Goal: Information Seeking & Learning: Learn about a topic

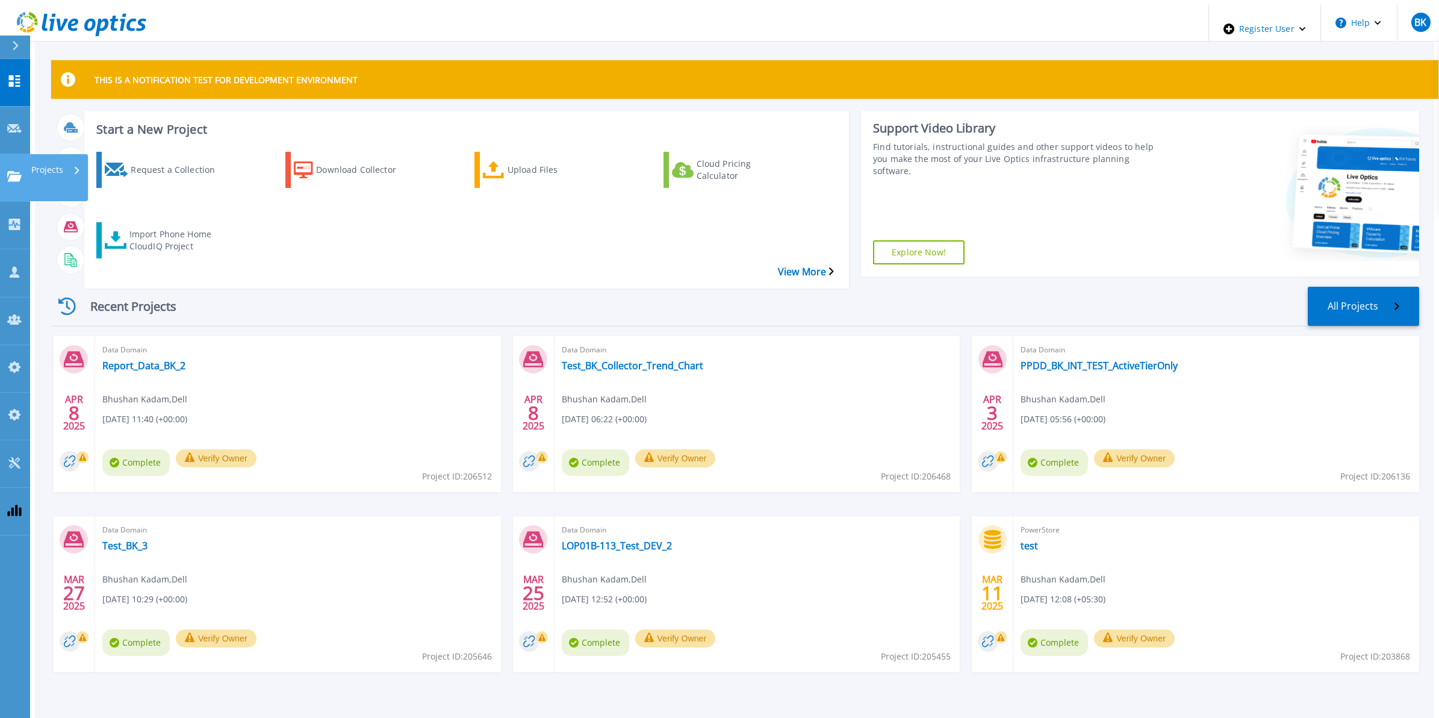
click at [61, 154] on p "Projects" at bounding box center [47, 169] width 32 height 31
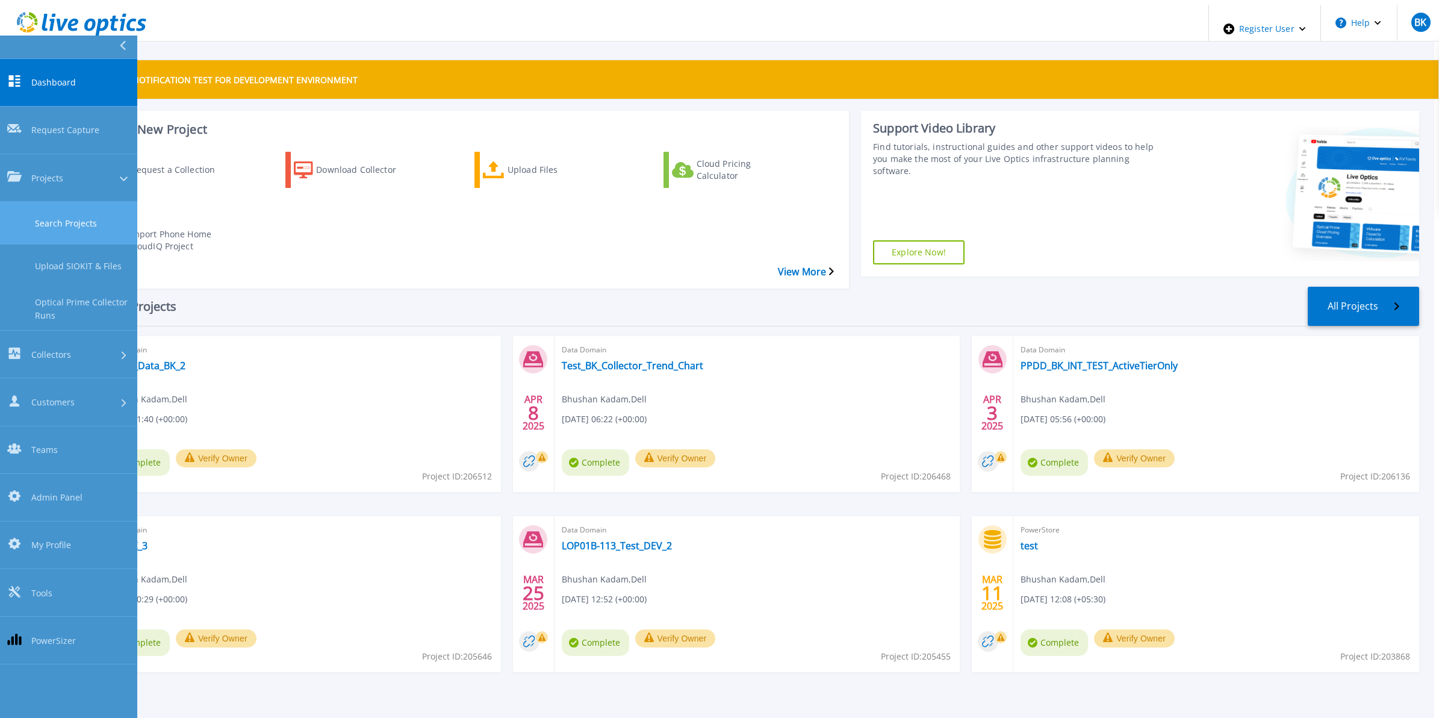
click at [73, 202] on link "Search Projects" at bounding box center [68, 223] width 137 height 43
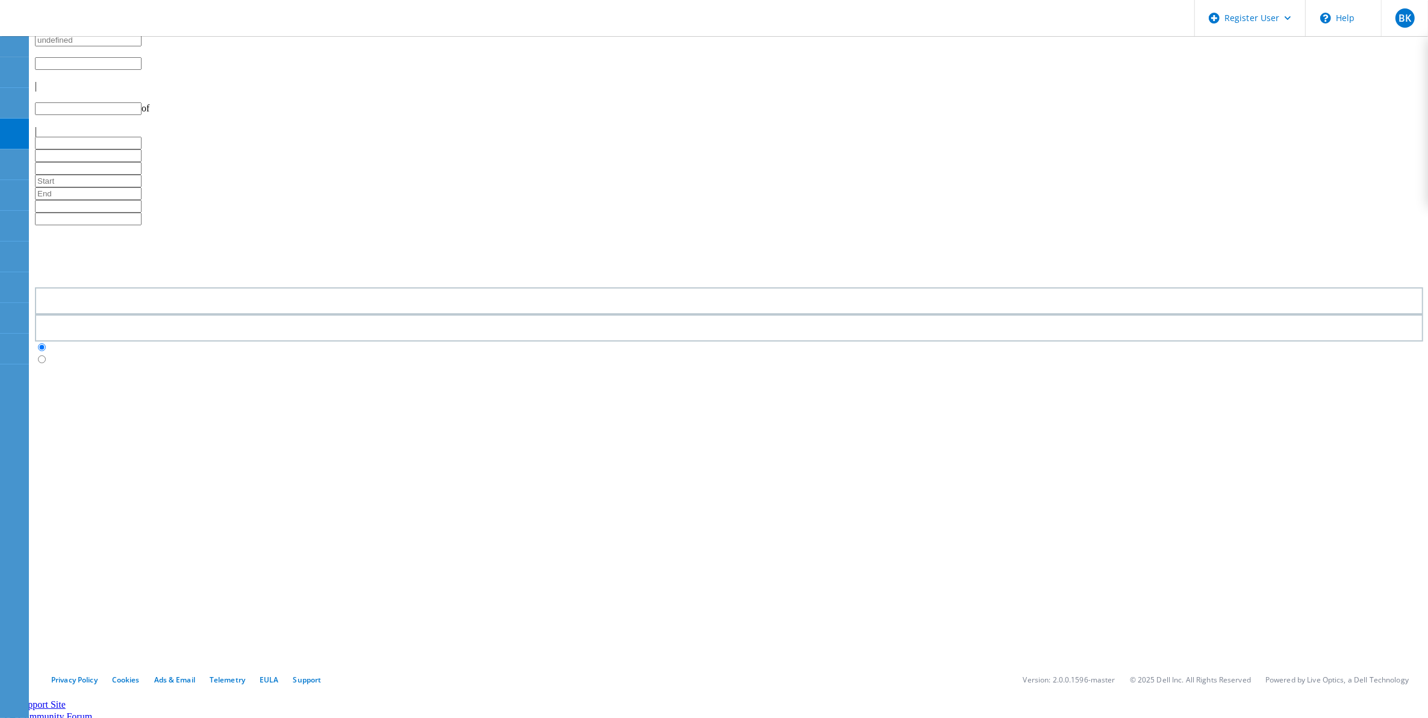
type input "1"
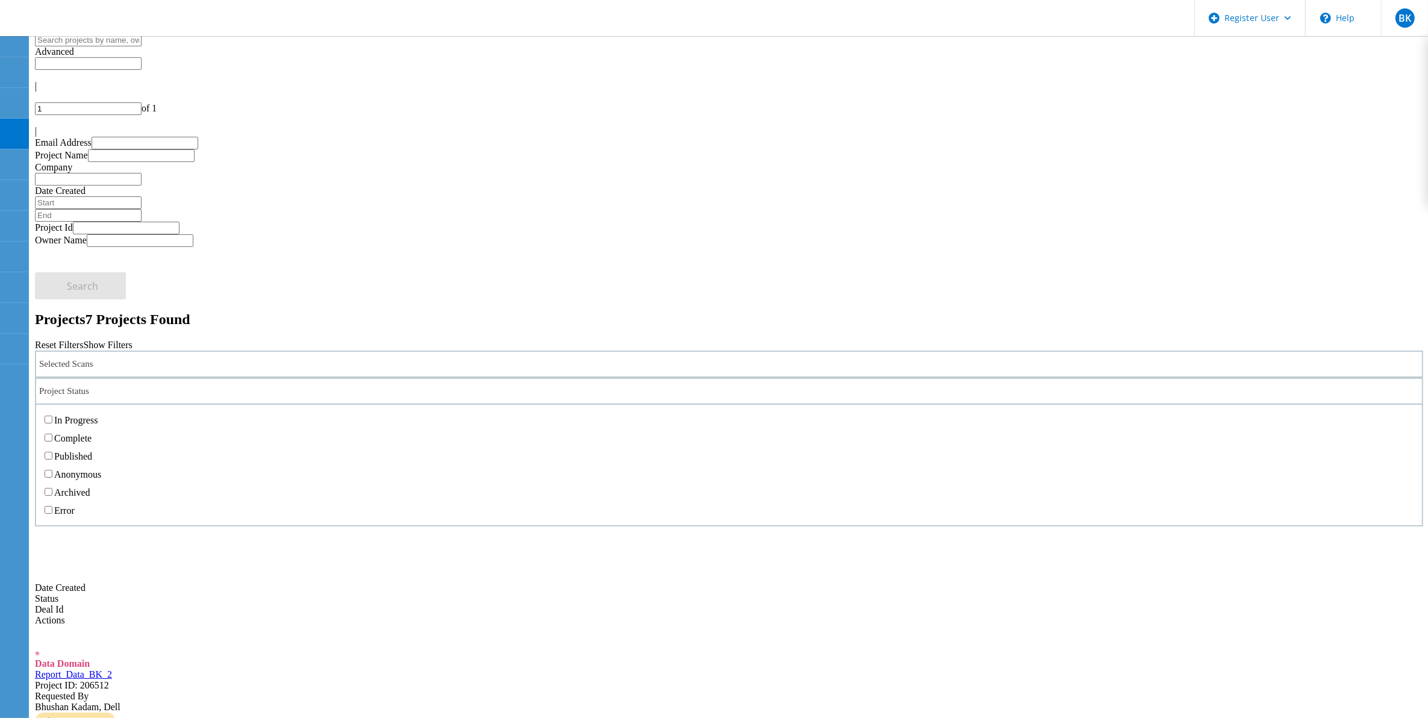
click at [656, 378] on div "Project Status" at bounding box center [729, 391] width 1388 height 27
click at [98, 415] on label "In Progress" at bounding box center [75, 420] width 43 height 10
click at [52, 416] on input "In Progress" at bounding box center [49, 420] width 8 height 8
click at [93, 418] on label "All Projects" at bounding box center [71, 423] width 46 height 10
click at [46, 419] on input "All Projects" at bounding box center [42, 423] width 8 height 8
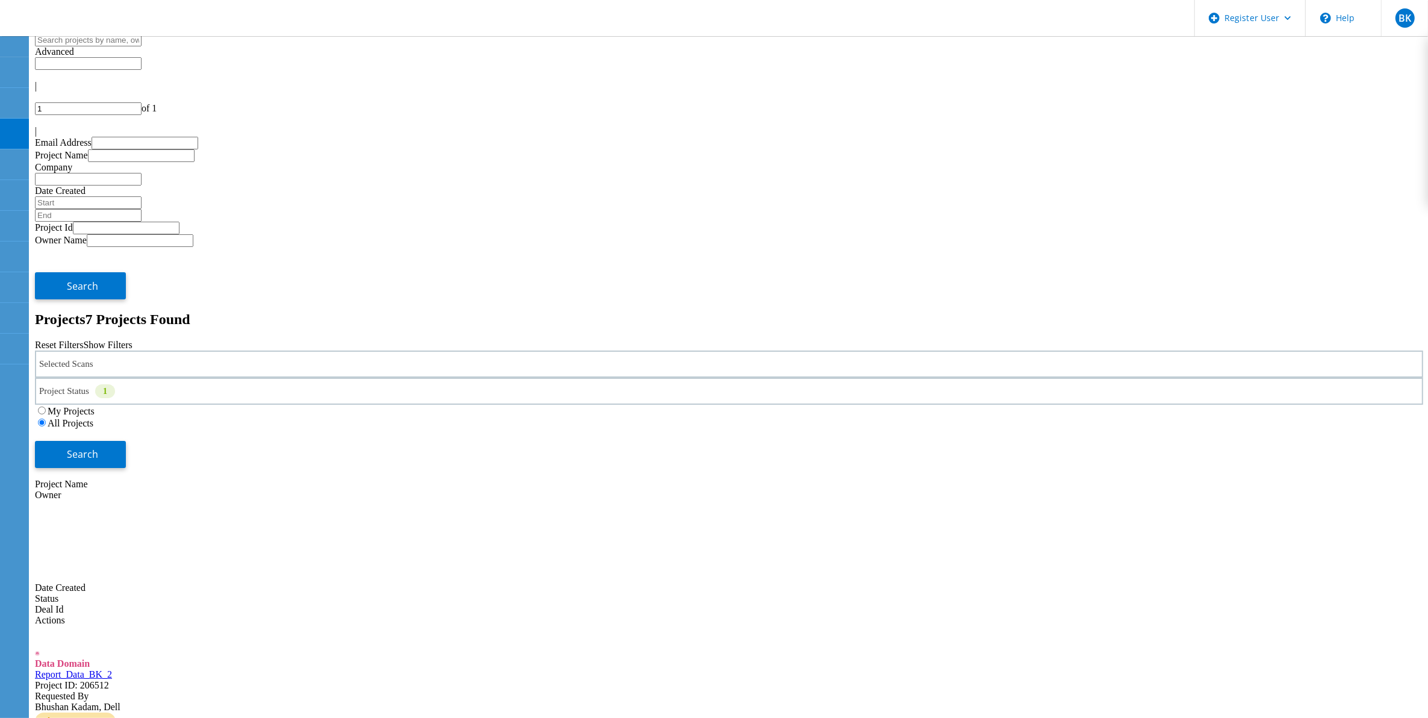
click at [163, 351] on div "Selected Scans" at bounding box center [729, 364] width 1388 height 27
click at [129, 413] on label "Optical Prime" at bounding box center [102, 418] width 54 height 10
click at [73, 414] on input "Optical Prime" at bounding box center [70, 418] width 8 height 8
click at [99, 447] on span "Search" at bounding box center [82, 453] width 31 height 13
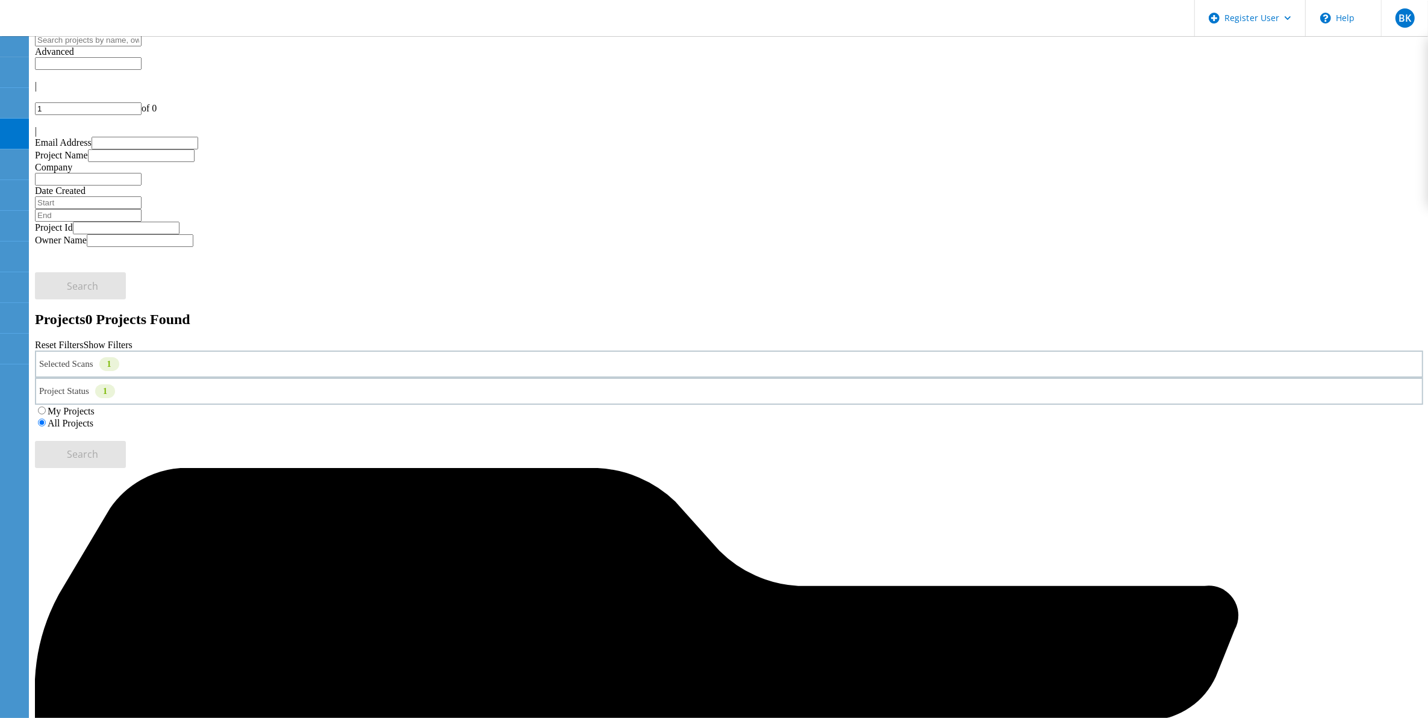
click at [245, 351] on div "Selected Scans 1" at bounding box center [729, 364] width 1388 height 27
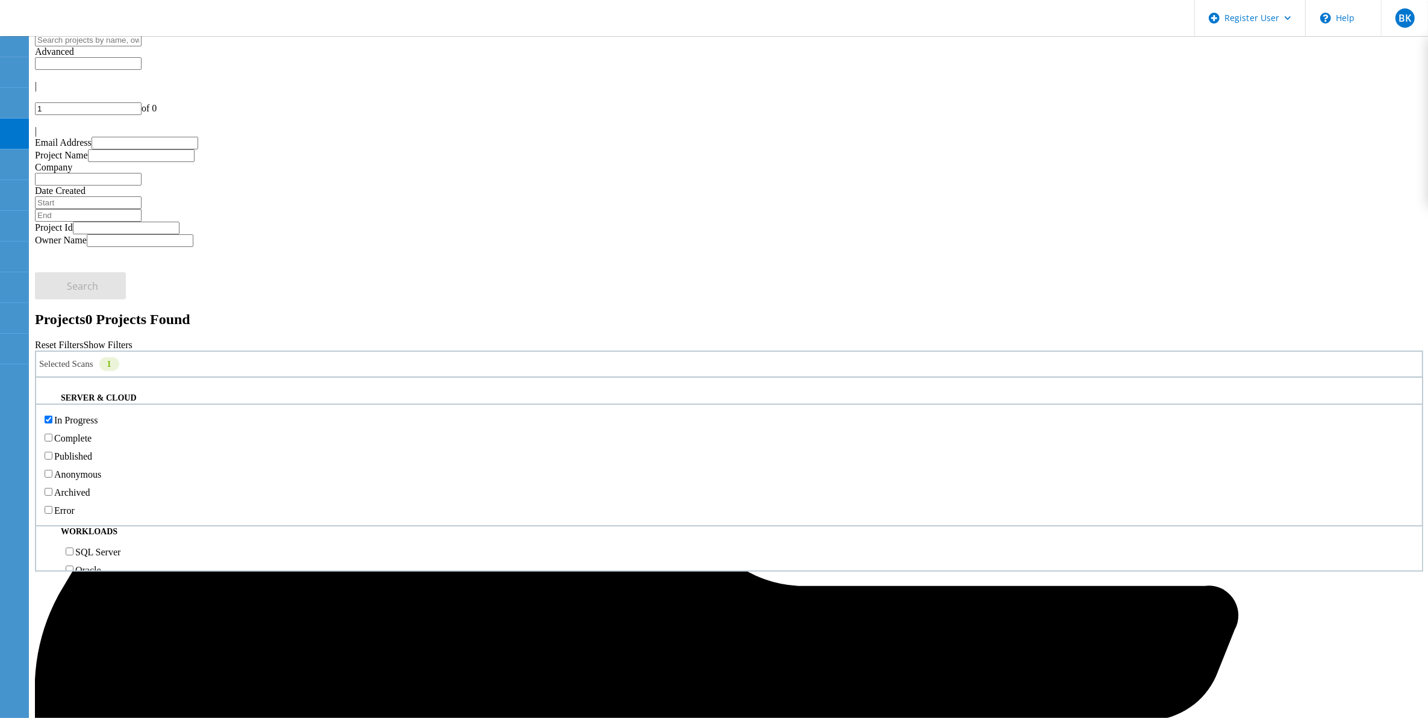
click at [640, 378] on div "Project Status 1" at bounding box center [729, 391] width 1388 height 27
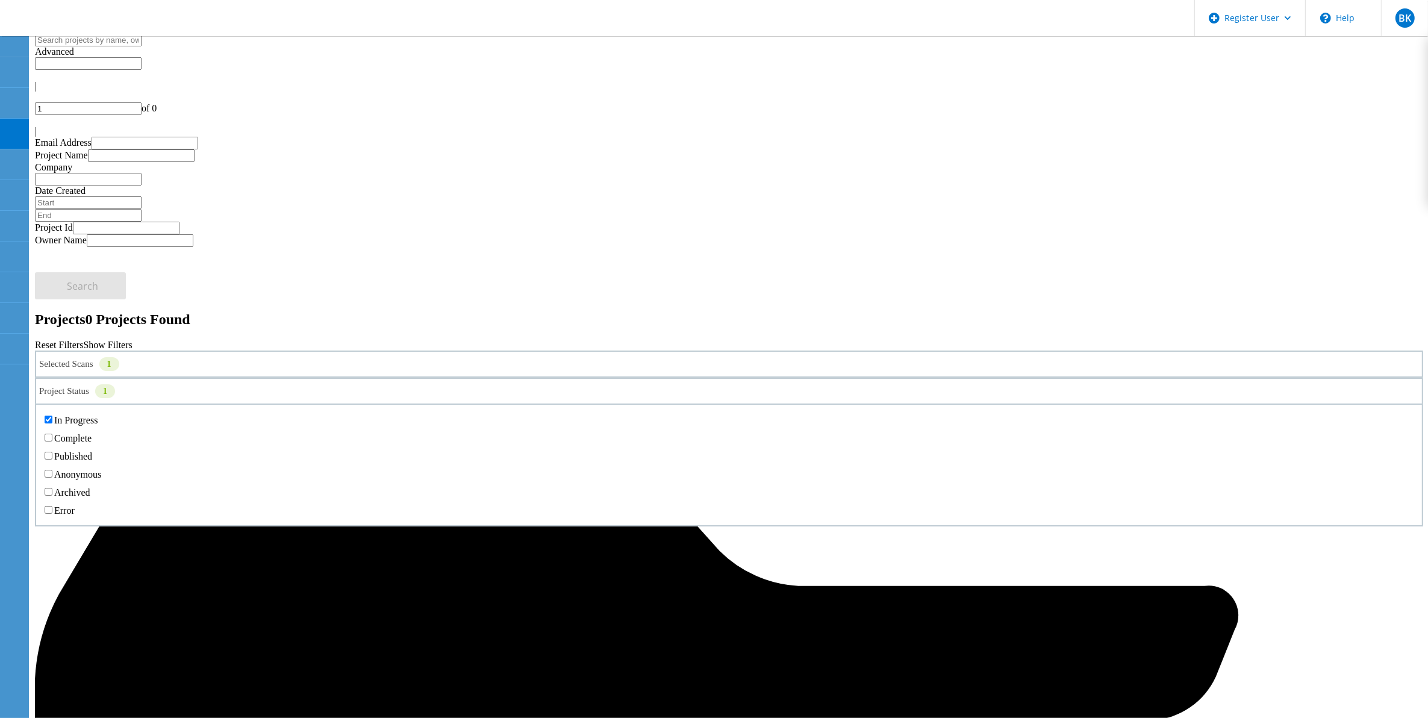
click at [75, 505] on label "Error" at bounding box center [64, 510] width 20 height 10
click at [52, 506] on input "Error" at bounding box center [49, 510] width 8 height 8
click at [98, 415] on label "In Progress" at bounding box center [75, 420] width 43 height 10
click at [52, 416] on input "In Progress" at bounding box center [49, 420] width 8 height 8
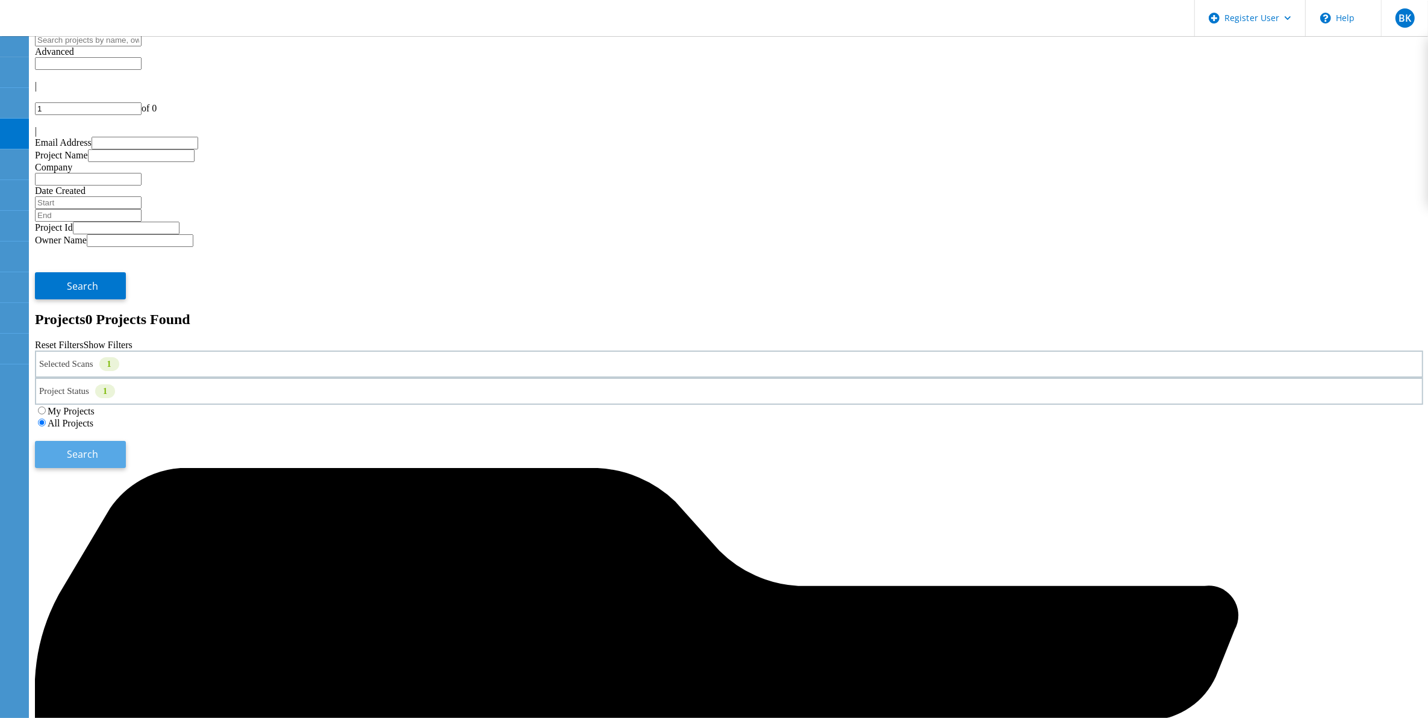
click at [99, 447] on span "Search" at bounding box center [82, 453] width 31 height 13
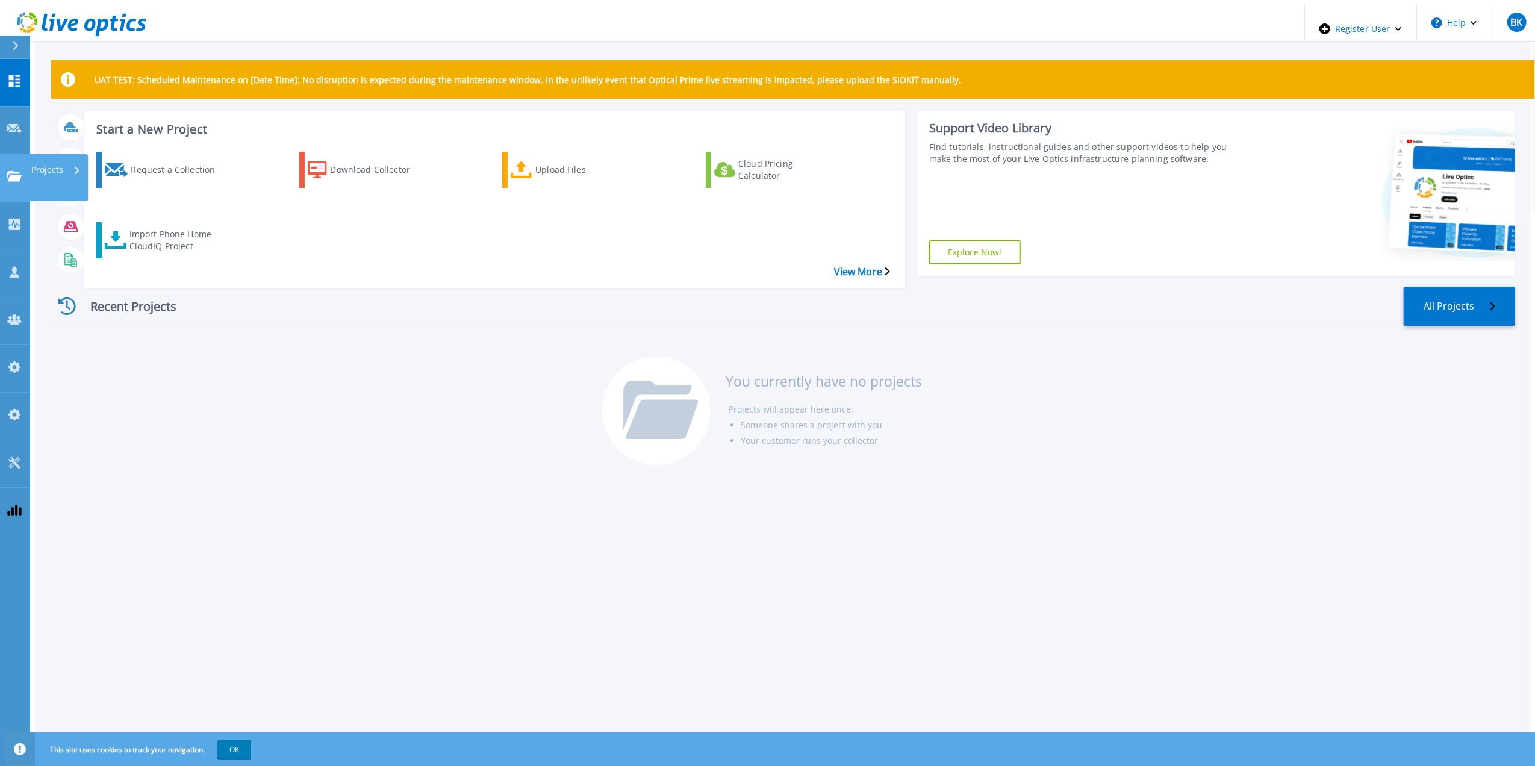
click at [20, 171] on icon at bounding box center [14, 176] width 14 height 10
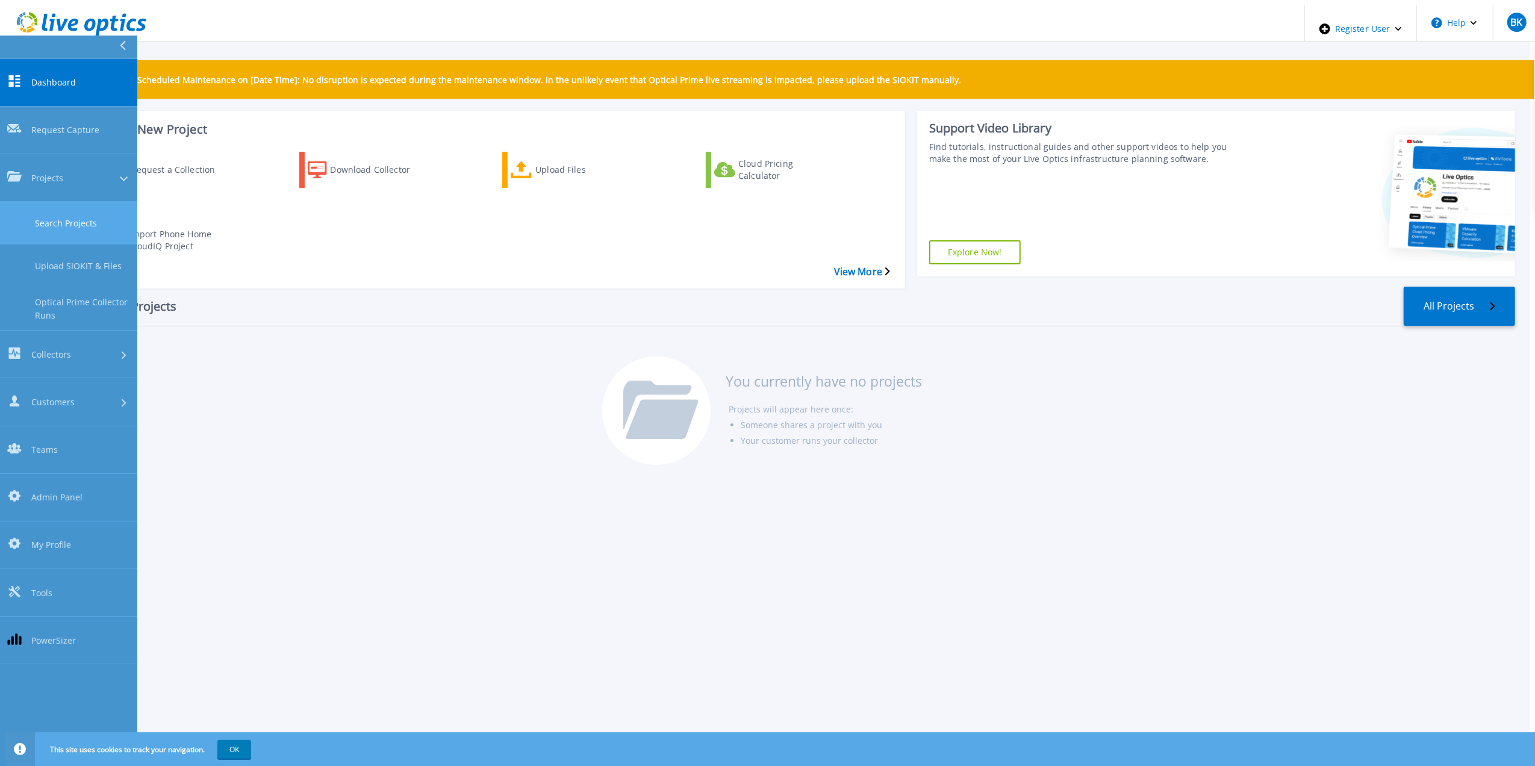
click at [46, 202] on link "Search Projects" at bounding box center [68, 223] width 137 height 43
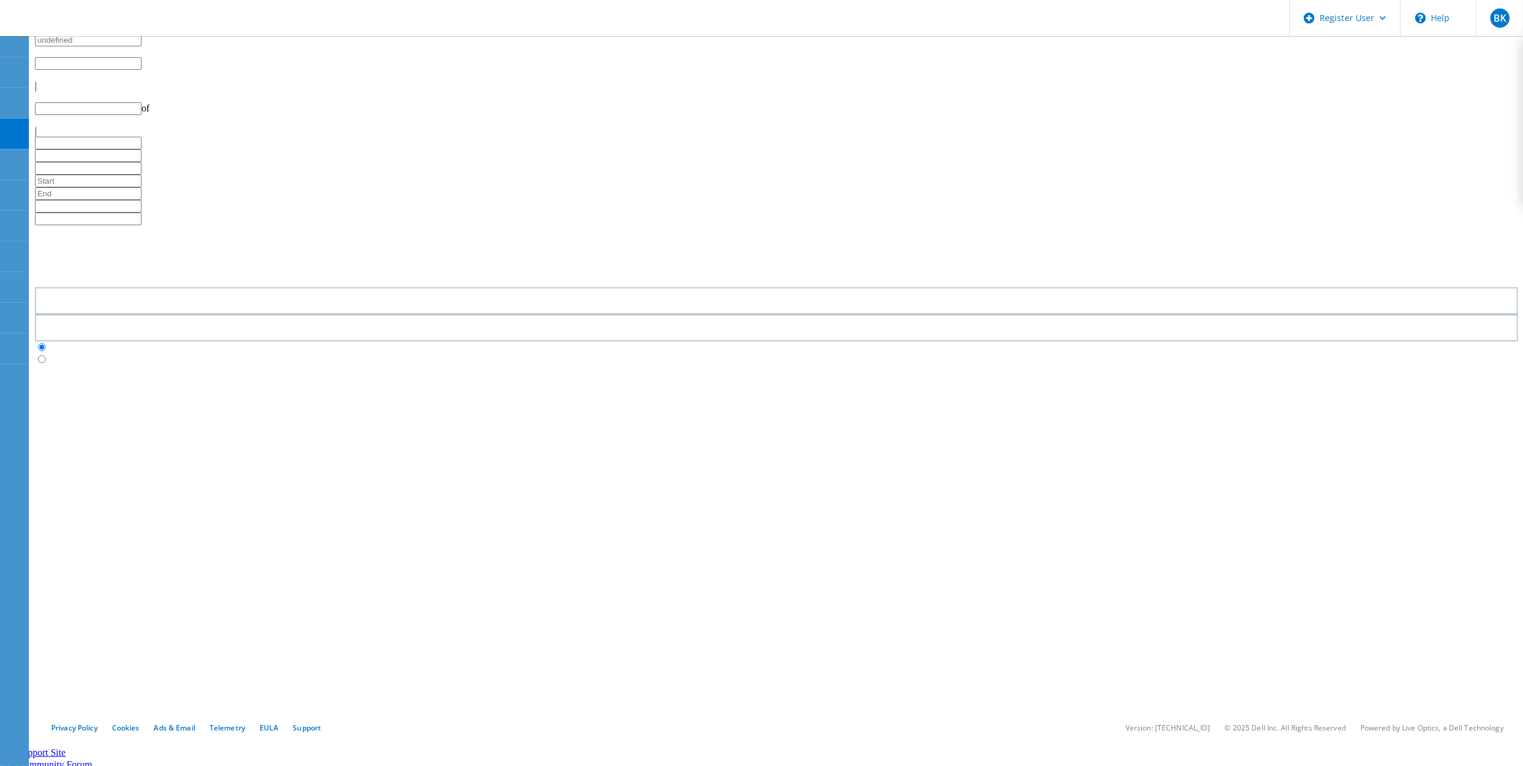
type input "1"
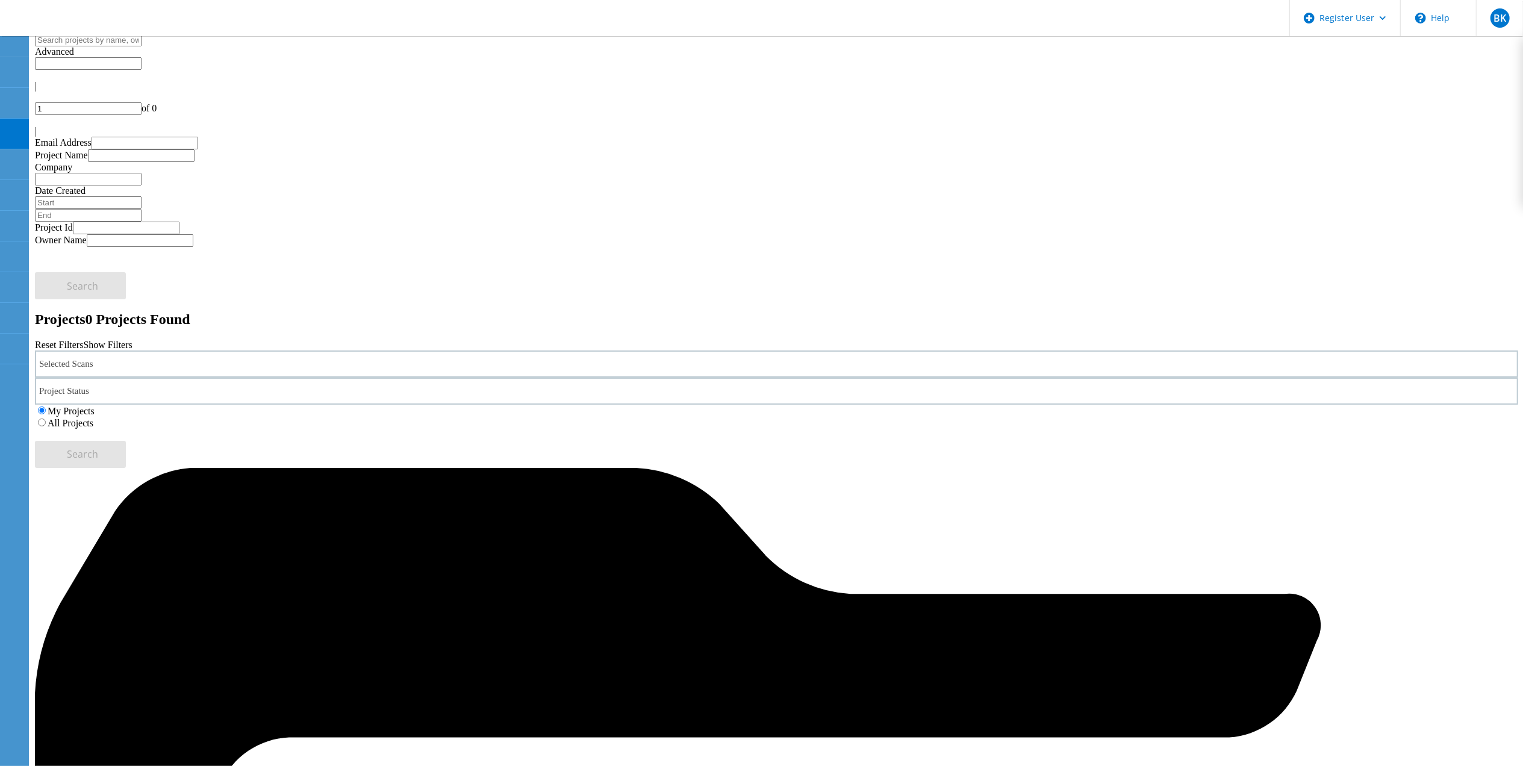
click at [93, 418] on label "All Projects" at bounding box center [71, 423] width 46 height 10
click at [46, 419] on input "All Projects" at bounding box center [42, 423] width 8 height 8
click at [349, 351] on div "Selected Scans" at bounding box center [776, 364] width 1483 height 27
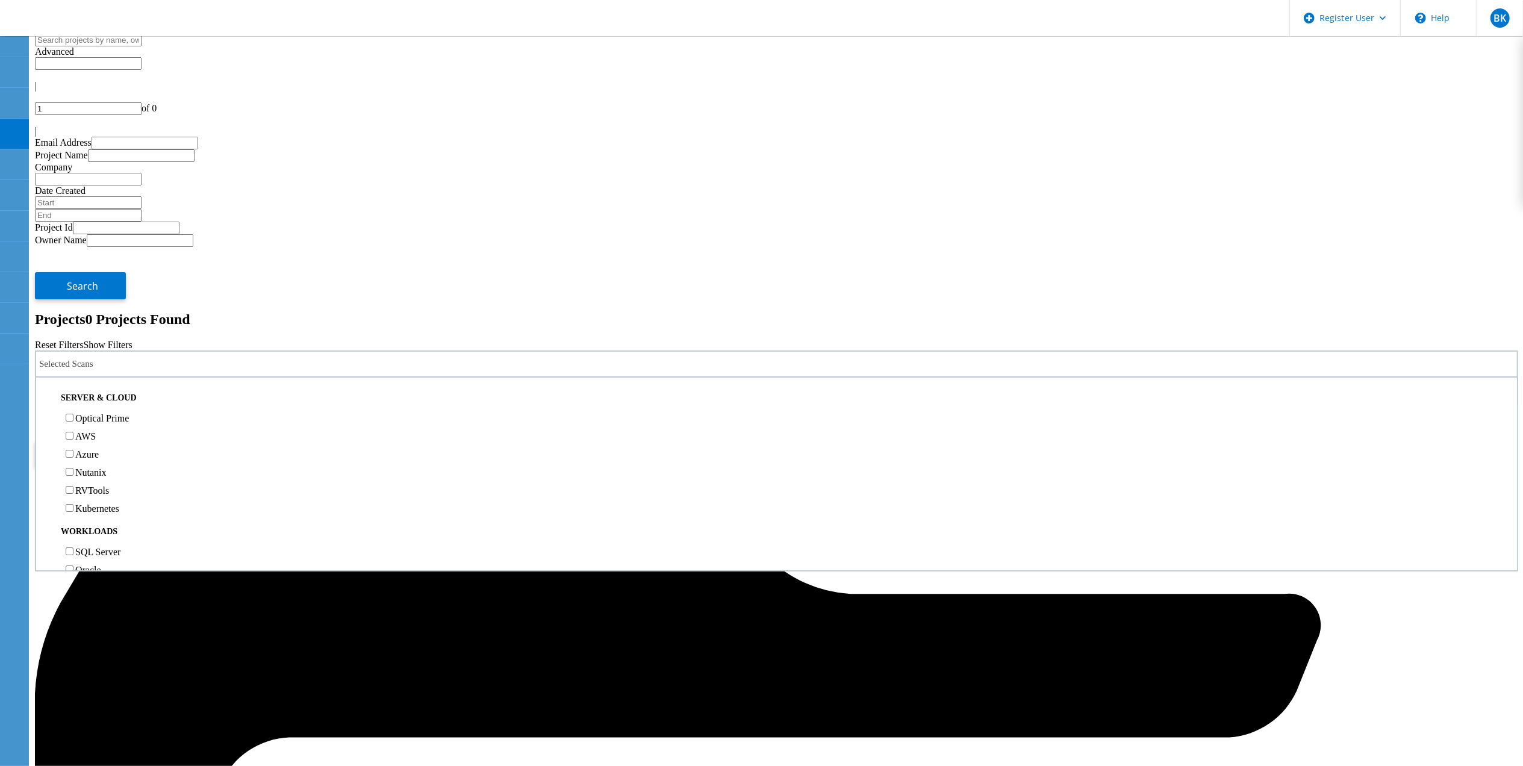
click at [129, 413] on label "Optical Prime" at bounding box center [102, 418] width 54 height 10
click at [73, 414] on input "Optical Prime" at bounding box center [70, 418] width 8 height 8
click at [126, 441] on button "Search" at bounding box center [80, 454] width 91 height 27
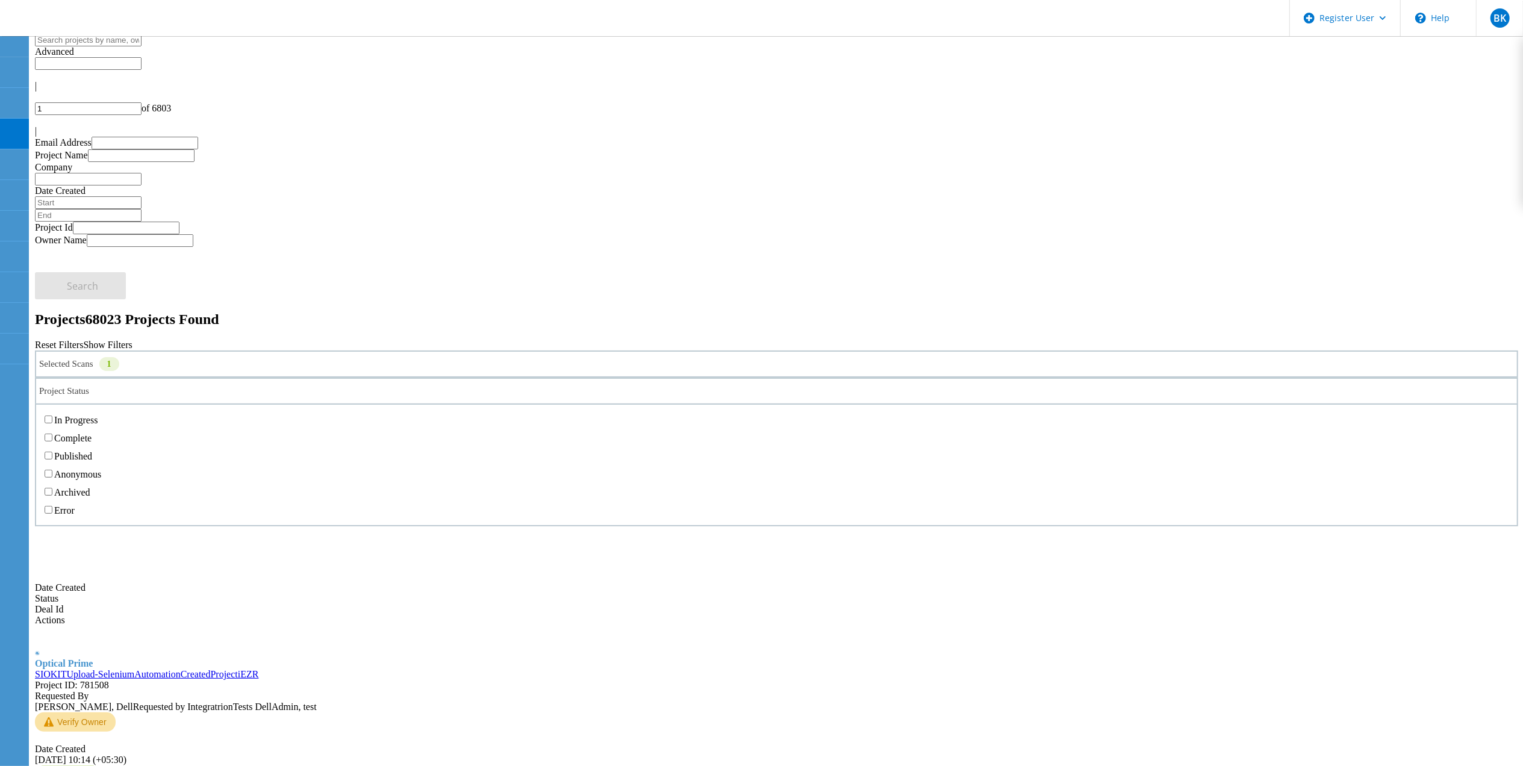
click at [573, 378] on div "Project Status" at bounding box center [776, 391] width 1483 height 27
click at [98, 415] on label "In Progress" at bounding box center [75, 420] width 43 height 10
click at [52, 416] on input "In Progress" at bounding box center [49, 420] width 8 height 8
click at [126, 441] on button "Search" at bounding box center [80, 454] width 91 height 27
click at [262, 669] on link "SIOKITUpload-SeleniumAutomationCreatedProjectcVMe" at bounding box center [148, 674] width 227 height 10
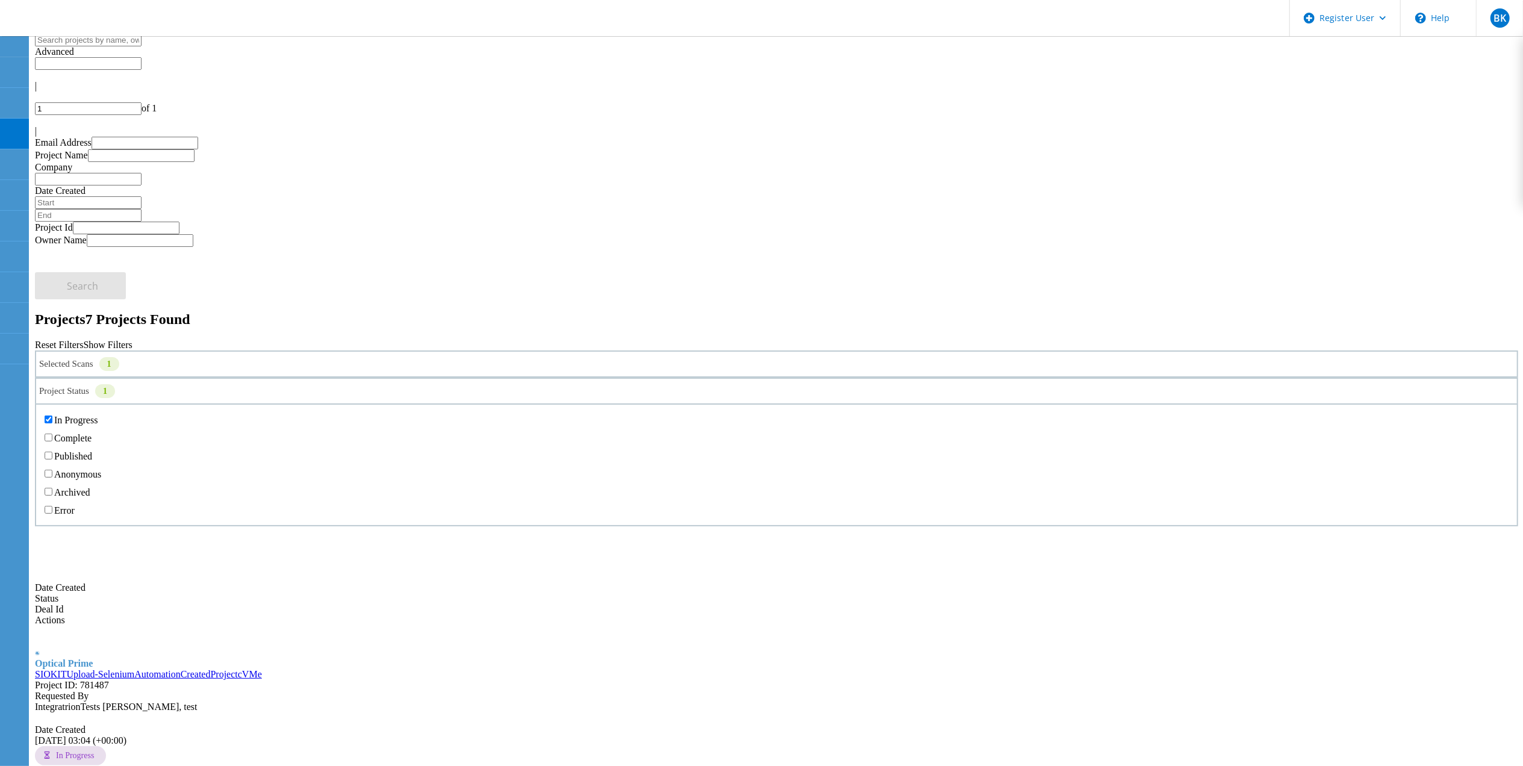
click at [707, 378] on div "Project Status 1" at bounding box center [776, 391] width 1483 height 27
click at [75, 505] on label "Error" at bounding box center [64, 510] width 20 height 10
click at [52, 506] on input "Error" at bounding box center [49, 510] width 8 height 8
click at [126, 441] on button "Search" at bounding box center [80, 454] width 91 height 27
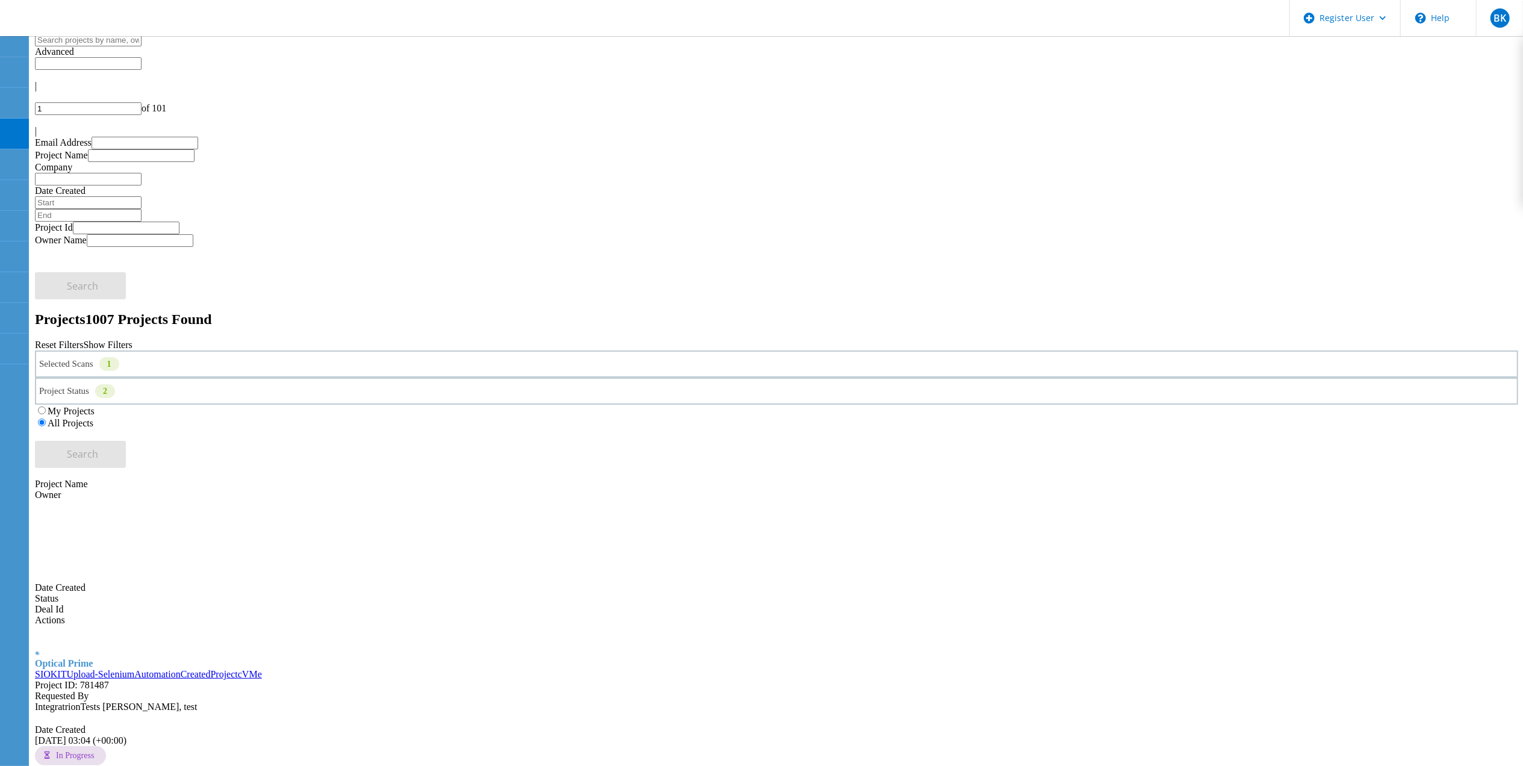
drag, startPoint x: 254, startPoint y: 668, endPoint x: 259, endPoint y: 662, distance: 7.3
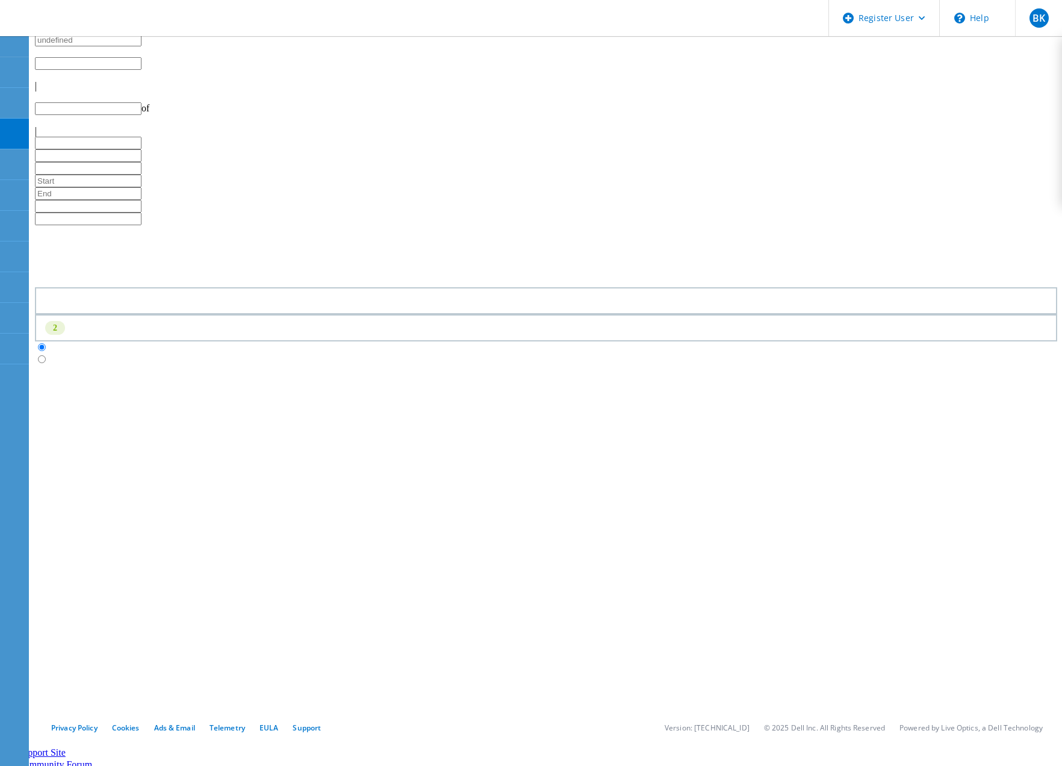
type input "1"
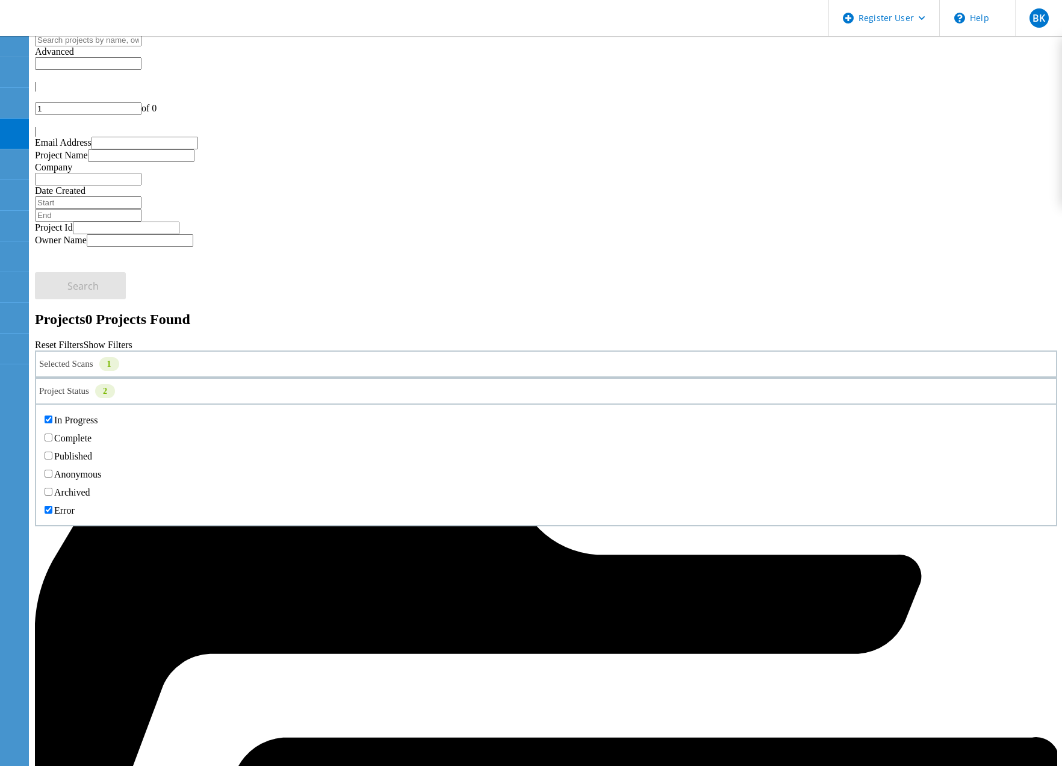
click at [532, 378] on div "Project Status 2" at bounding box center [546, 391] width 1023 height 27
click at [98, 415] on label "In Progress" at bounding box center [75, 420] width 43 height 10
click at [52, 416] on input "In Progress" at bounding box center [49, 420] width 8 height 8
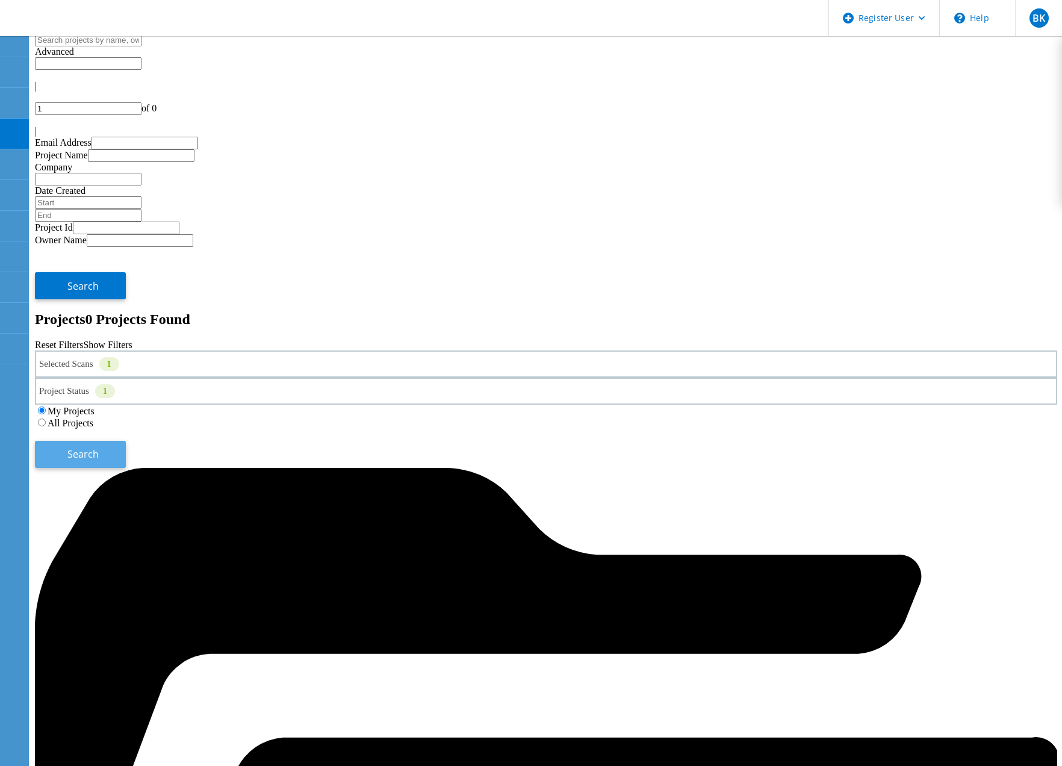
click at [99, 447] on span "Search" at bounding box center [82, 453] width 31 height 13
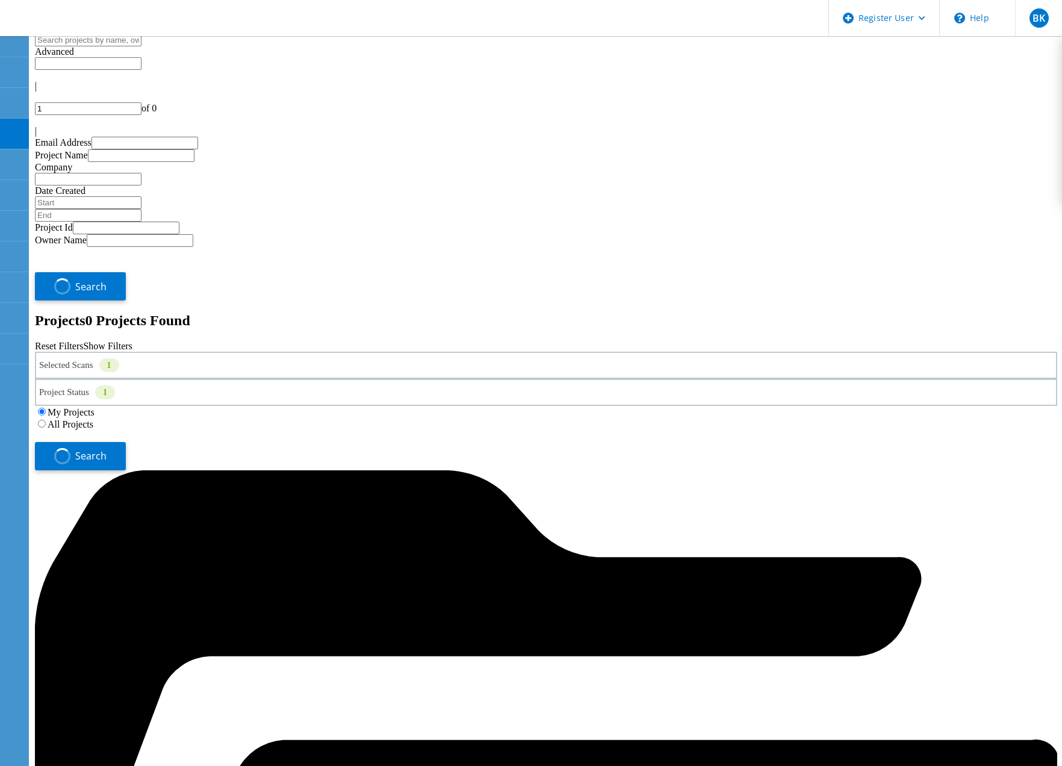
click at [93, 419] on label "All Projects" at bounding box center [71, 424] width 46 height 10
click at [46, 420] on input "All Projects" at bounding box center [42, 424] width 8 height 8
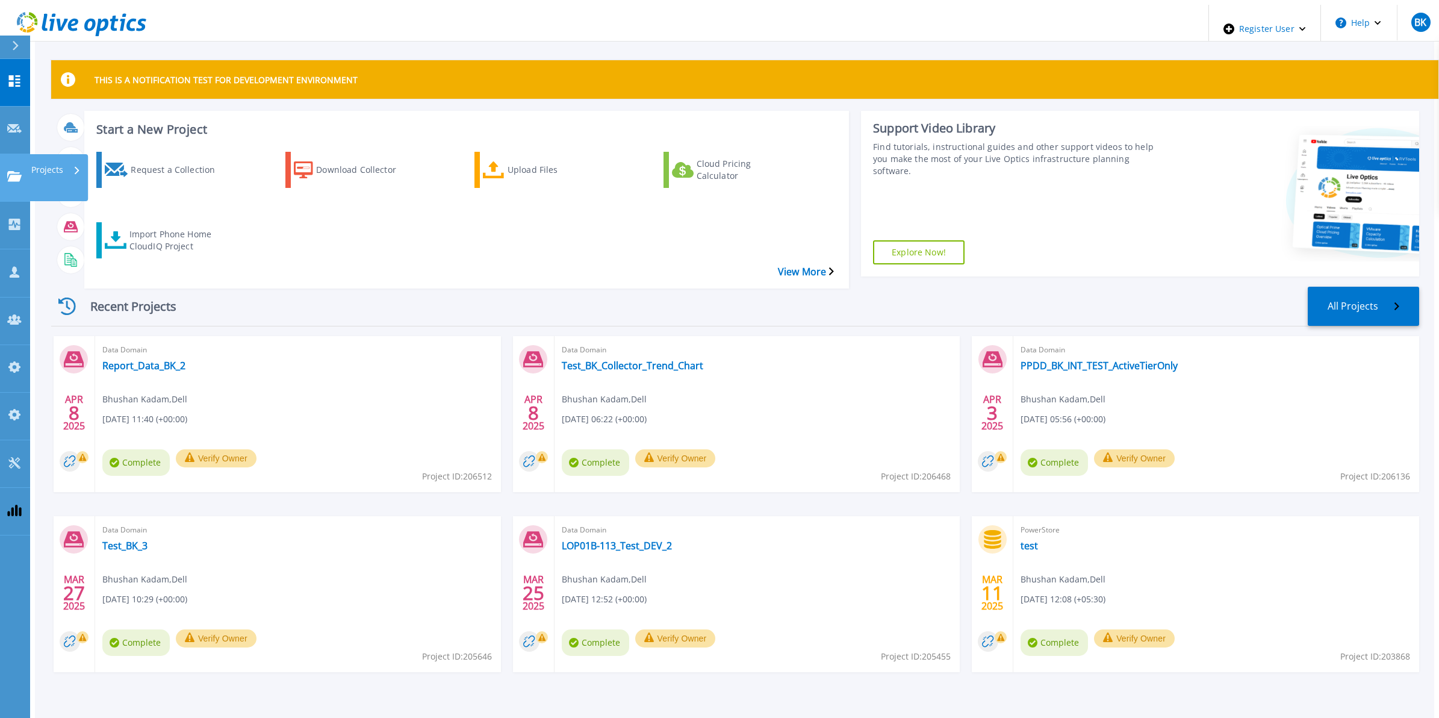
click at [70, 154] on div "Projects" at bounding box center [55, 169] width 49 height 31
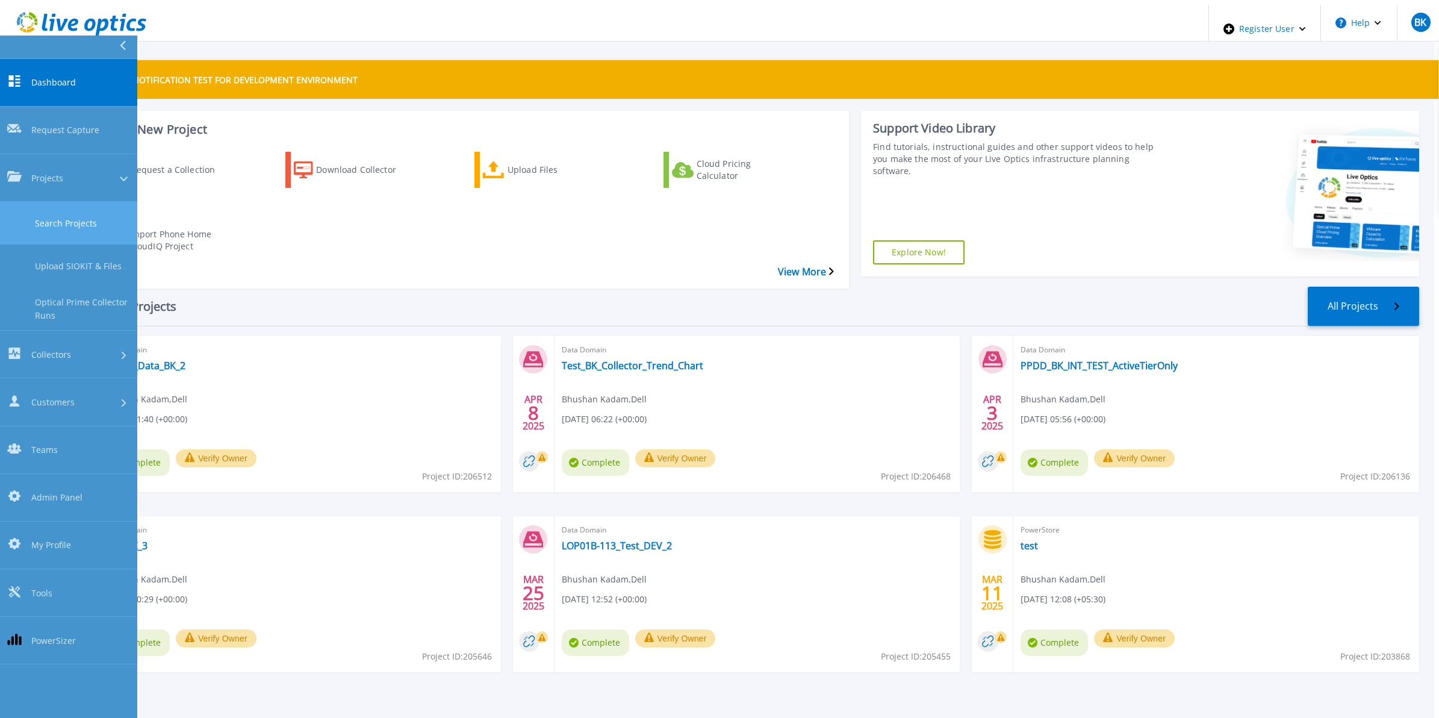
click at [69, 202] on link "Search Projects" at bounding box center [68, 223] width 137 height 43
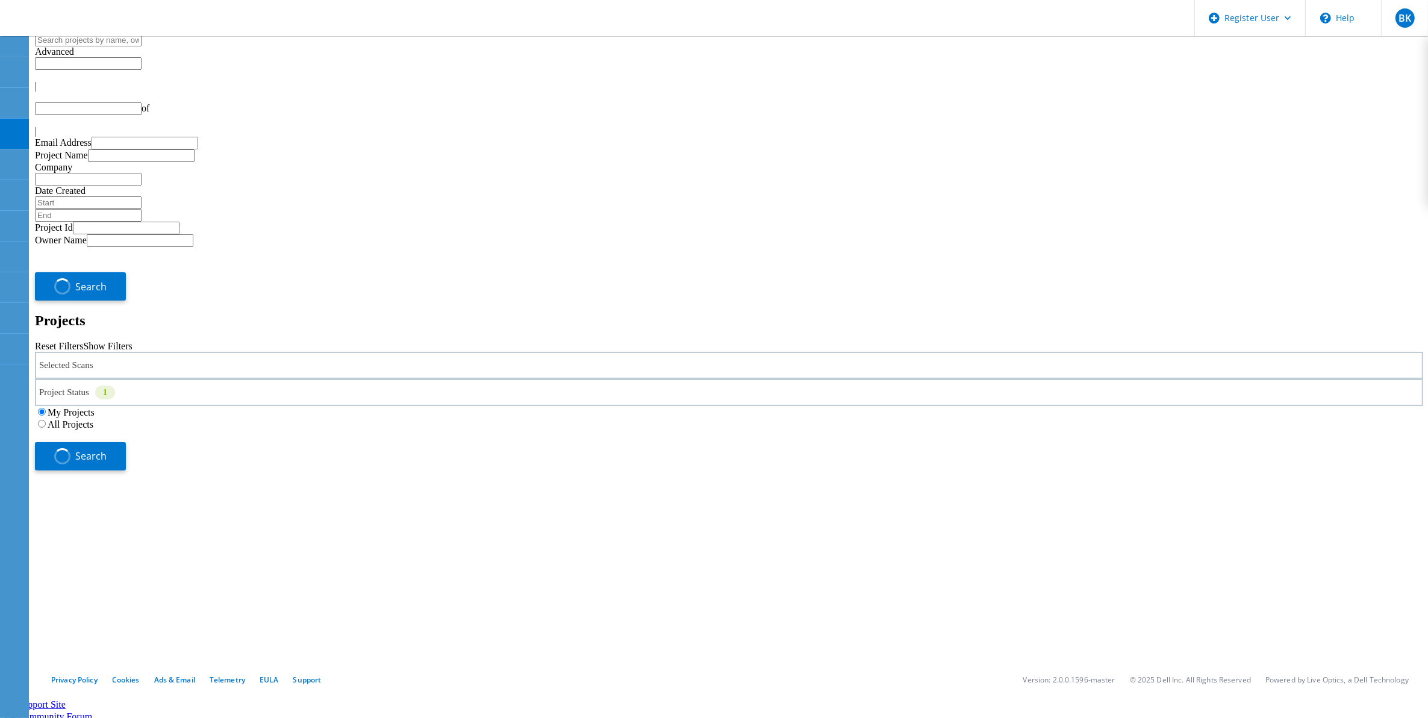
type input "1"
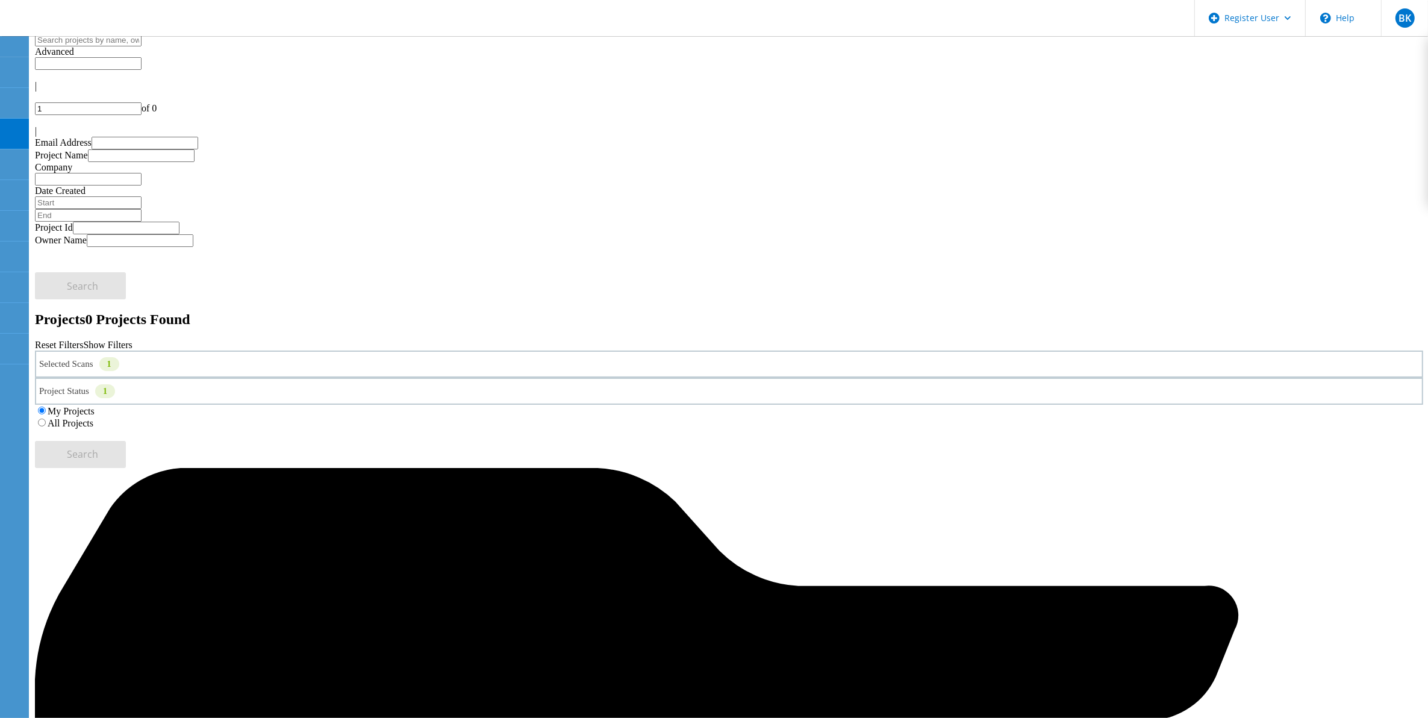
click at [93, 418] on label "All Projects" at bounding box center [71, 423] width 46 height 10
click at [46, 419] on input "All Projects" at bounding box center [42, 423] width 8 height 8
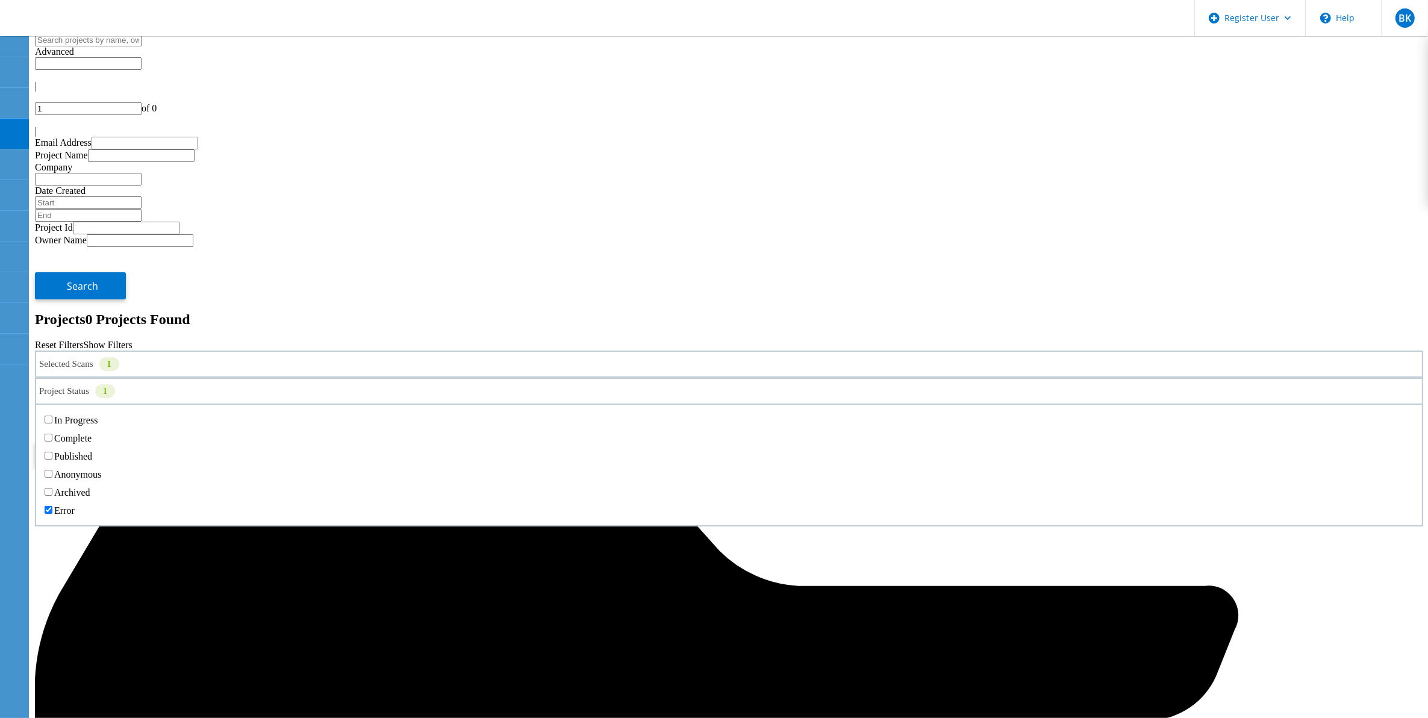
click at [582, 378] on div "Project Status 1" at bounding box center [729, 391] width 1388 height 27
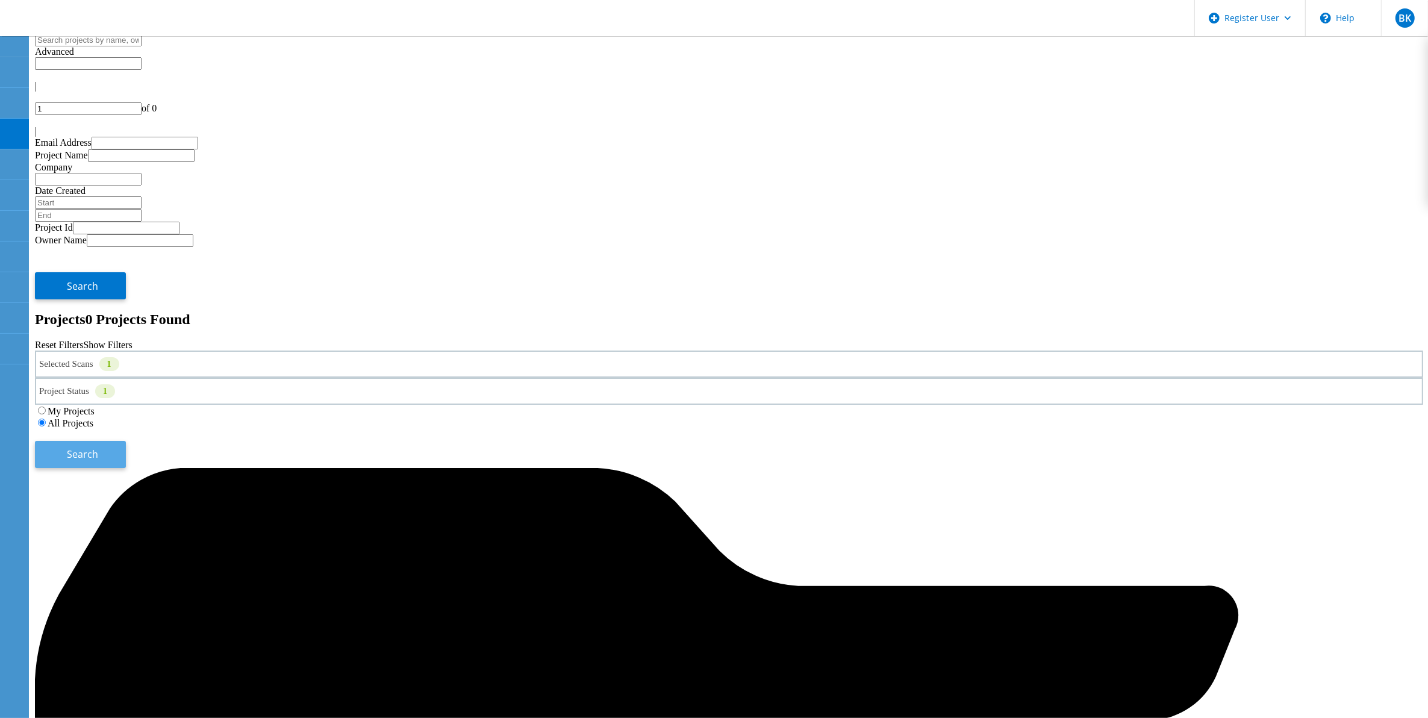
click at [99, 447] on span "Search" at bounding box center [82, 453] width 31 height 13
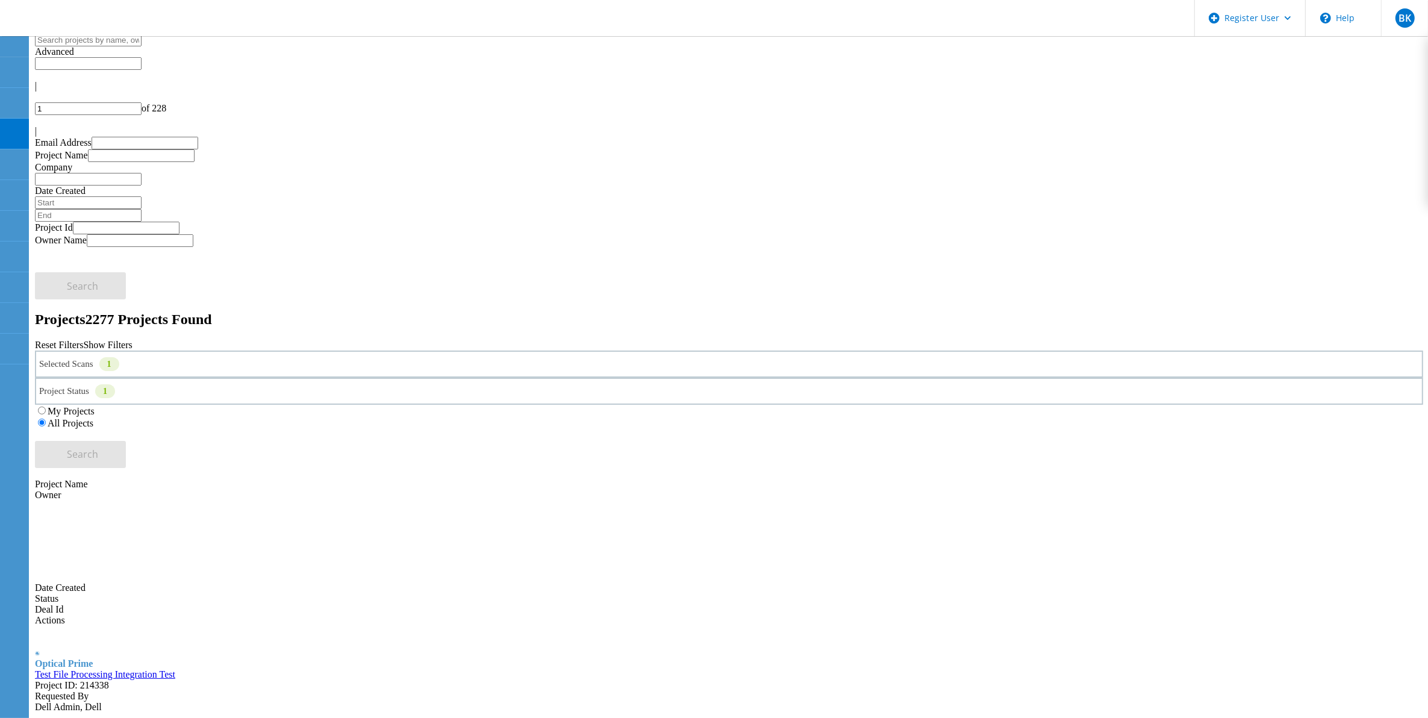
click at [175, 669] on link "Test File Processing Integration Test" at bounding box center [105, 674] width 140 height 10
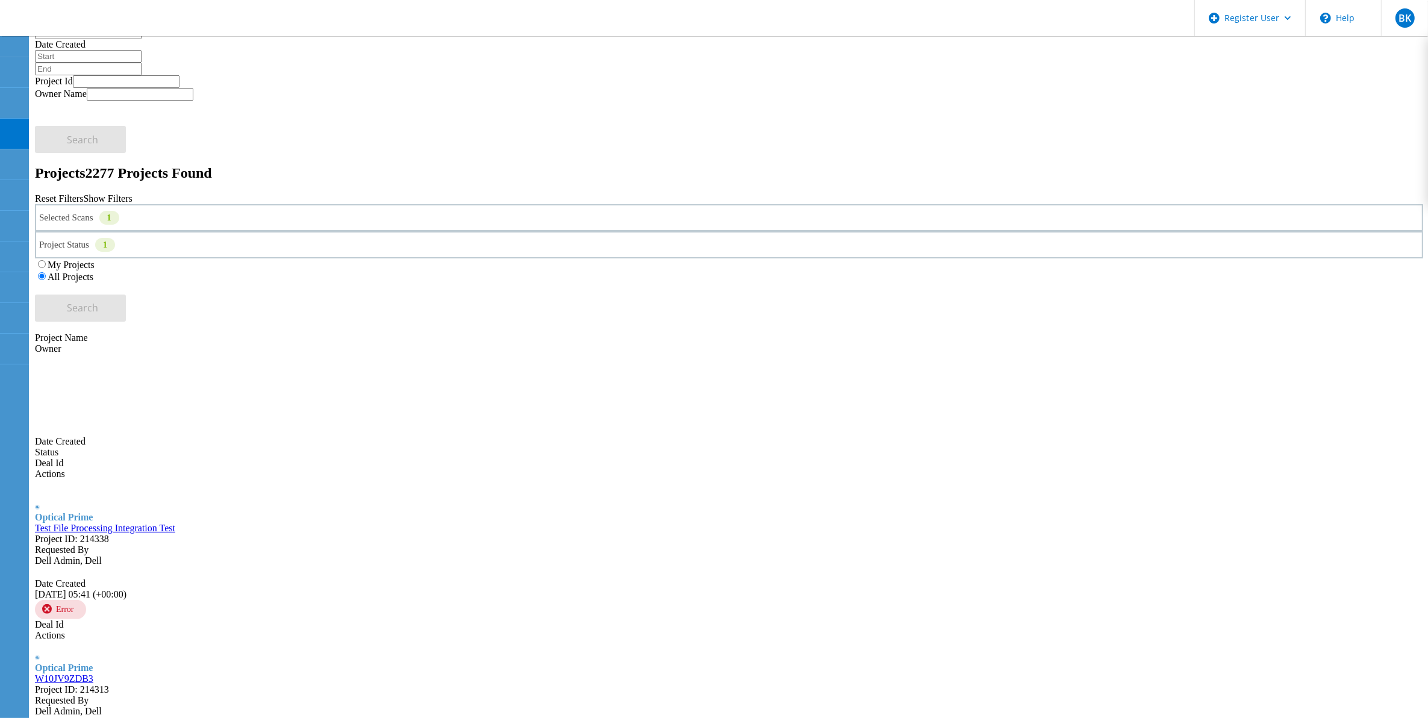
scroll to position [160, 0]
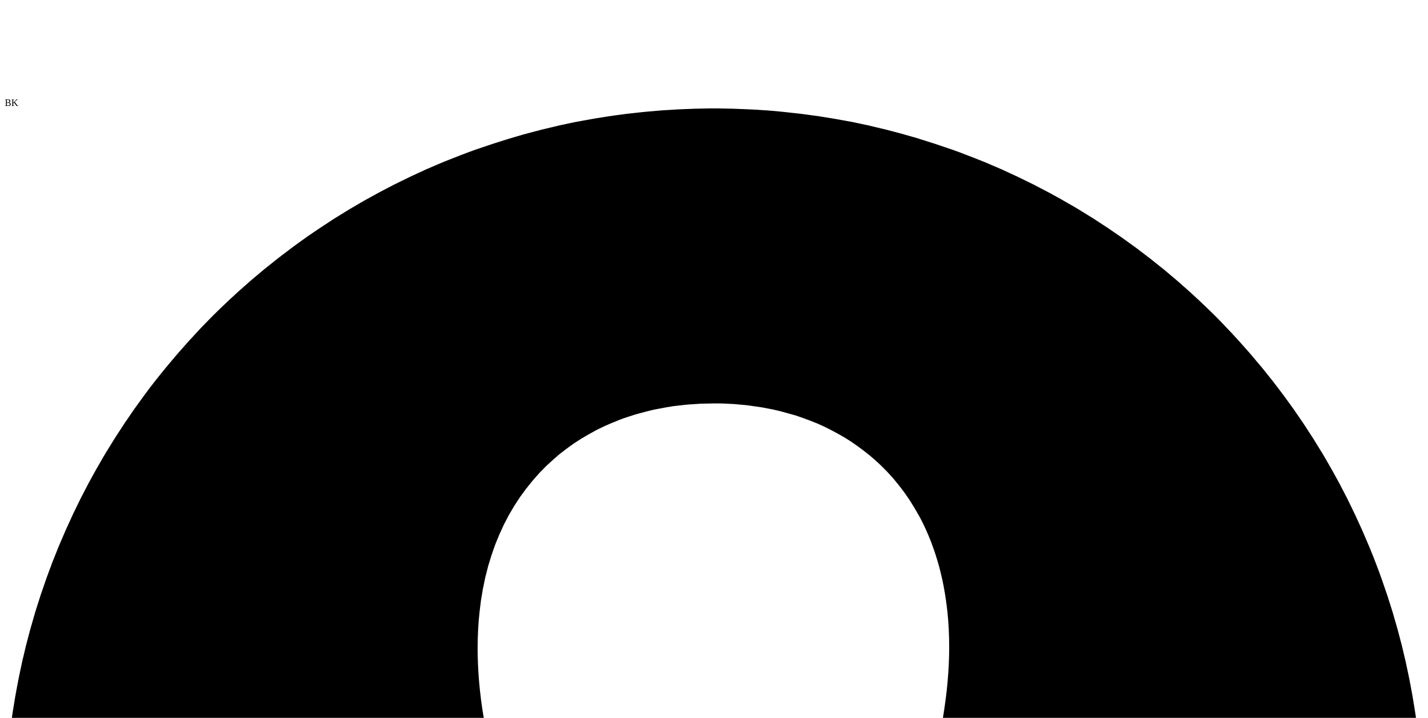
drag, startPoint x: 133, startPoint y: 376, endPoint x: 446, endPoint y: 425, distance: 316.9
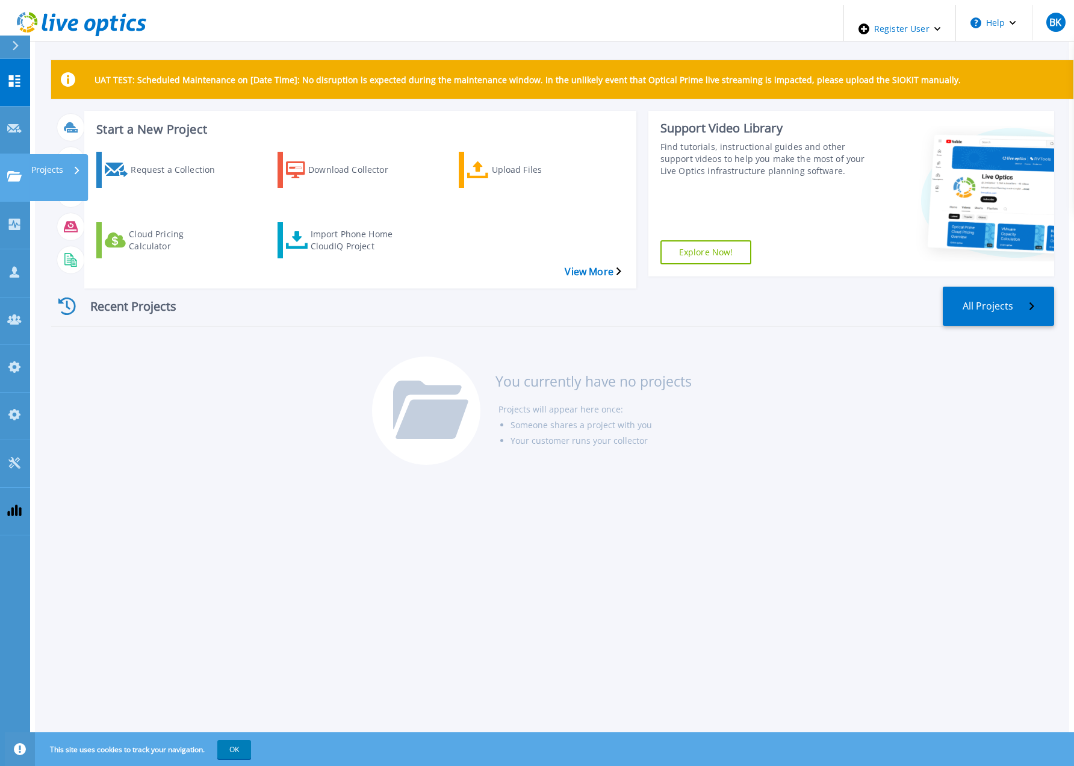
click at [64, 154] on div "Projects" at bounding box center [55, 169] width 49 height 31
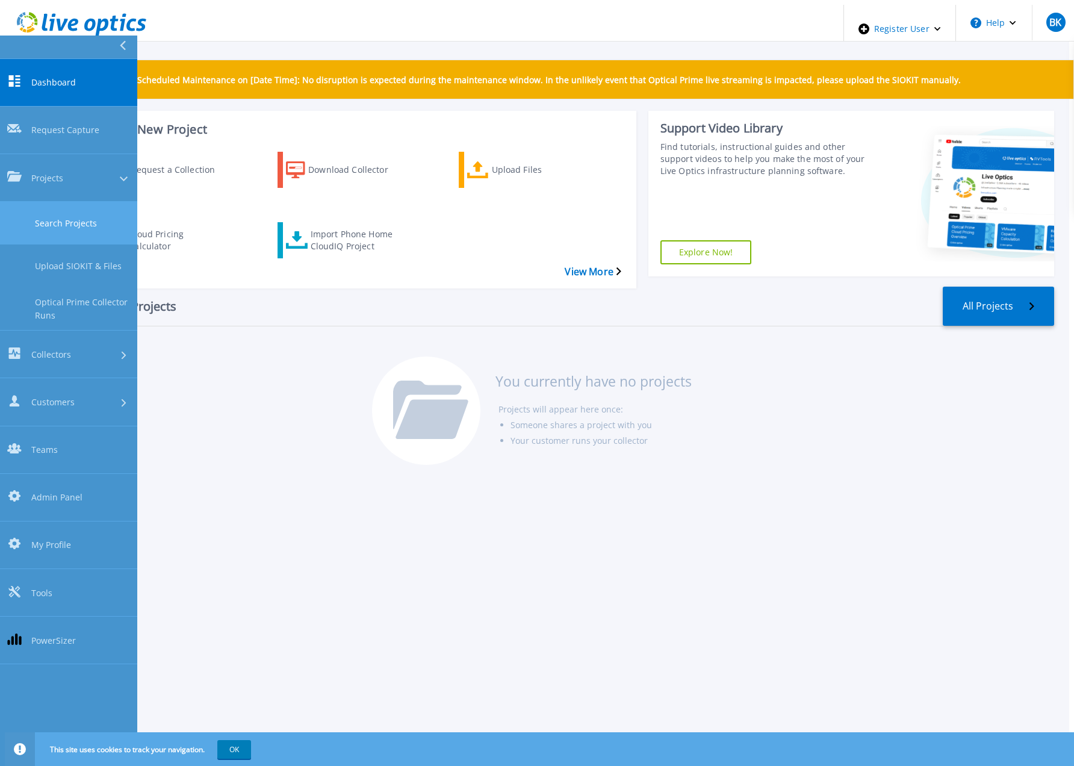
click at [77, 202] on link "Search Projects" at bounding box center [68, 223] width 137 height 43
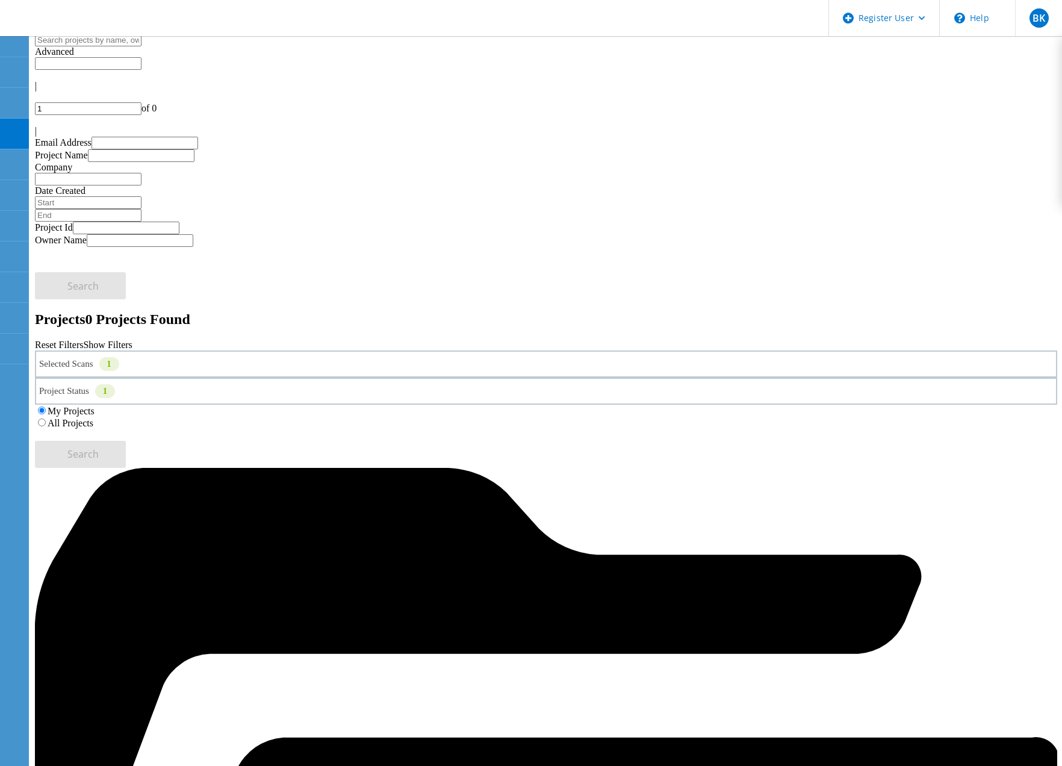
click at [93, 418] on label "All Projects" at bounding box center [71, 423] width 46 height 10
click at [46, 419] on input "All Projects" at bounding box center [42, 423] width 8 height 8
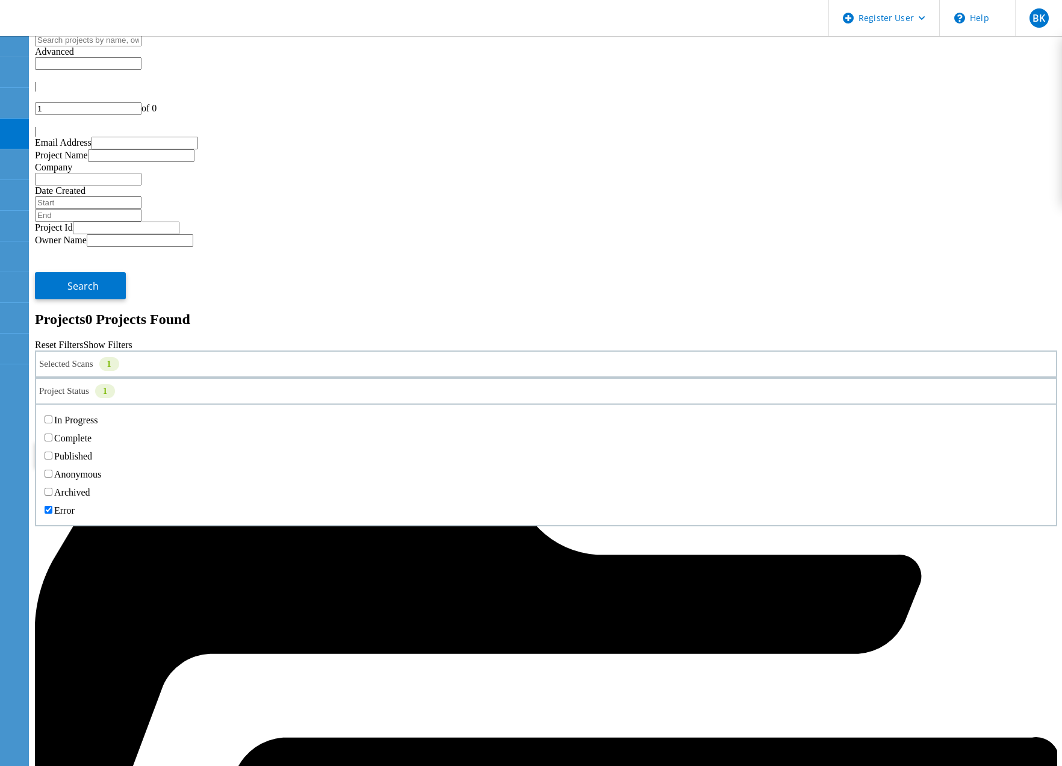
click at [545, 378] on div "Project Status 1 In Progress Complete Published Anonymous Archived Error" at bounding box center [546, 391] width 1023 height 27
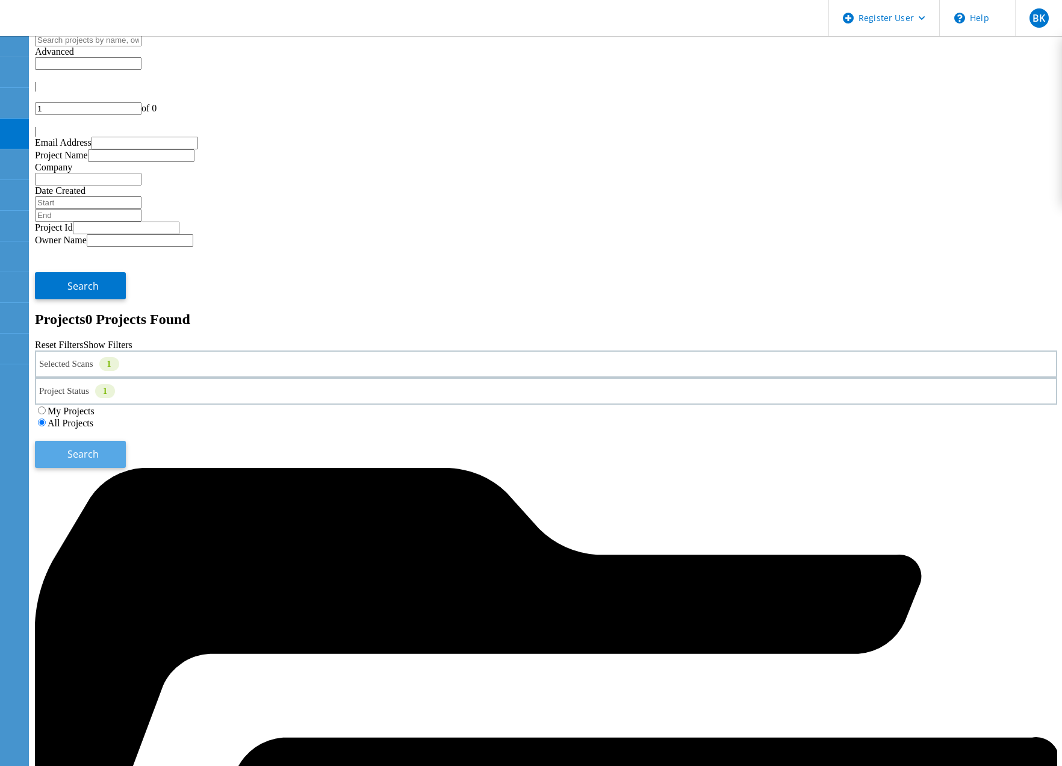
click at [99, 447] on span "Search" at bounding box center [82, 453] width 31 height 13
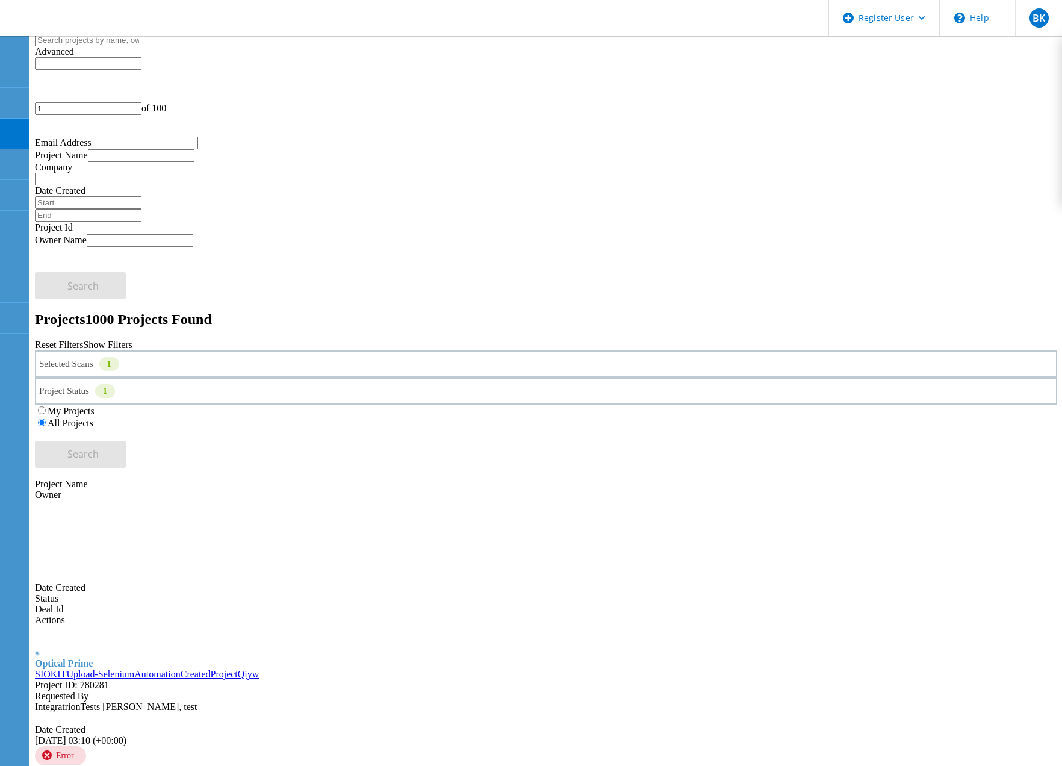
click at [1020, 115] on div at bounding box center [546, 120] width 1023 height 11
type input "2"
click at [142, 60] on input "text" at bounding box center [88, 63] width 107 height 13
type input "Show 40 Projects"
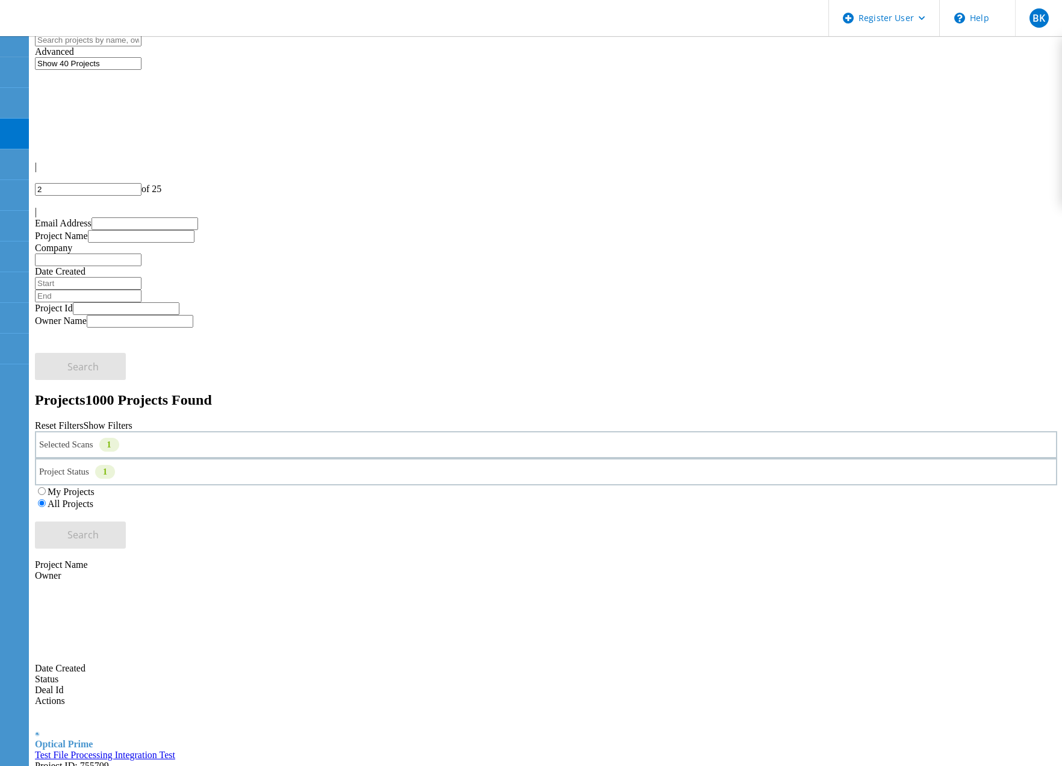
click at [449, 458] on div "Project Status 1 In Progress Complete Published Anonymous Archived Error" at bounding box center [546, 471] width 1023 height 27
click at [449, 458] on div "Project Status 1" at bounding box center [546, 471] width 1023 height 27
click at [92, 514] on label "Complete" at bounding box center [72, 519] width 37 height 10
click at [52, 514] on input "Complete" at bounding box center [49, 518] width 8 height 8
click at [75, 586] on label "Error" at bounding box center [64, 591] width 20 height 10
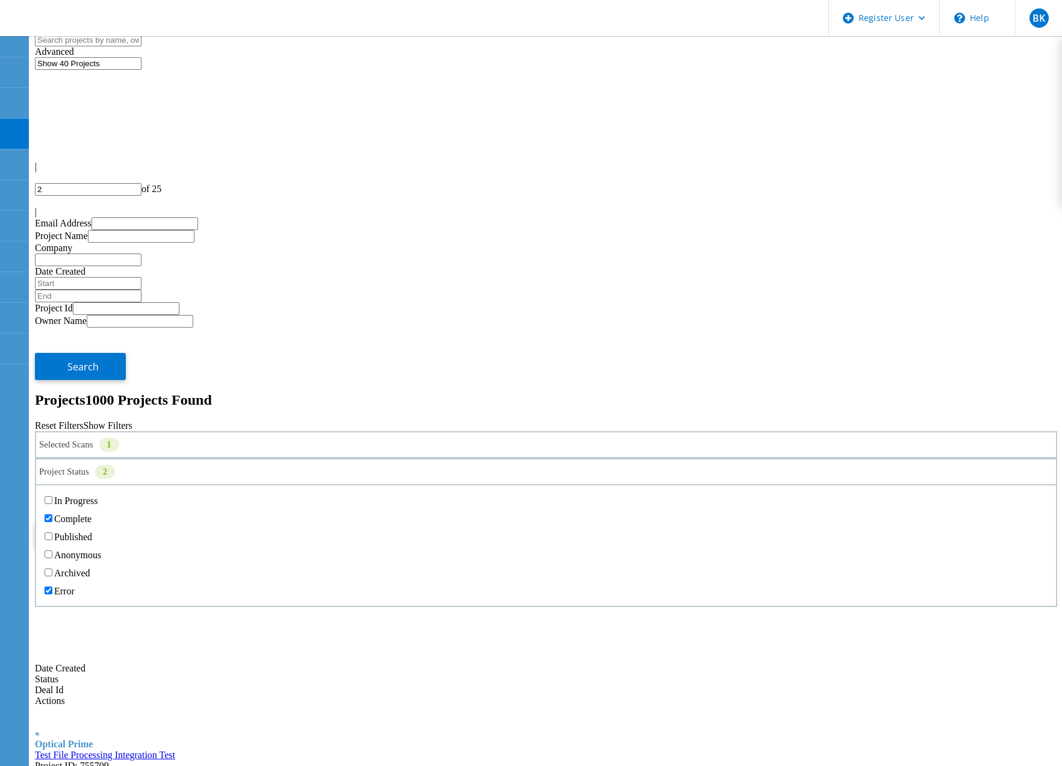
click at [52, 587] on input "Error" at bounding box center [49, 591] width 8 height 8
click at [126, 522] on button "Search" at bounding box center [80, 535] width 91 height 27
click at [178, 750] on link "PortalUi_CreateProject_1757575030" at bounding box center [106, 755] width 143 height 10
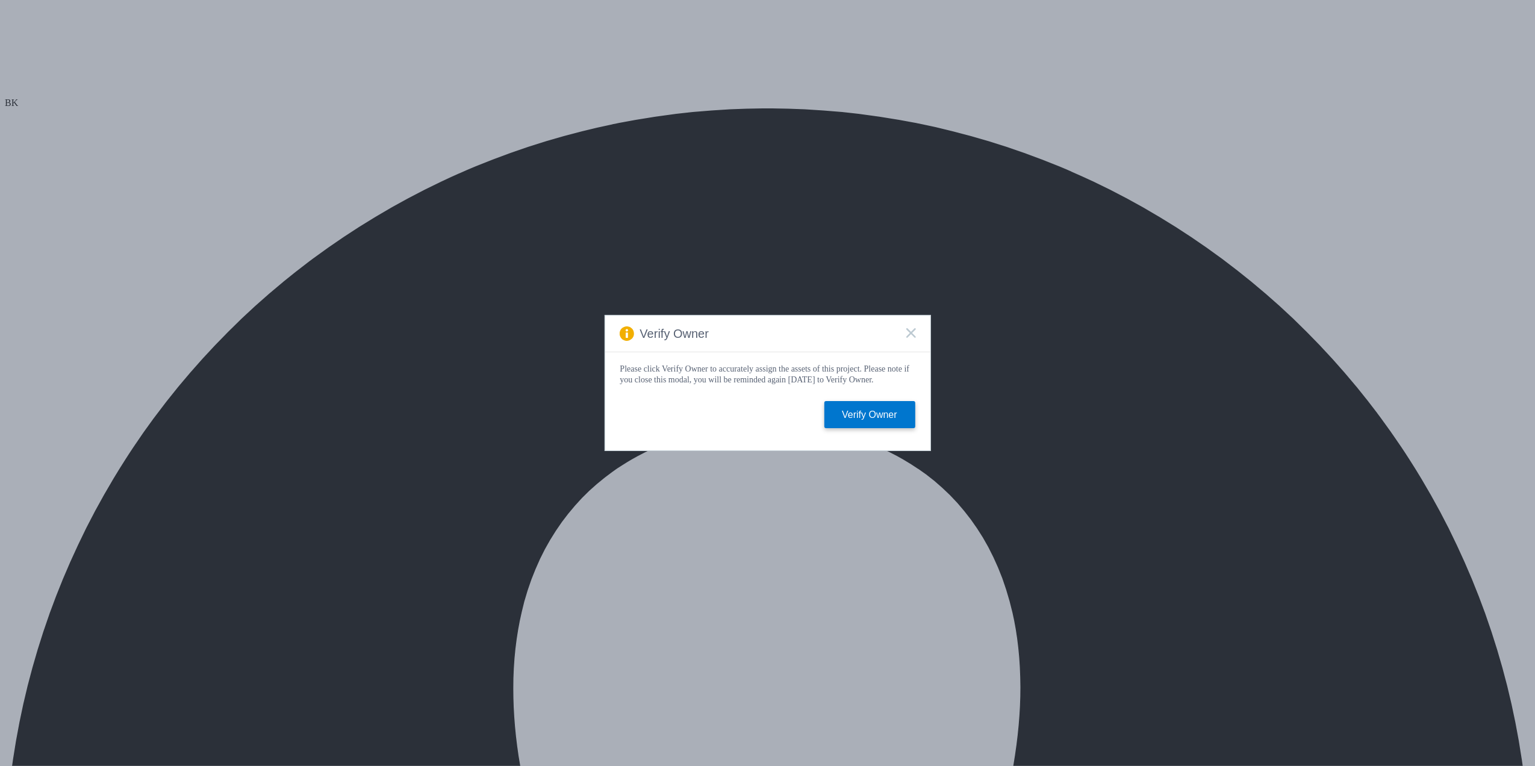
select select "USD"
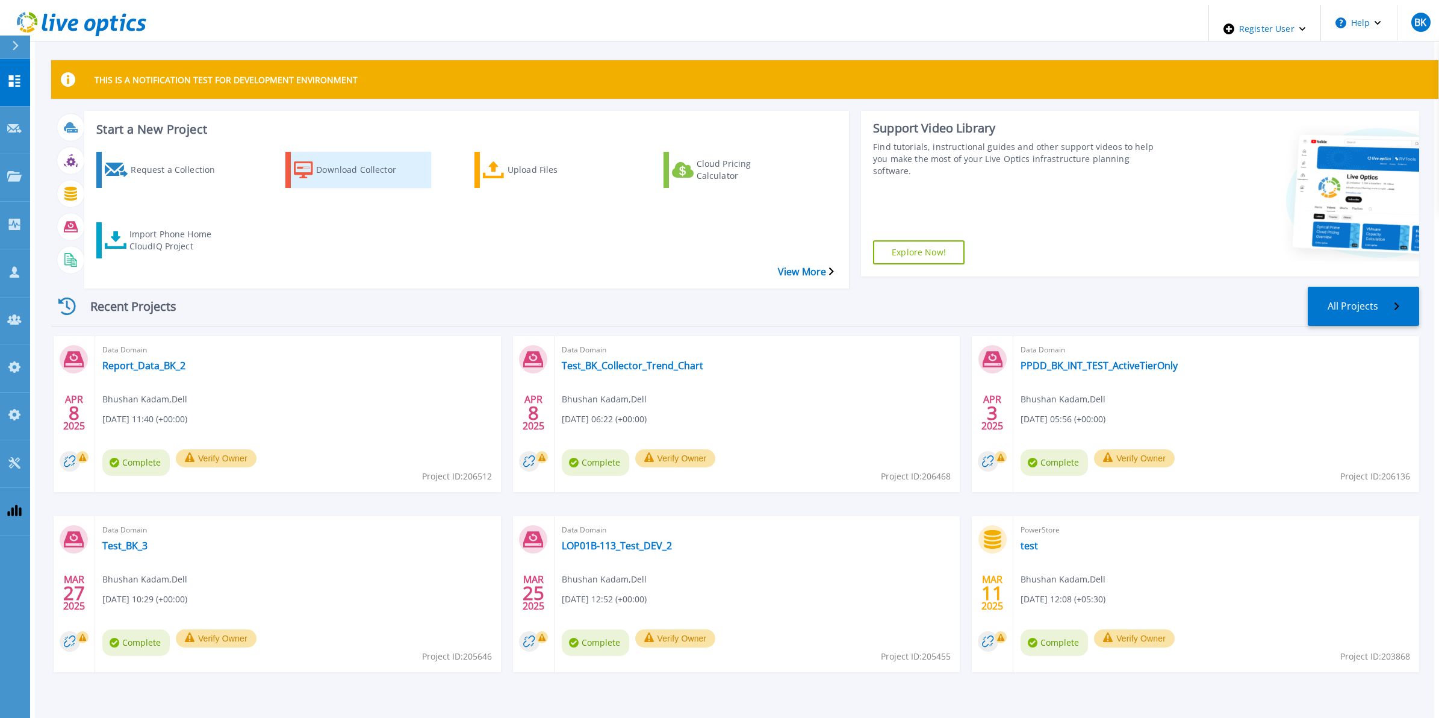
click at [316, 173] on div "Download Collector" at bounding box center [364, 170] width 96 height 30
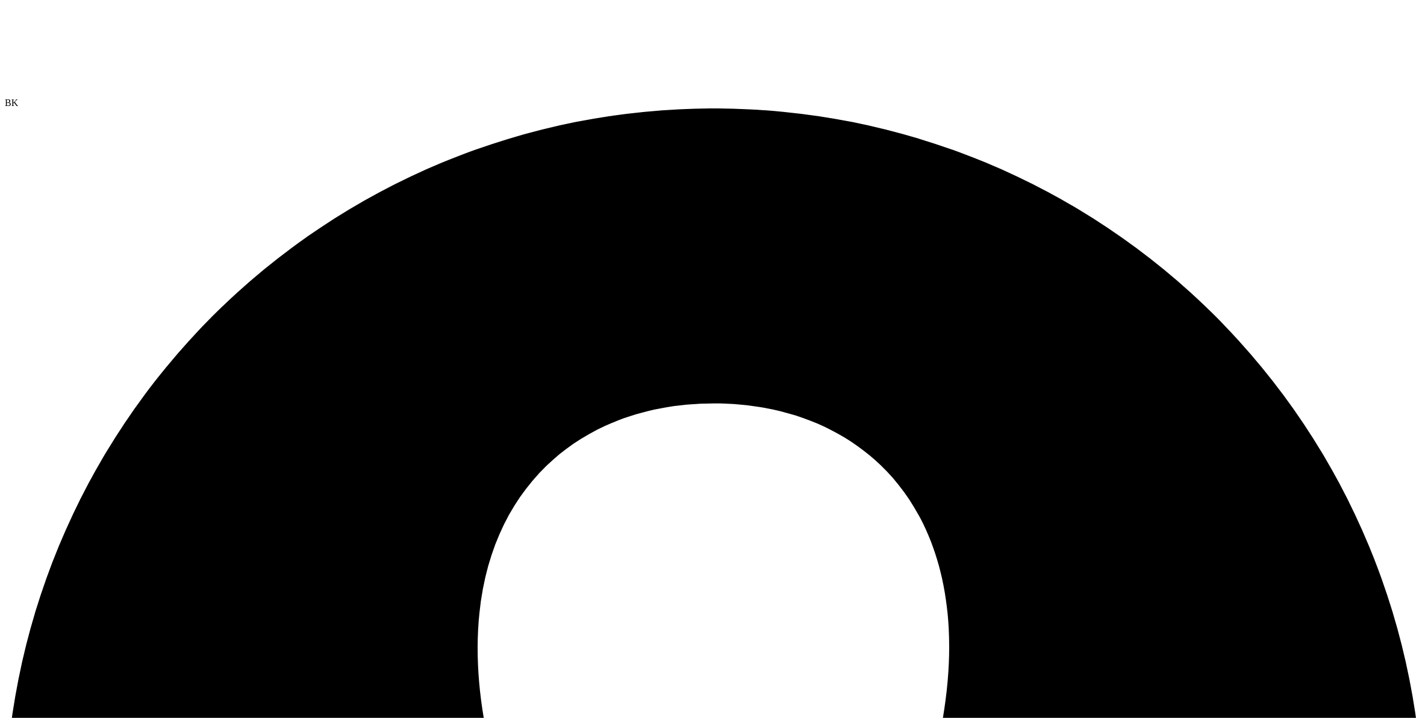
drag, startPoint x: 178, startPoint y: 58, endPoint x: 158, endPoint y: 64, distance: 20.6
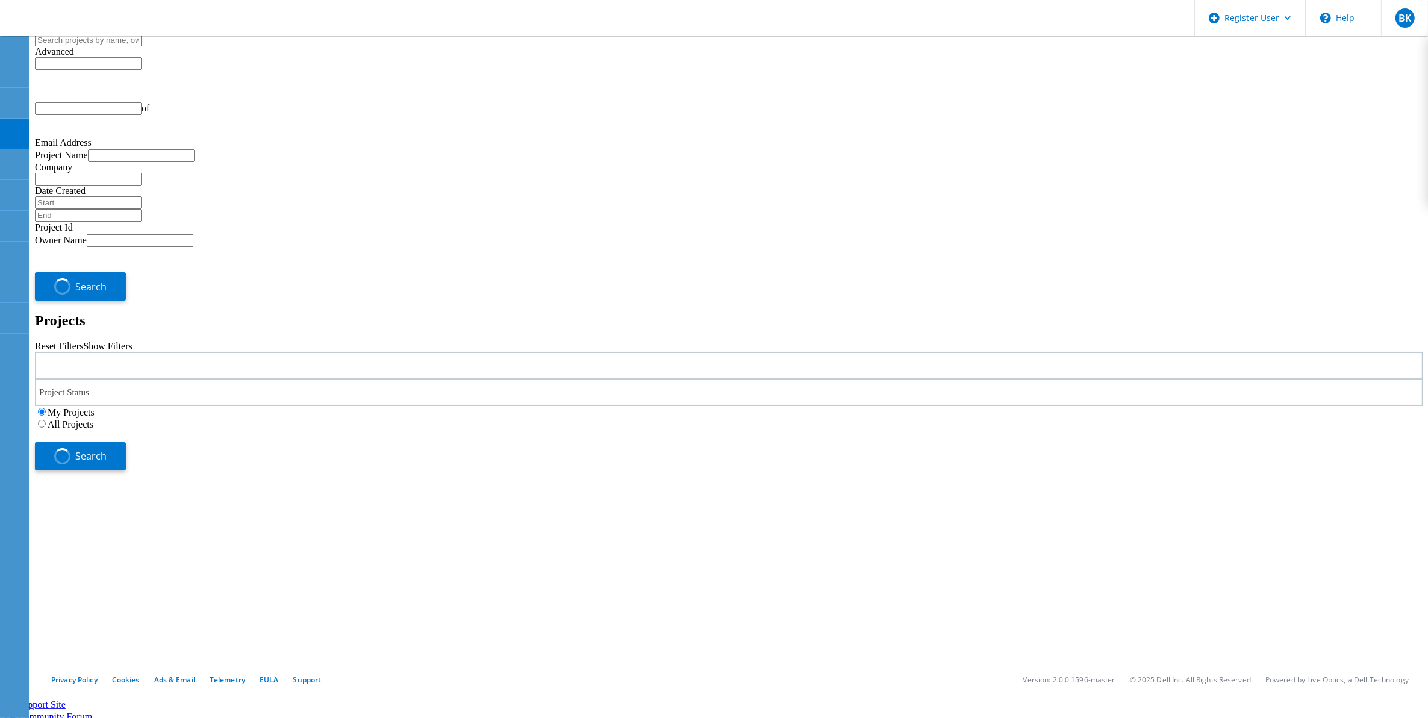
type input "1"
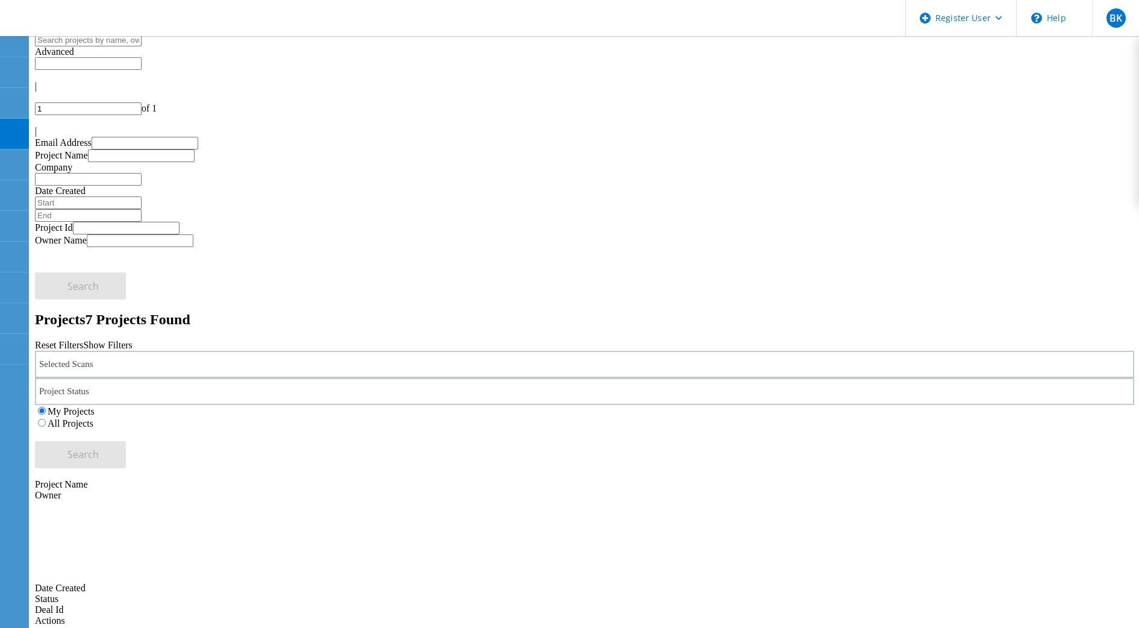
click at [522, 378] on div "Project Status In Progress Complete Published Anonymous Archived Error" at bounding box center [584, 391] width 1099 height 27
click at [450, 378] on div "Project Status" at bounding box center [584, 391] width 1099 height 27
click at [178, 351] on div "Selected Scans" at bounding box center [584, 364] width 1099 height 27
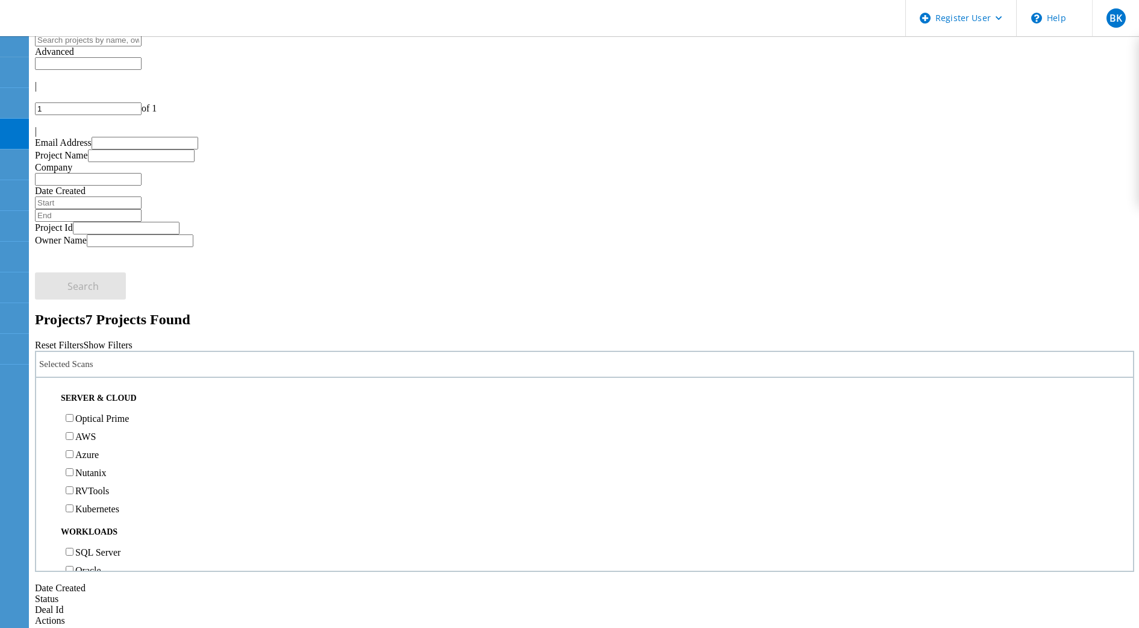
click at [129, 413] on label "Optical Prime" at bounding box center [102, 418] width 54 height 10
click at [73, 414] on input "Optical Prime" at bounding box center [70, 418] width 8 height 8
click at [126, 441] on button "Search" at bounding box center [80, 454] width 91 height 27
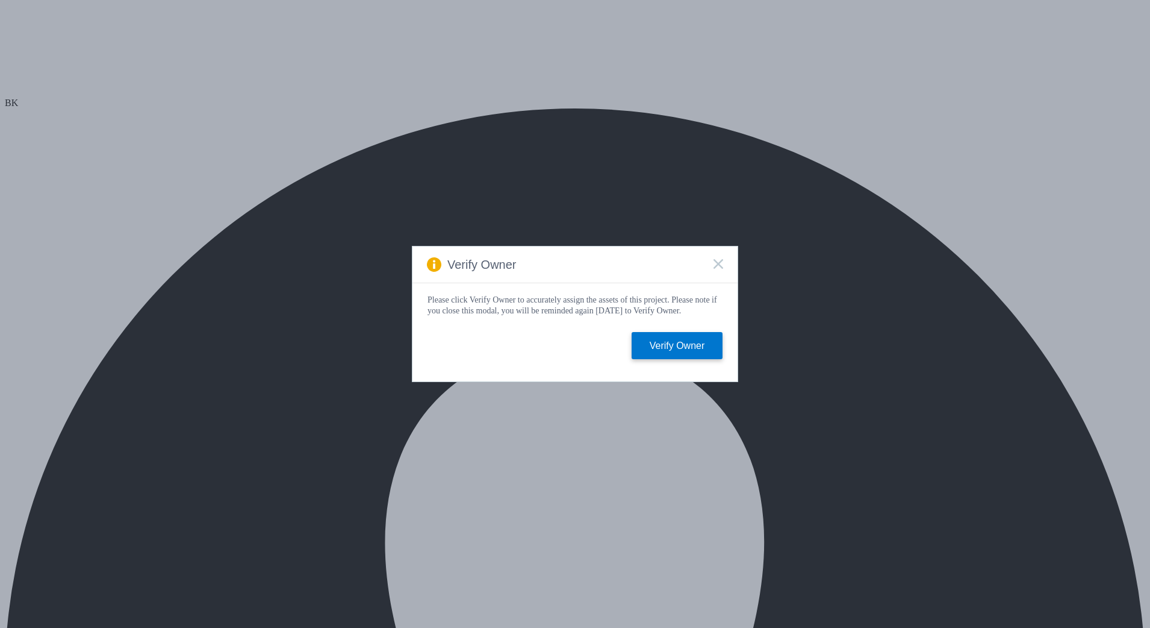
click at [721, 266] on span at bounding box center [719, 264] width 10 height 11
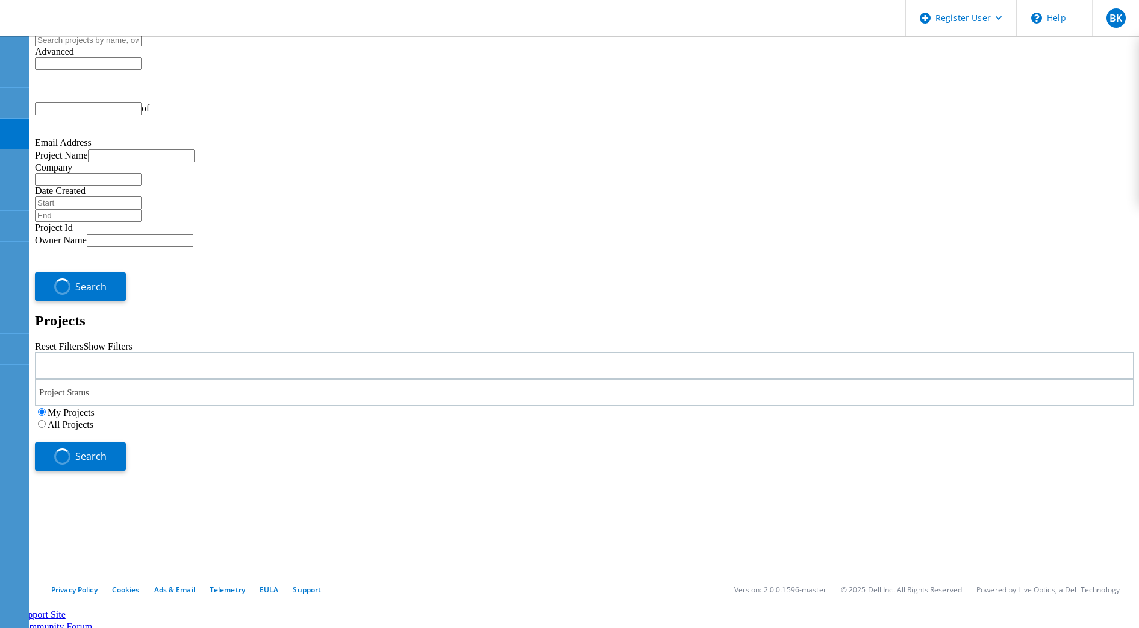
type input "1"
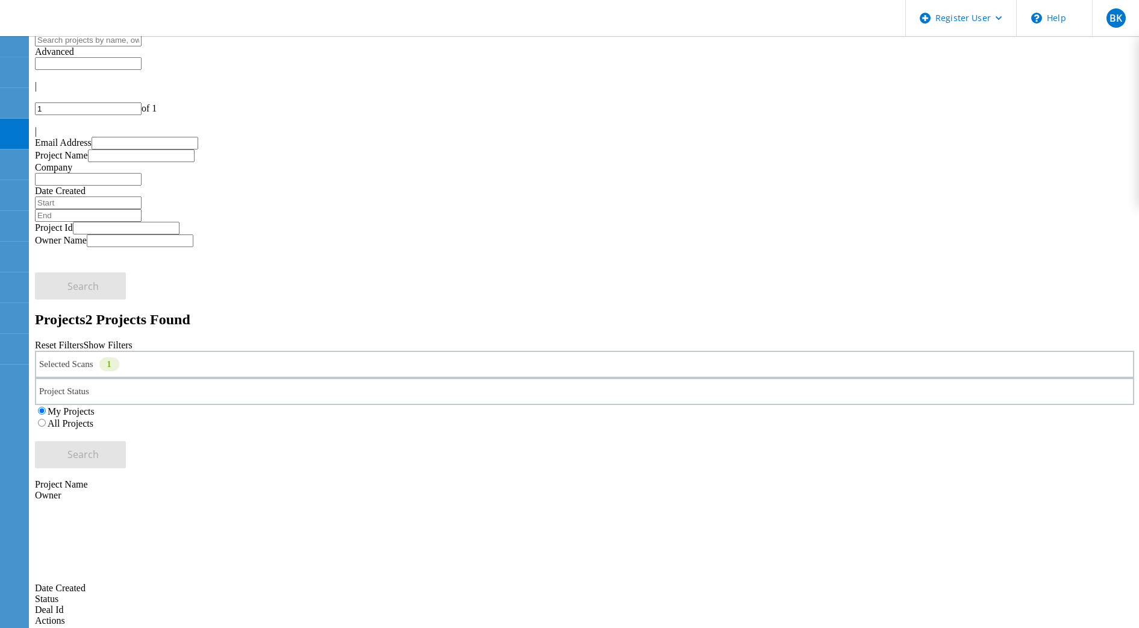
drag, startPoint x: 187, startPoint y: 253, endPoint x: 294, endPoint y: 291, distance: 113.9
drag, startPoint x: 258, startPoint y: 241, endPoint x: 134, endPoint y: 244, distance: 124.7
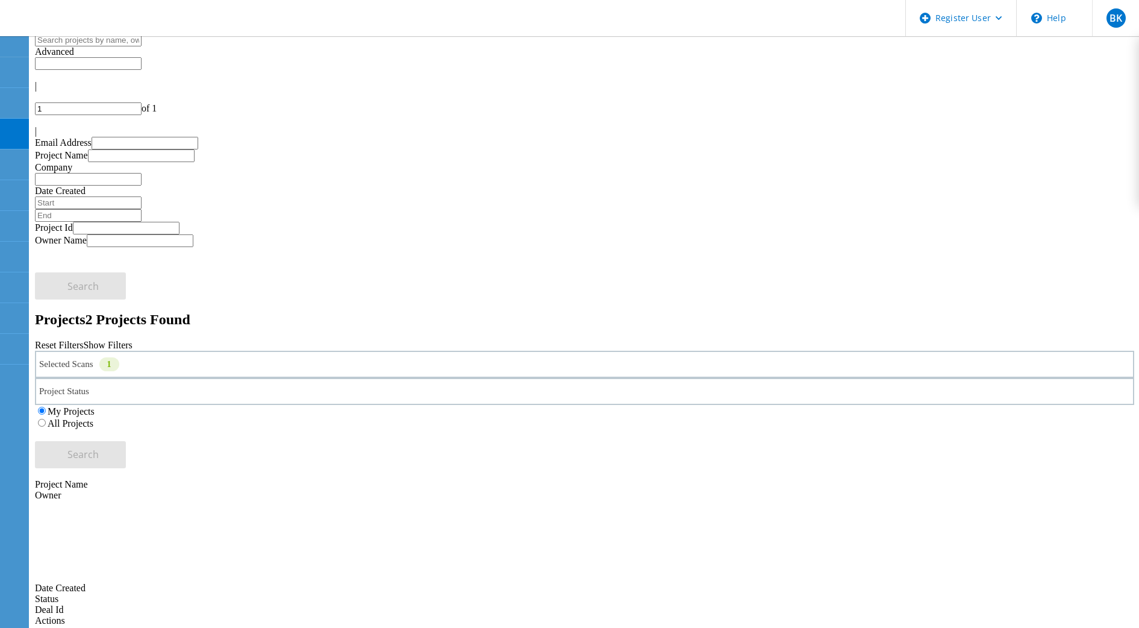
copy link "W-2W1B974-12-09-2025"
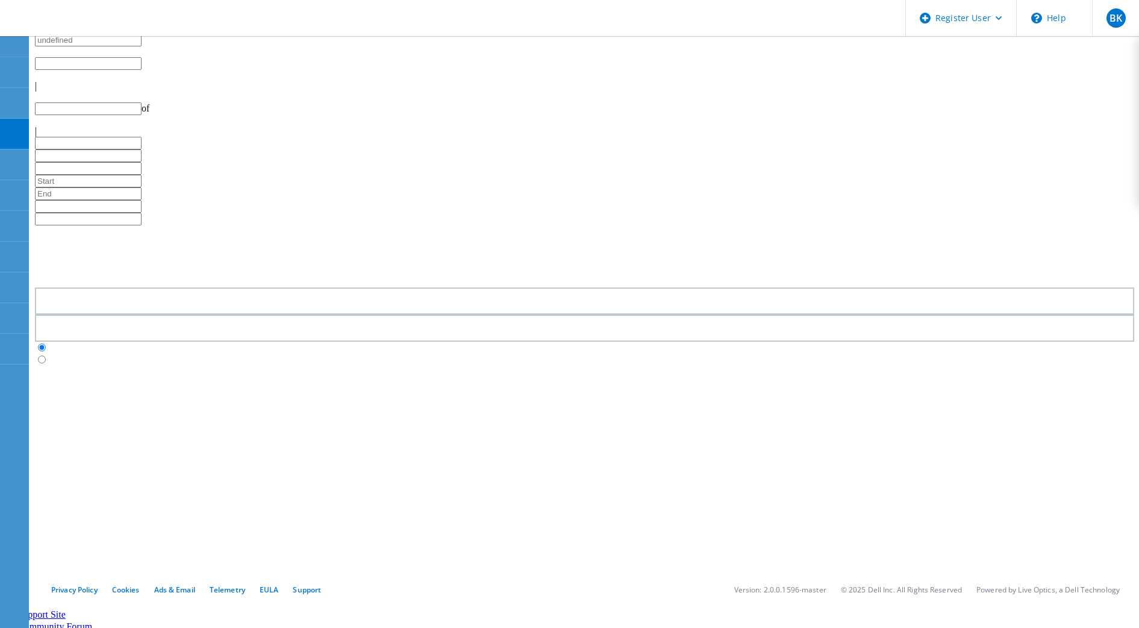
type input "1"
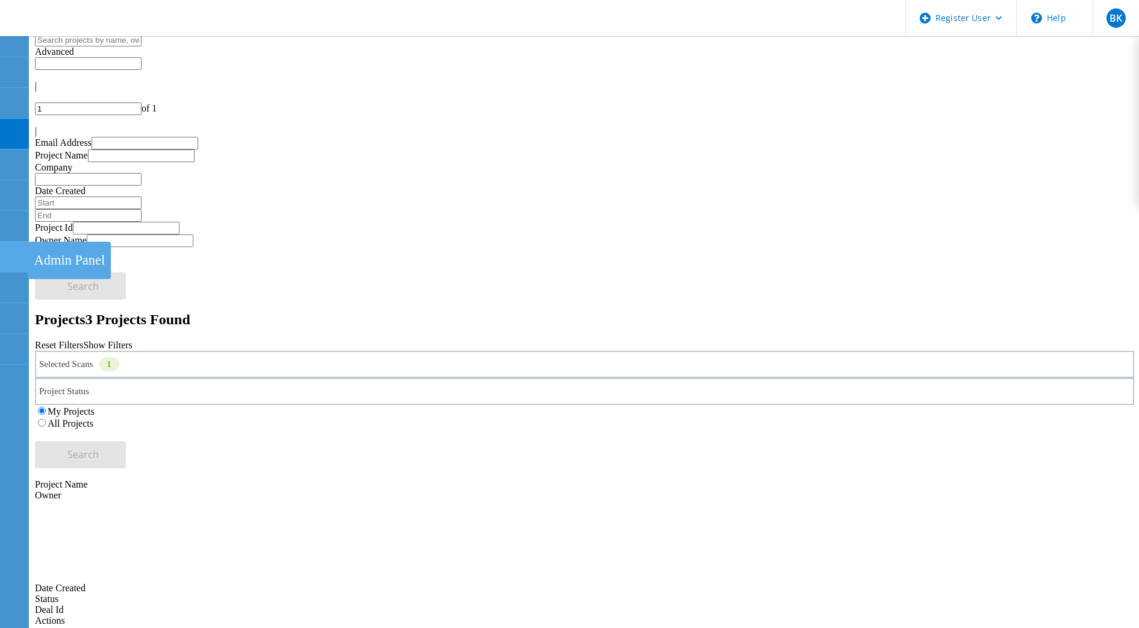
scroll to position [14, 0]
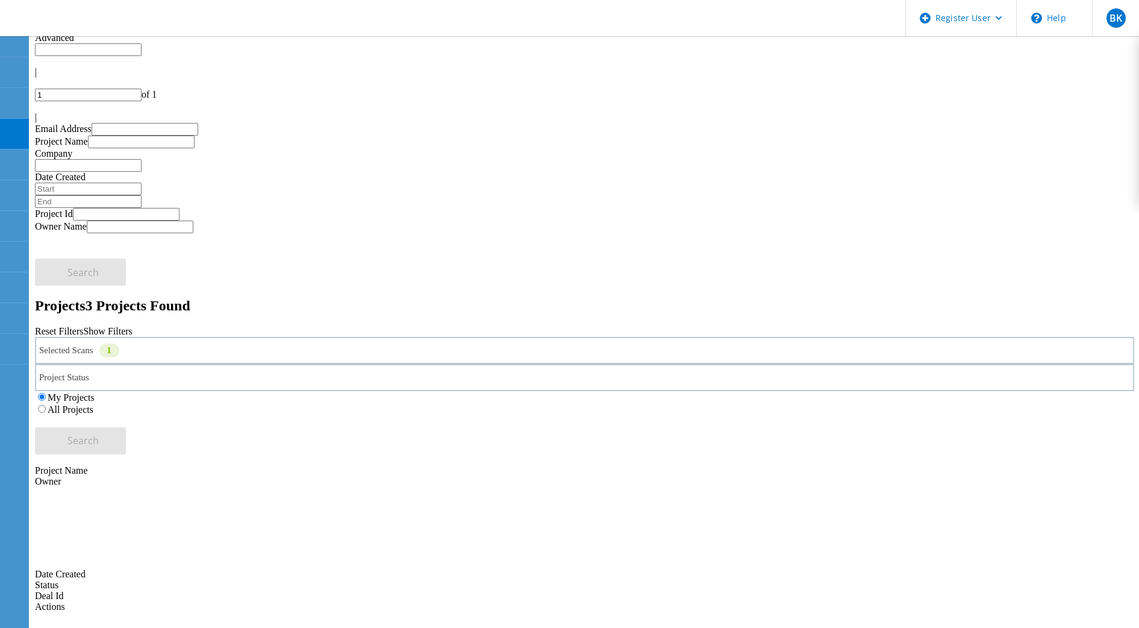
copy span "221018"
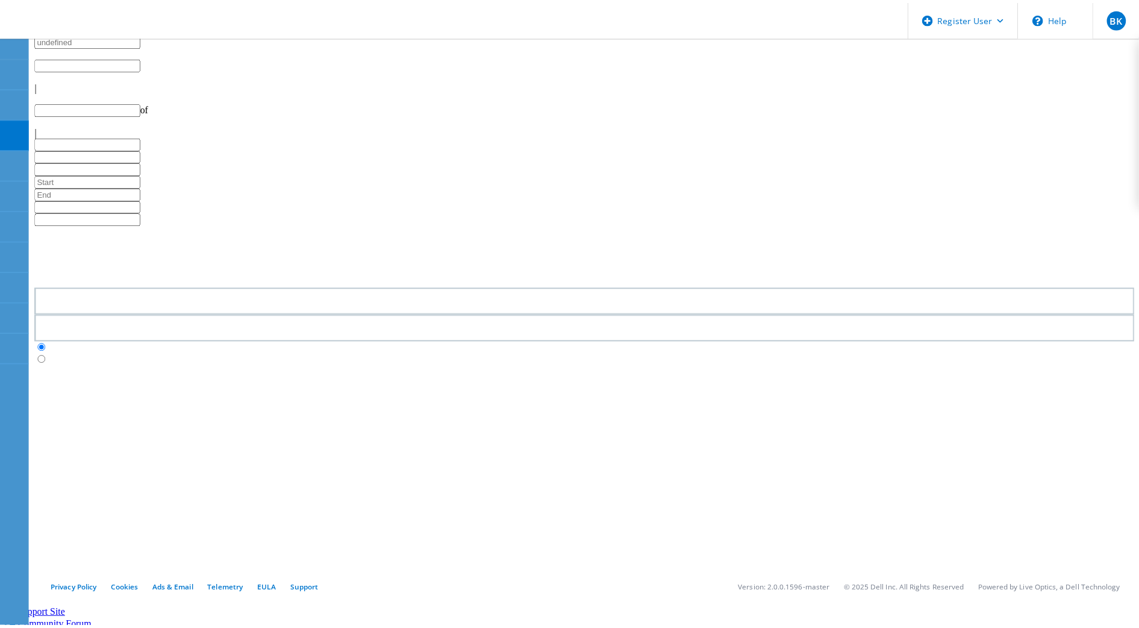
scroll to position [14, 0]
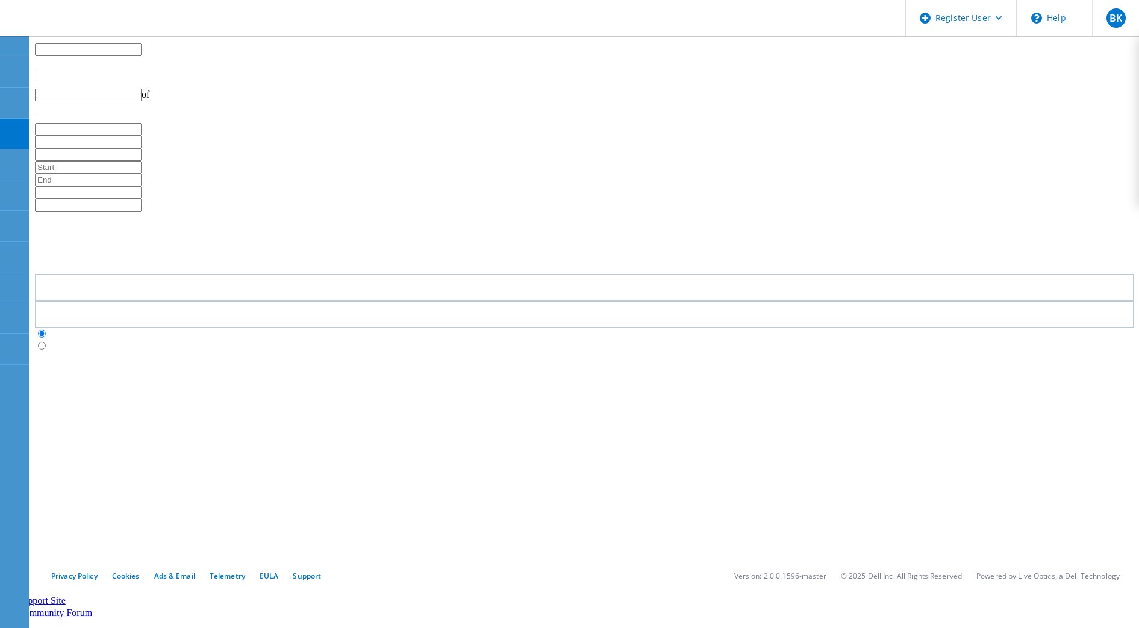
type input "1"
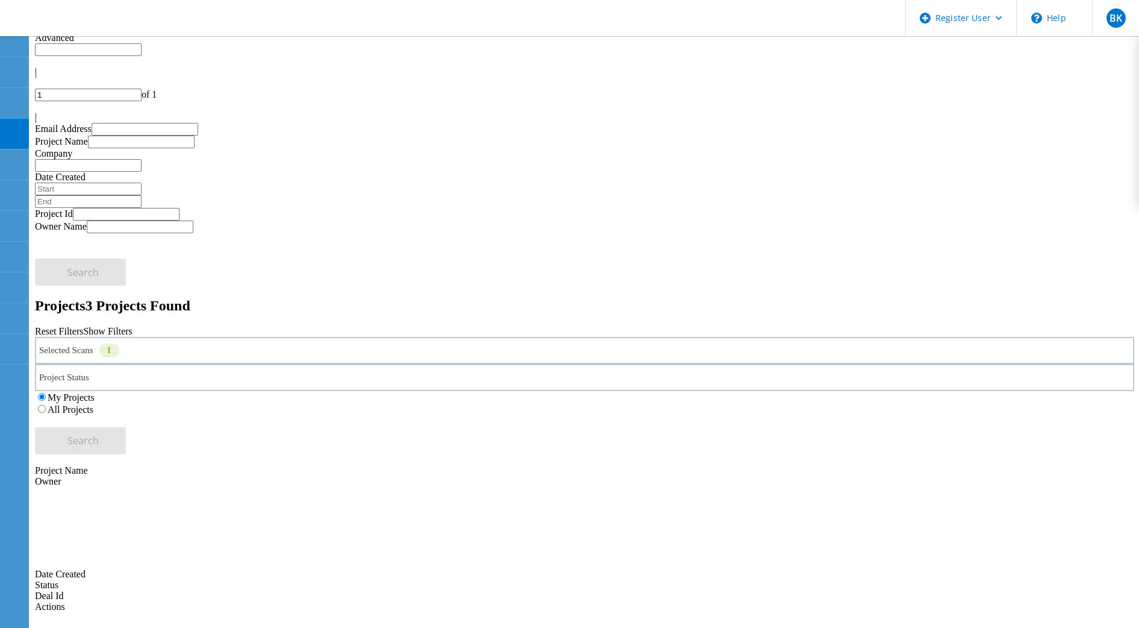
copy span "221018"
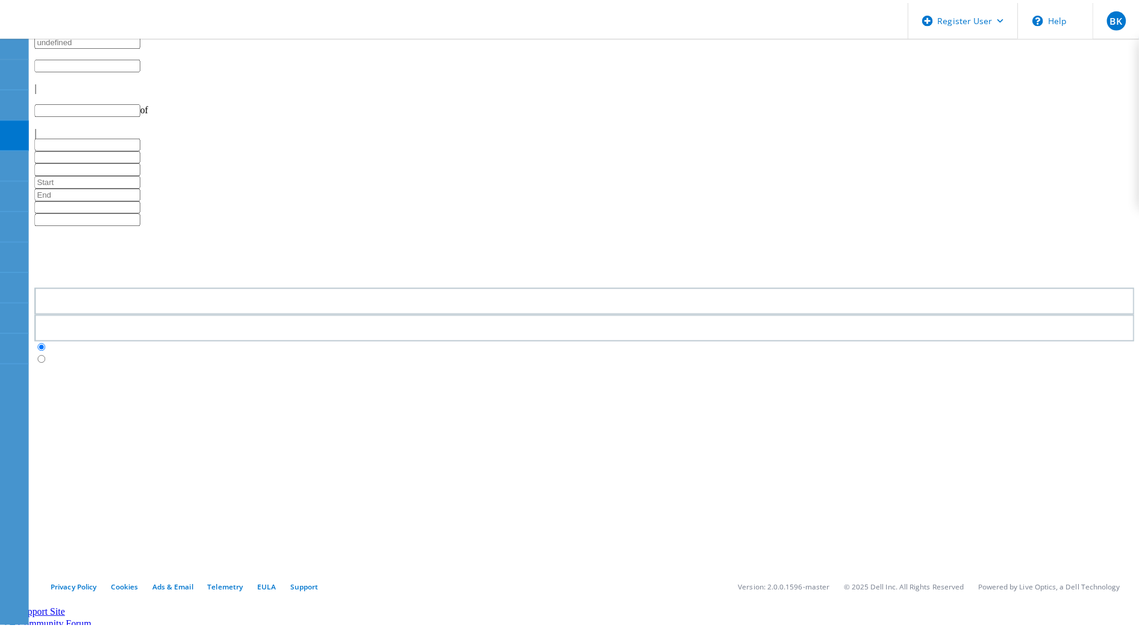
scroll to position [14, 0]
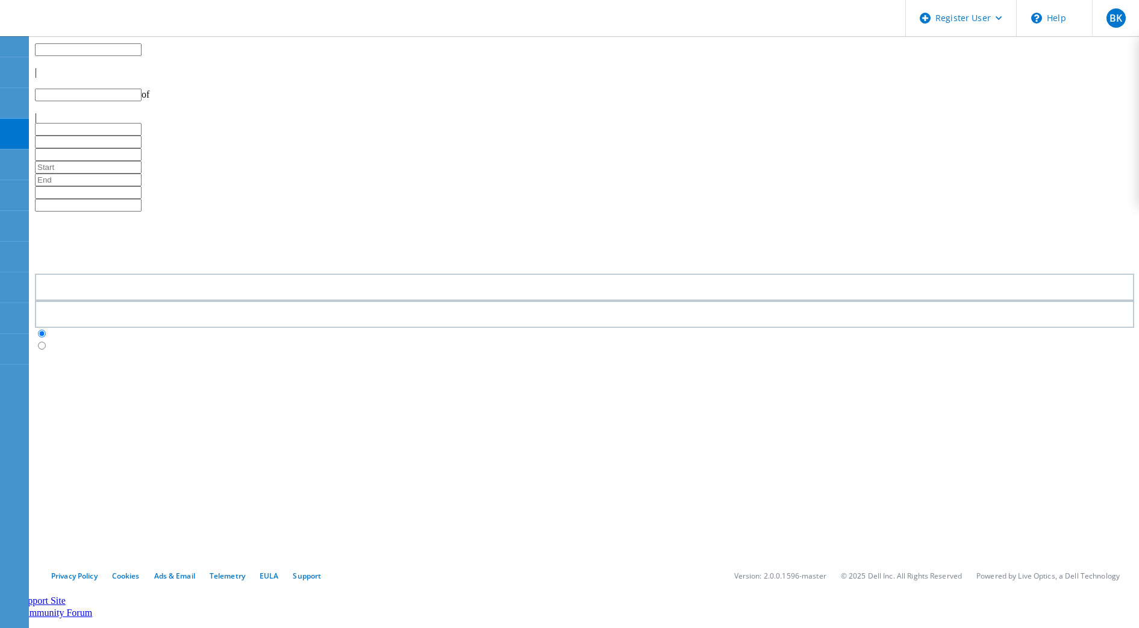
type input "1"
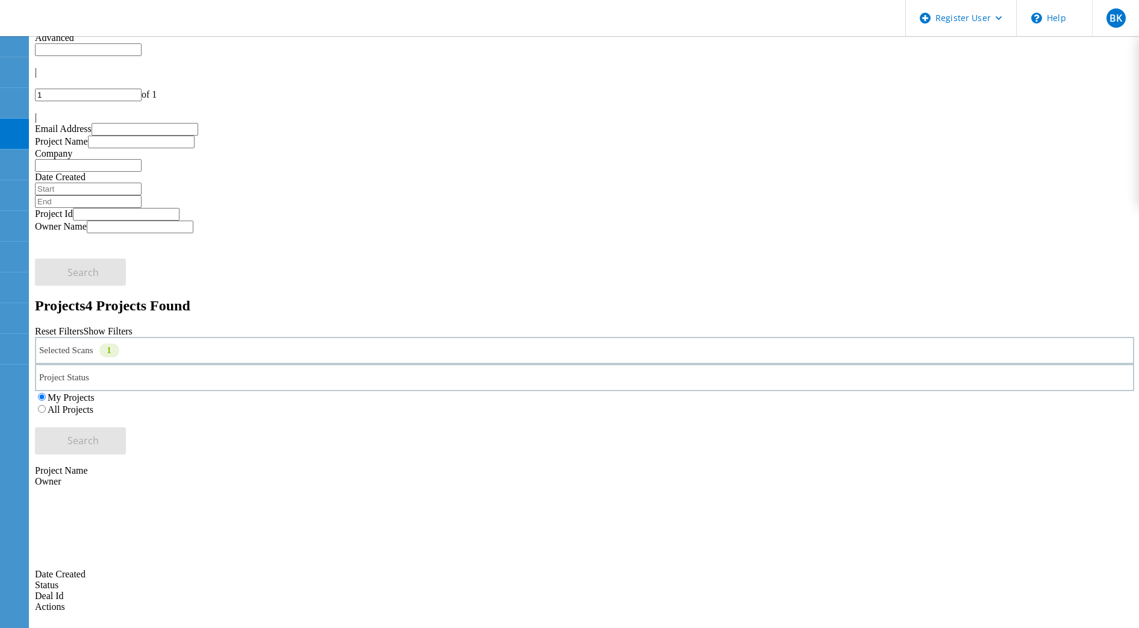
copy span "221019"
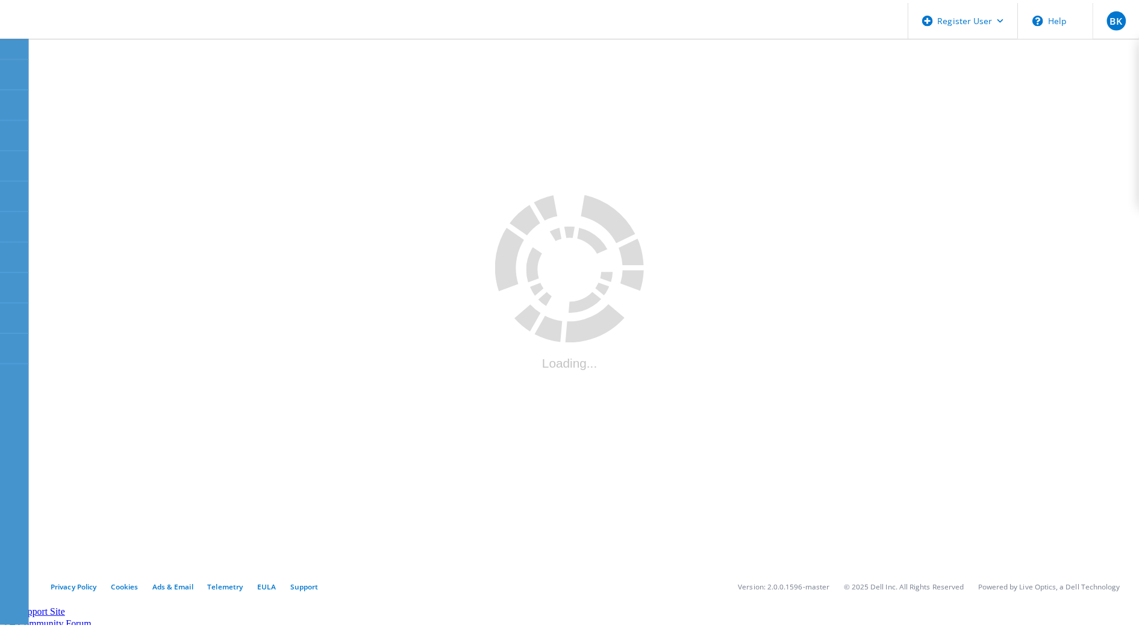
scroll to position [14, 0]
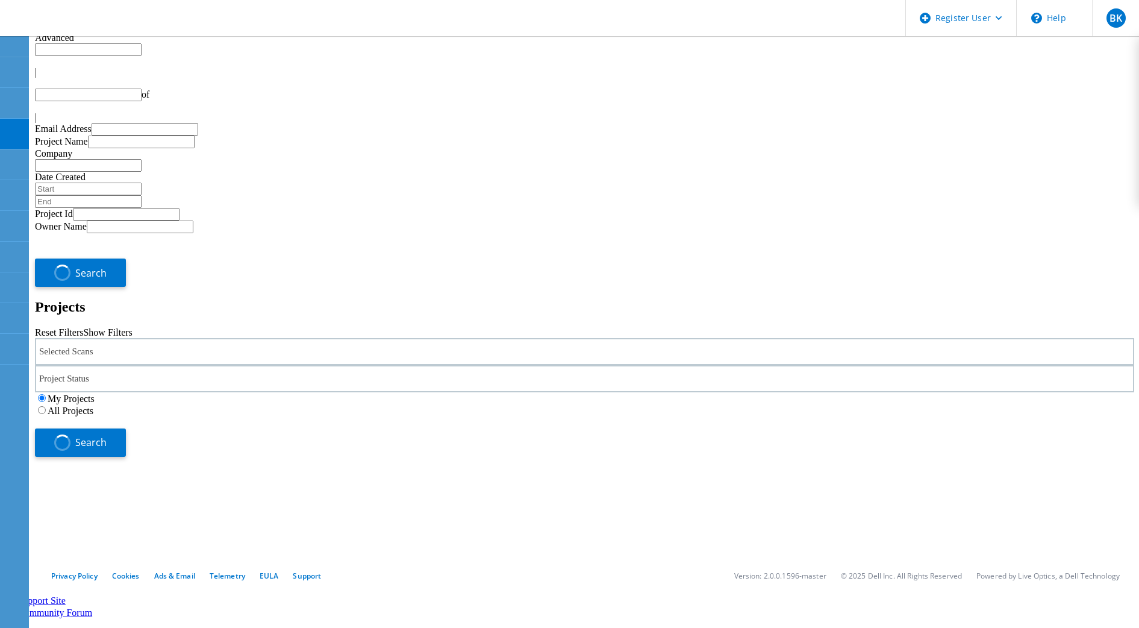
type input "1"
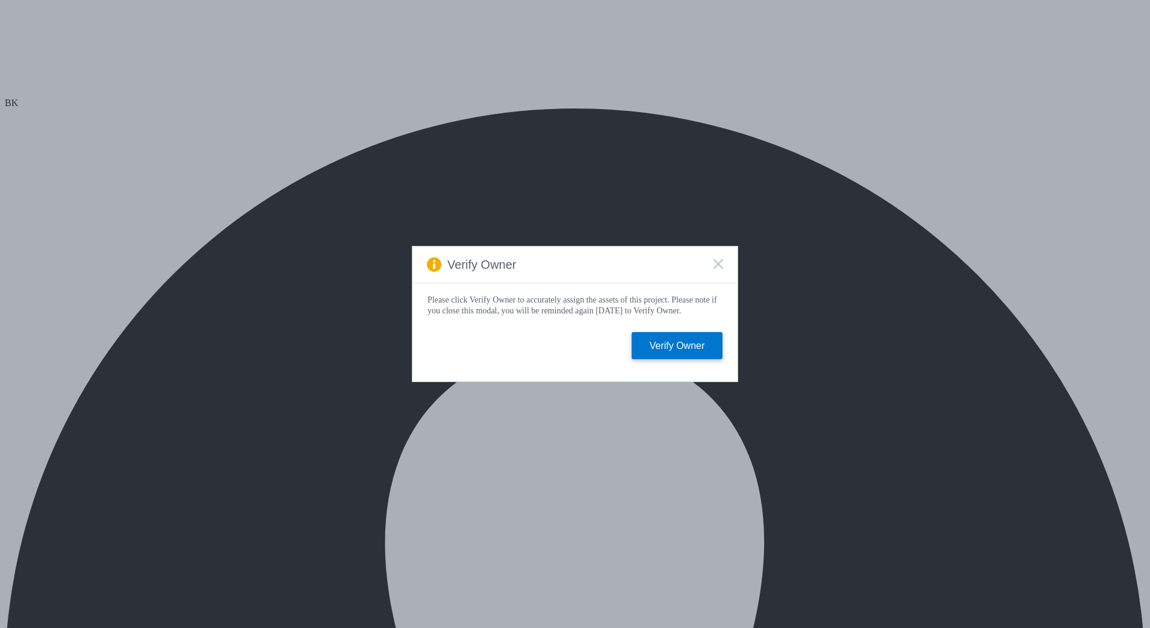
click at [723, 262] on icon at bounding box center [719, 264] width 10 height 10
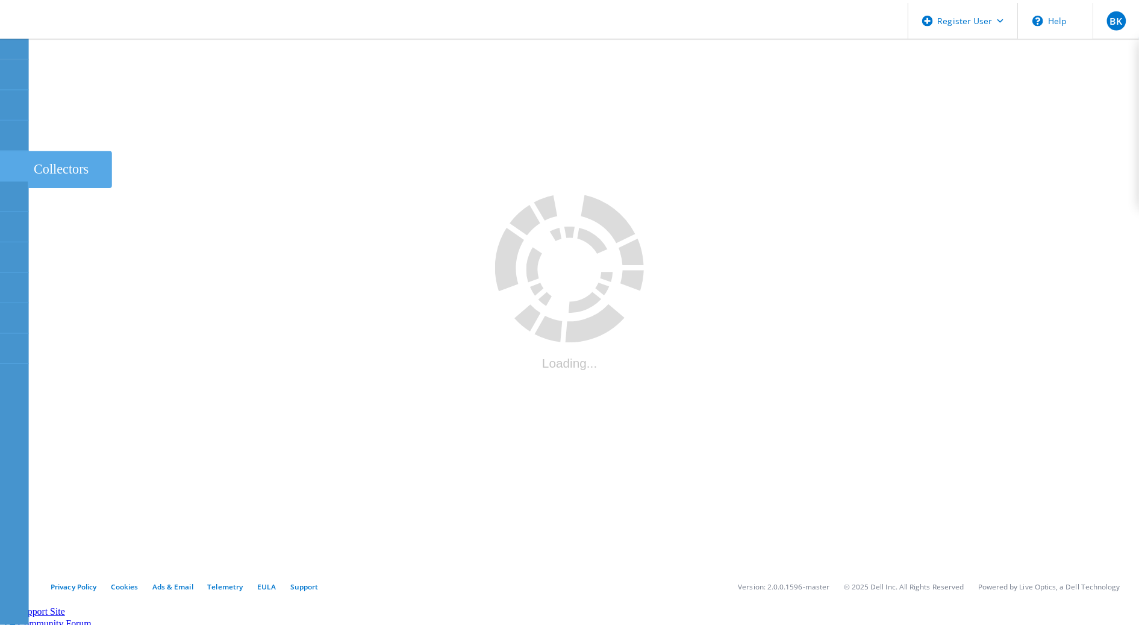
scroll to position [14, 0]
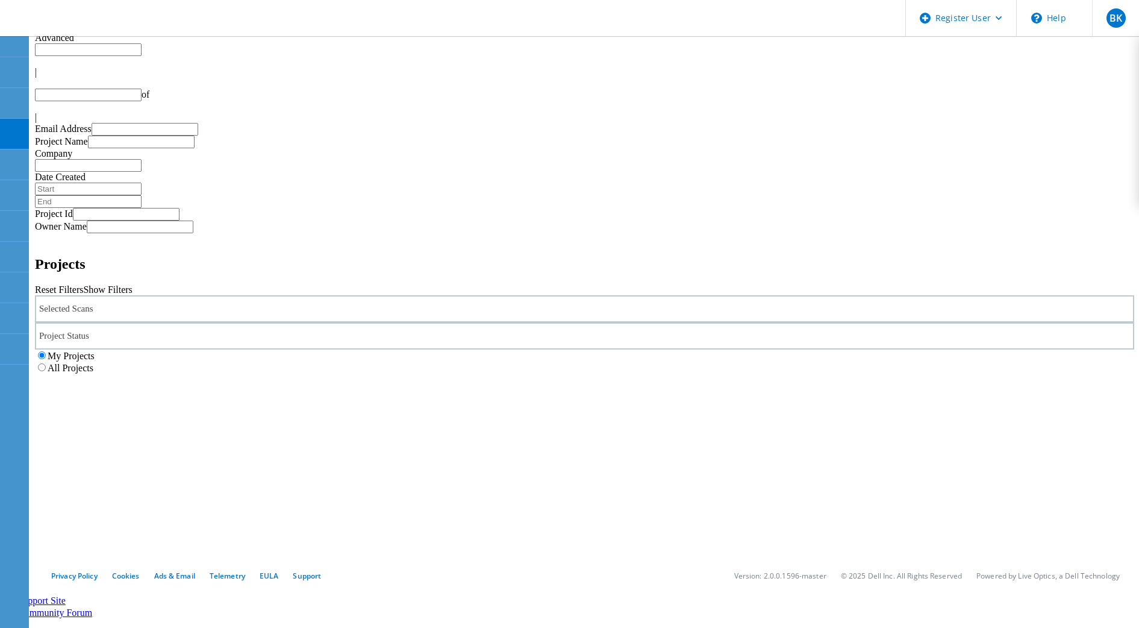
type input "1"
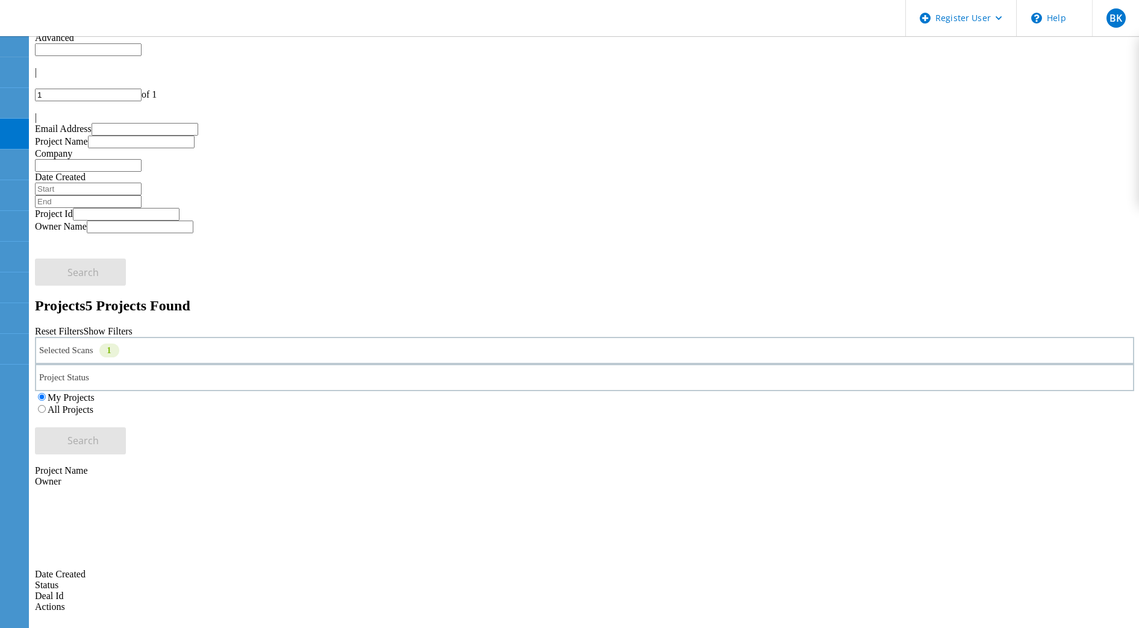
copy span "221020"
drag, startPoint x: 183, startPoint y: 217, endPoint x: 182, endPoint y: 226, distance: 9.7
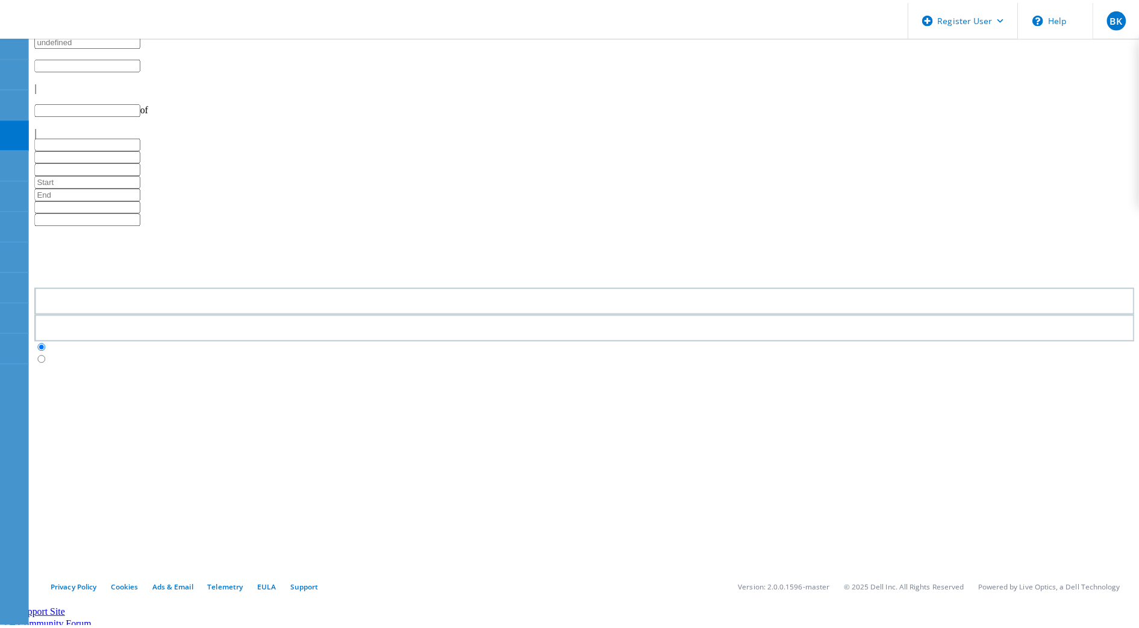
scroll to position [14, 0]
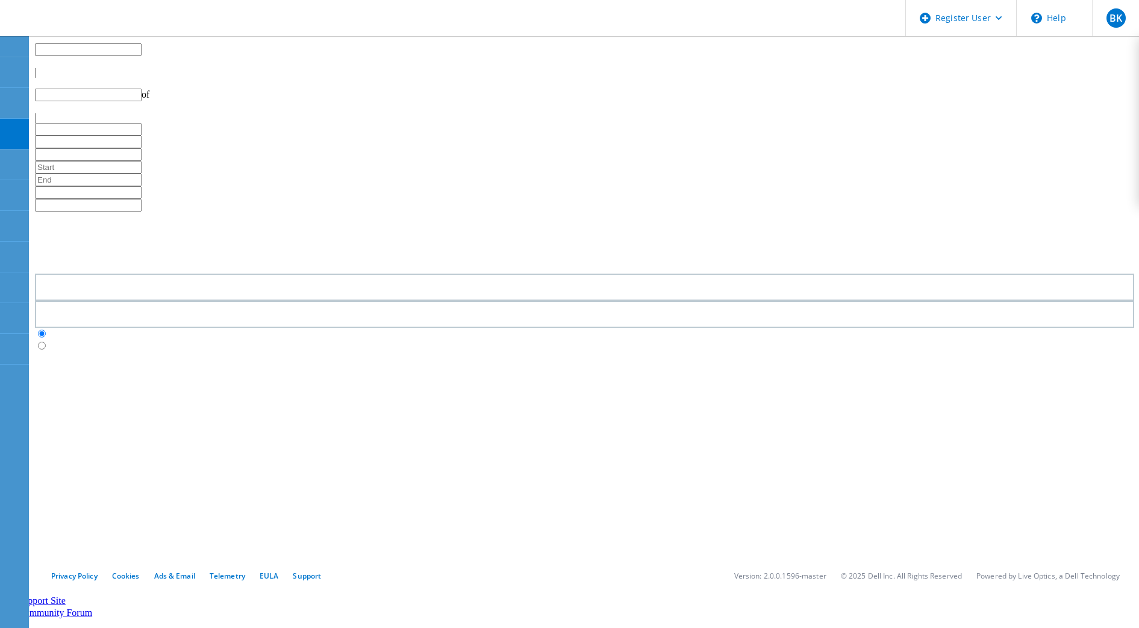
type input "1"
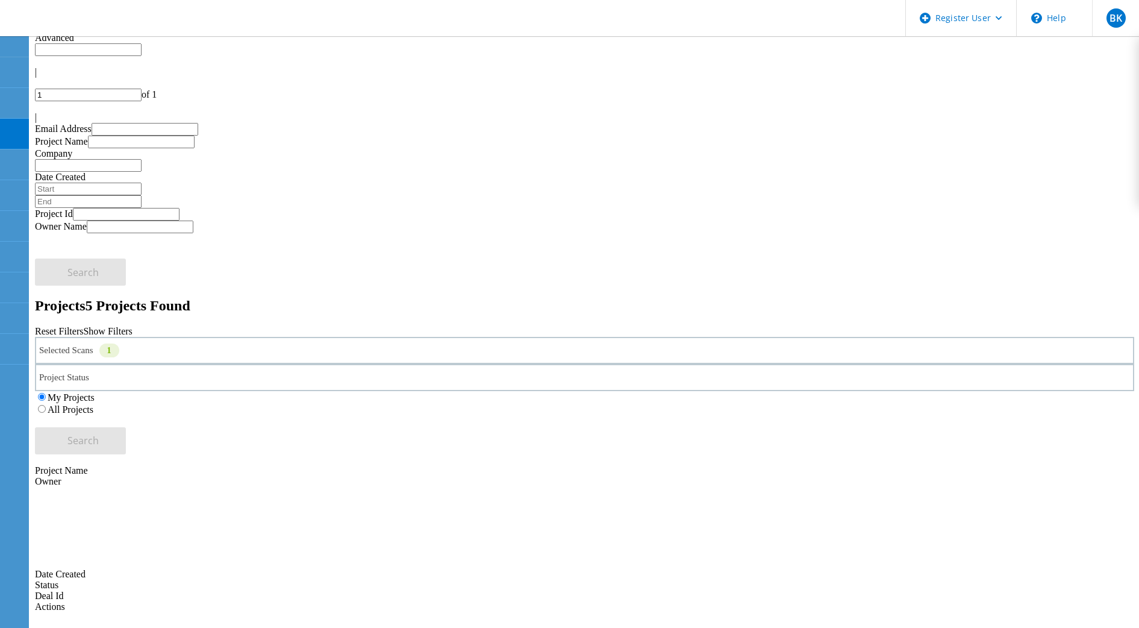
copy span "221020"
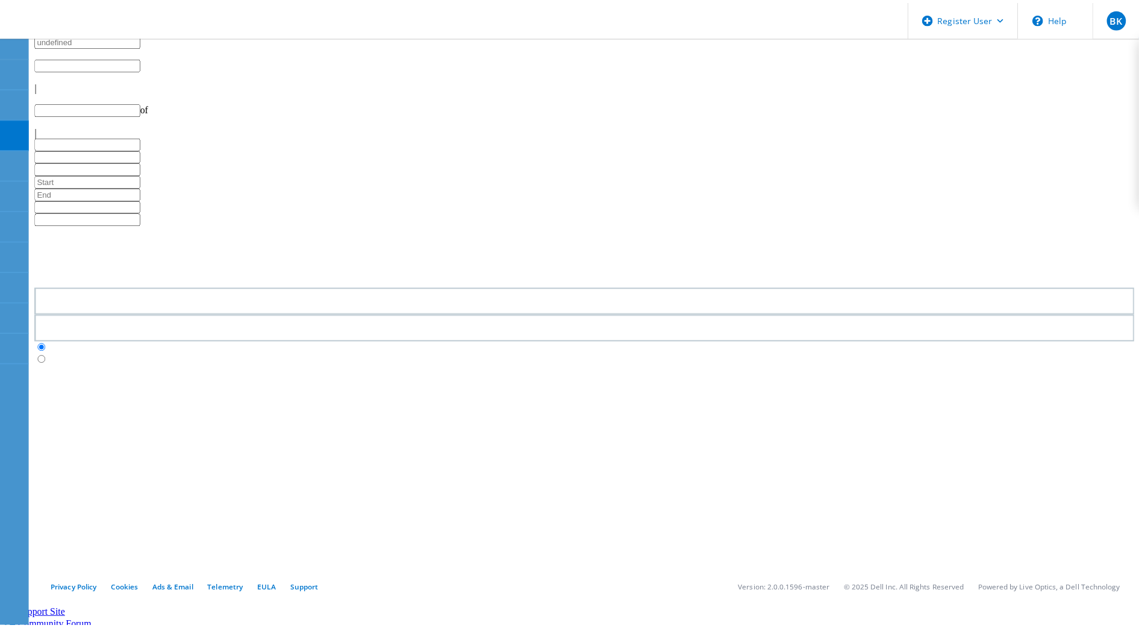
scroll to position [14, 0]
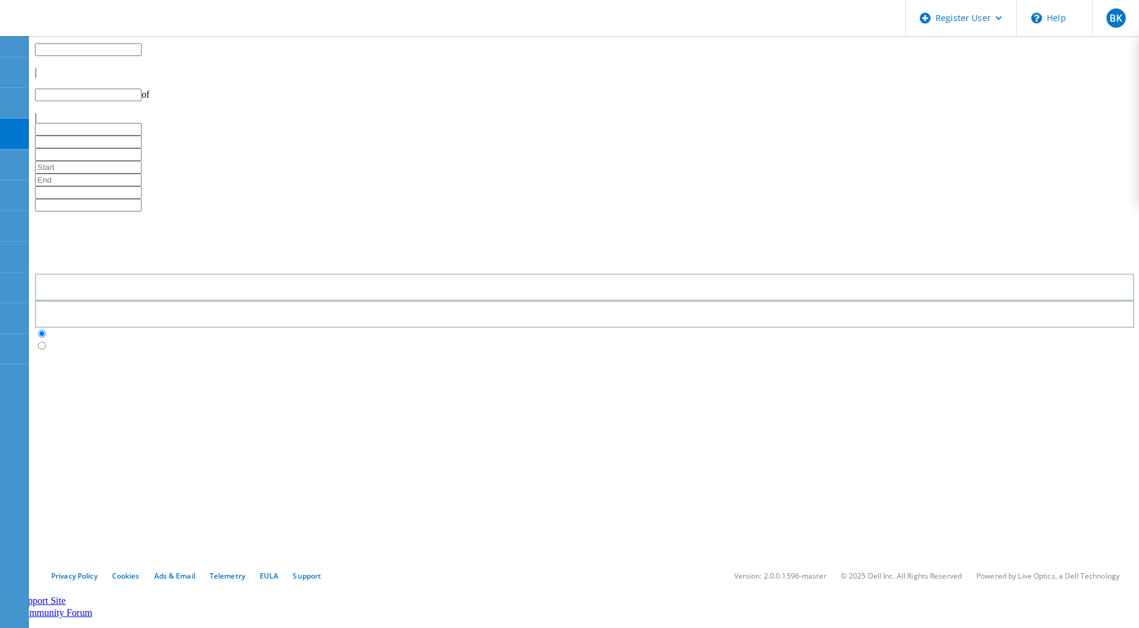
type input "1"
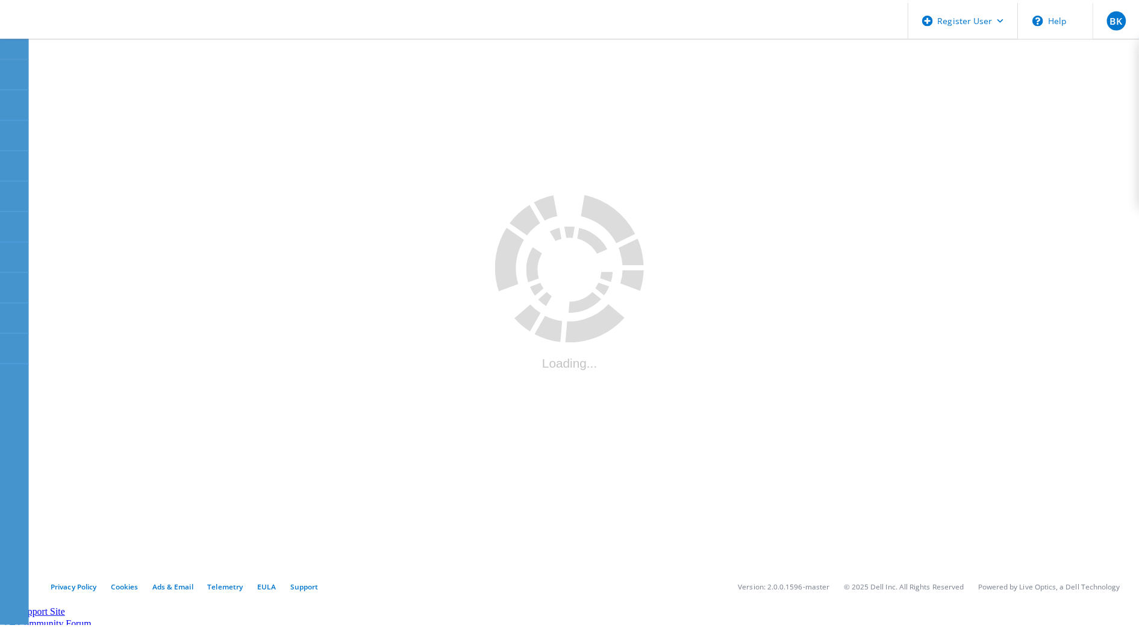
scroll to position [14, 0]
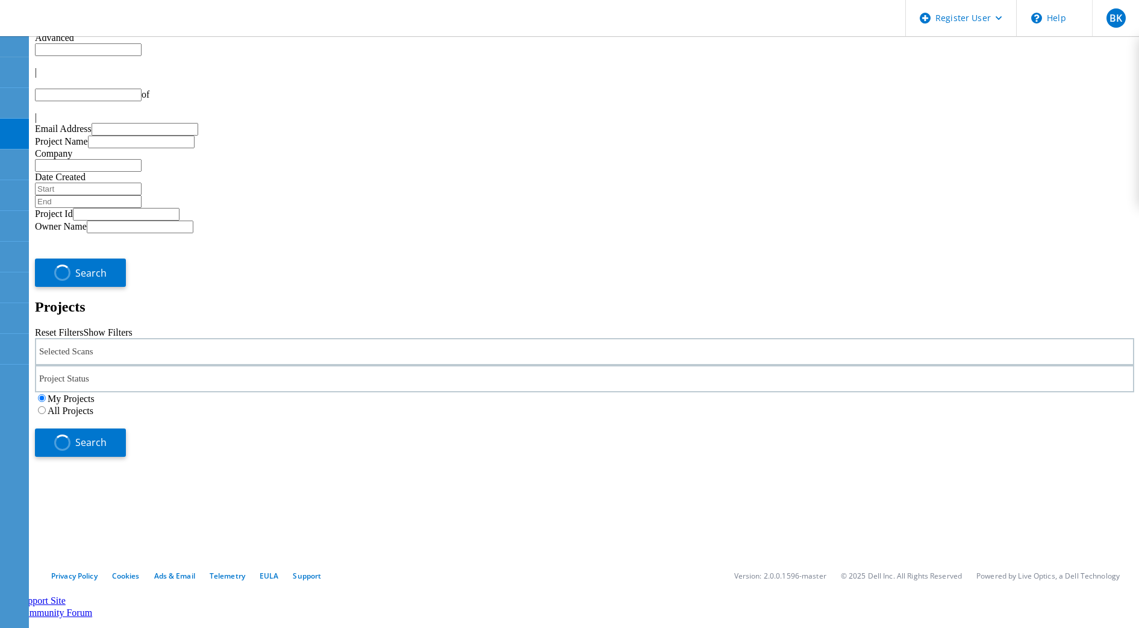
type input "1"
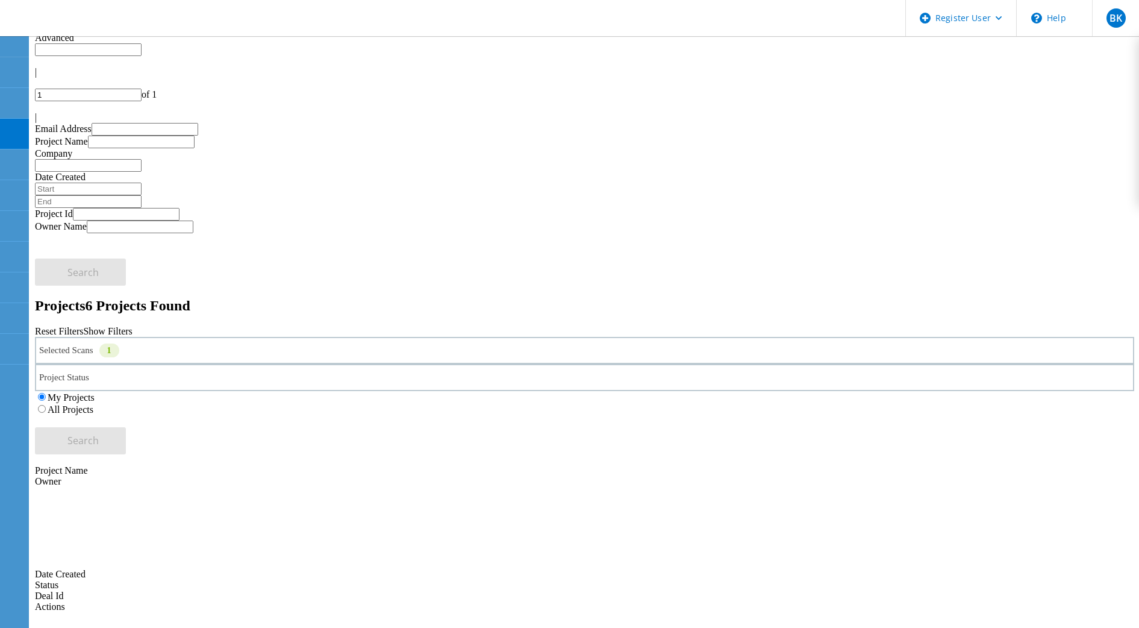
copy span "221021"
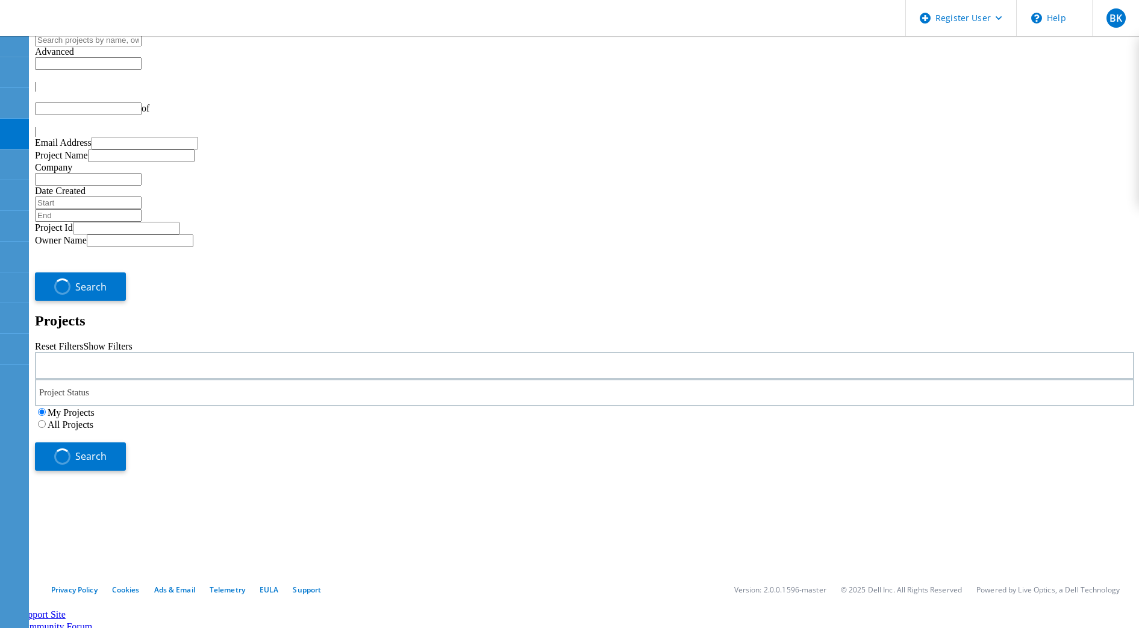
type input "1"
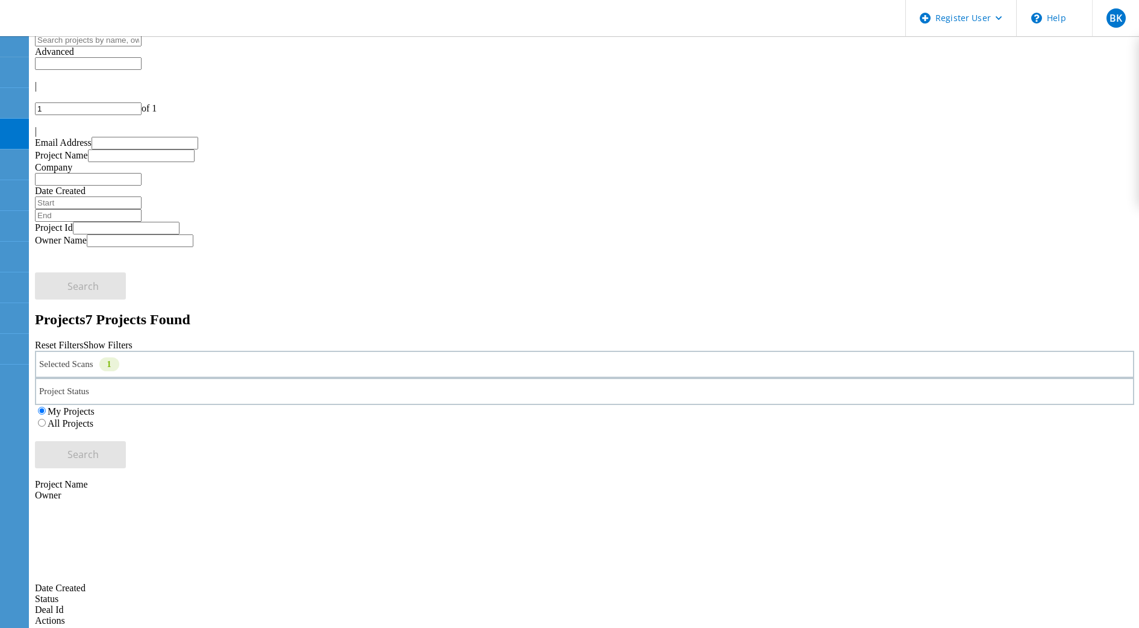
copy span "221021"
click at [541, 378] on div "Project Status" at bounding box center [584, 391] width 1099 height 27
click at [98, 415] on label "In Progress" at bounding box center [75, 420] width 43 height 10
click at [52, 416] on input "In Progress" at bounding box center [49, 420] width 8 height 8
click at [421, 378] on div "Project Status 1" at bounding box center [584, 391] width 1099 height 27
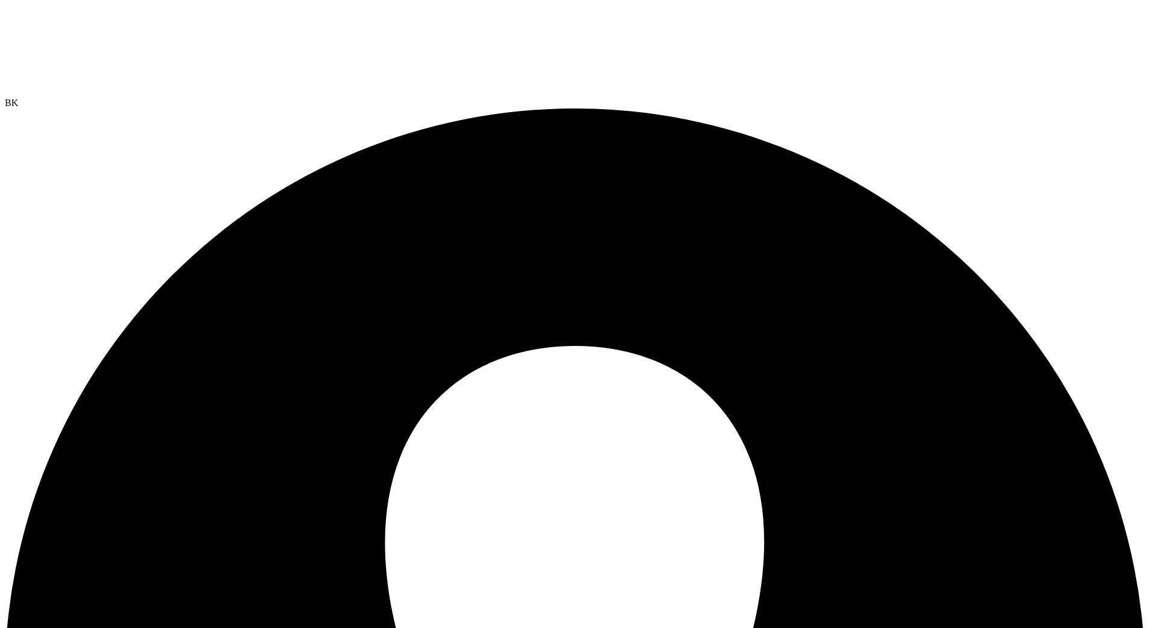
select select "USEast"
select select "USD"
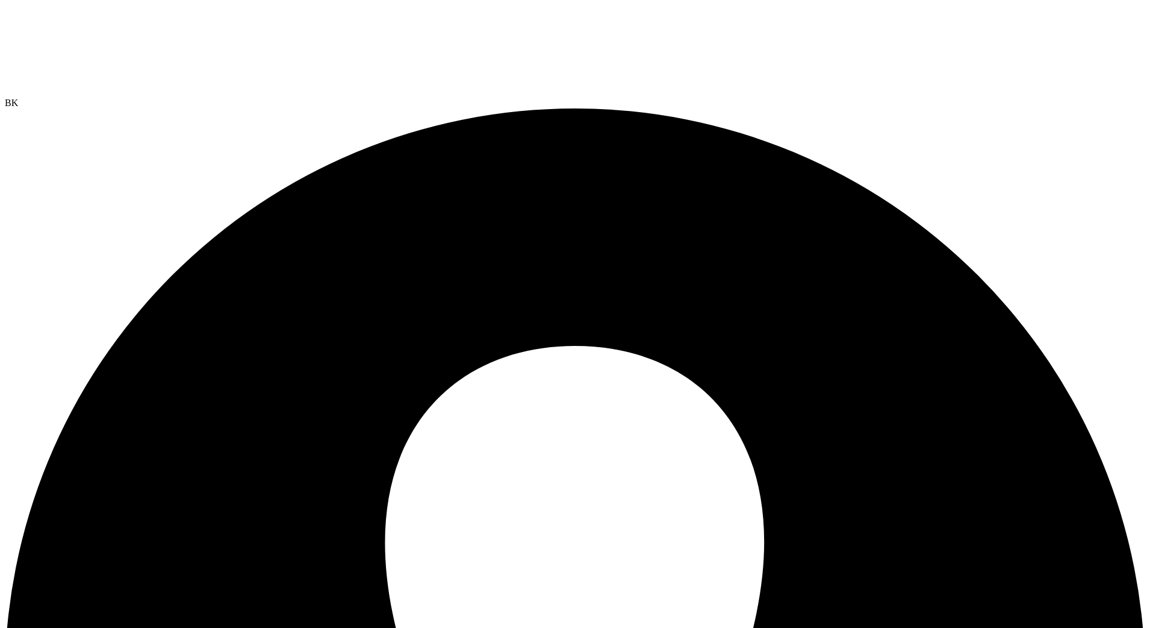
select select "USEast"
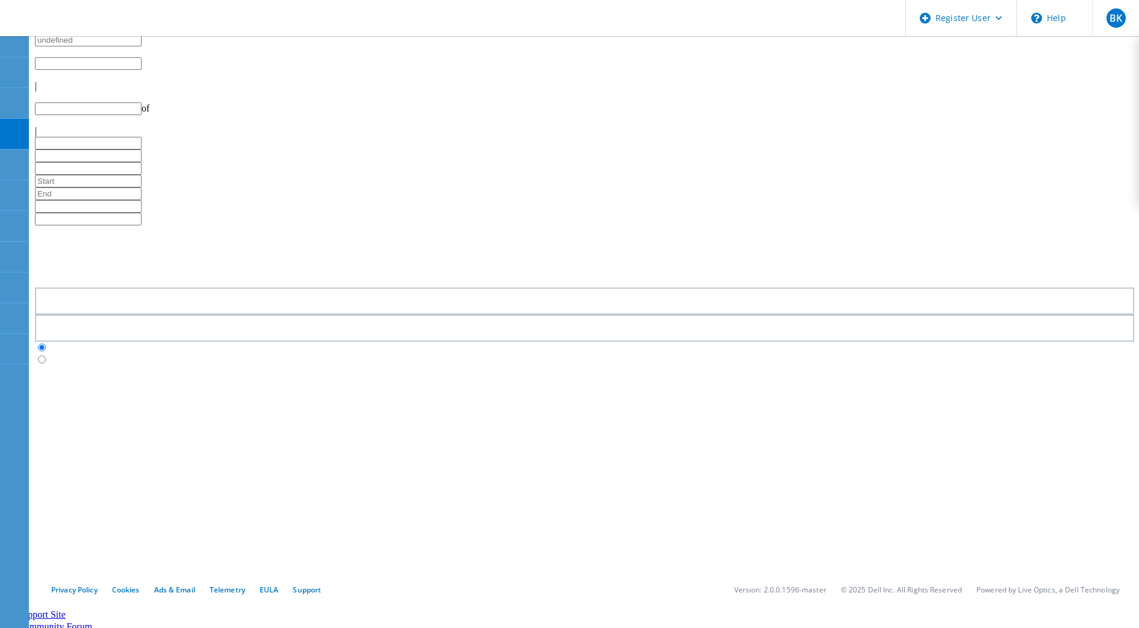
type input "1"
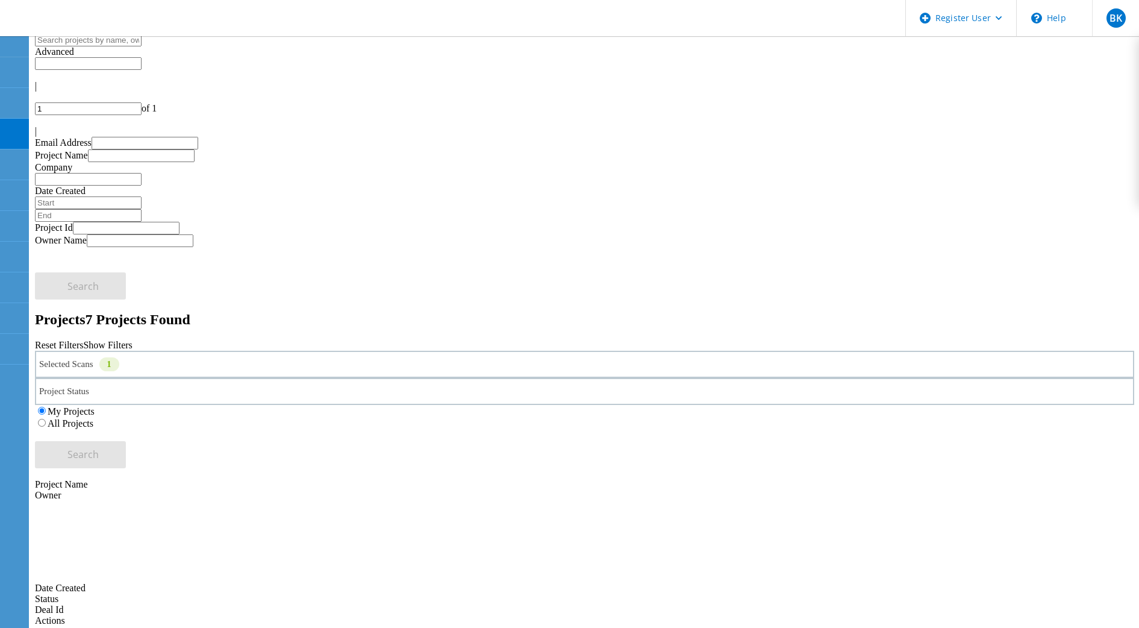
click at [441, 378] on div "Project Status In Progress Complete Published Anonymous Archived Error" at bounding box center [584, 391] width 1099 height 27
click at [437, 378] on div "Project Status" at bounding box center [584, 391] width 1099 height 27
click at [75, 505] on label "Error" at bounding box center [64, 510] width 20 height 10
click at [52, 506] on input "Error" at bounding box center [49, 510] width 8 height 8
click at [126, 441] on button "Search" at bounding box center [80, 454] width 91 height 27
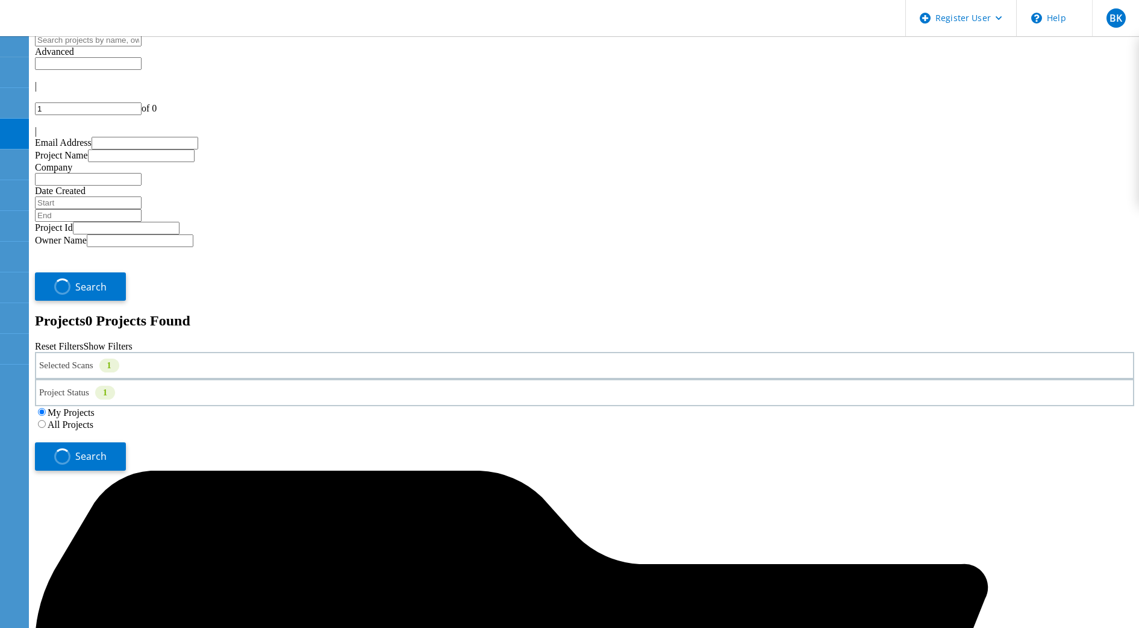
click at [93, 419] on label "All Projects" at bounding box center [71, 424] width 46 height 10
click at [46, 420] on input "All Projects" at bounding box center [42, 424] width 8 height 8
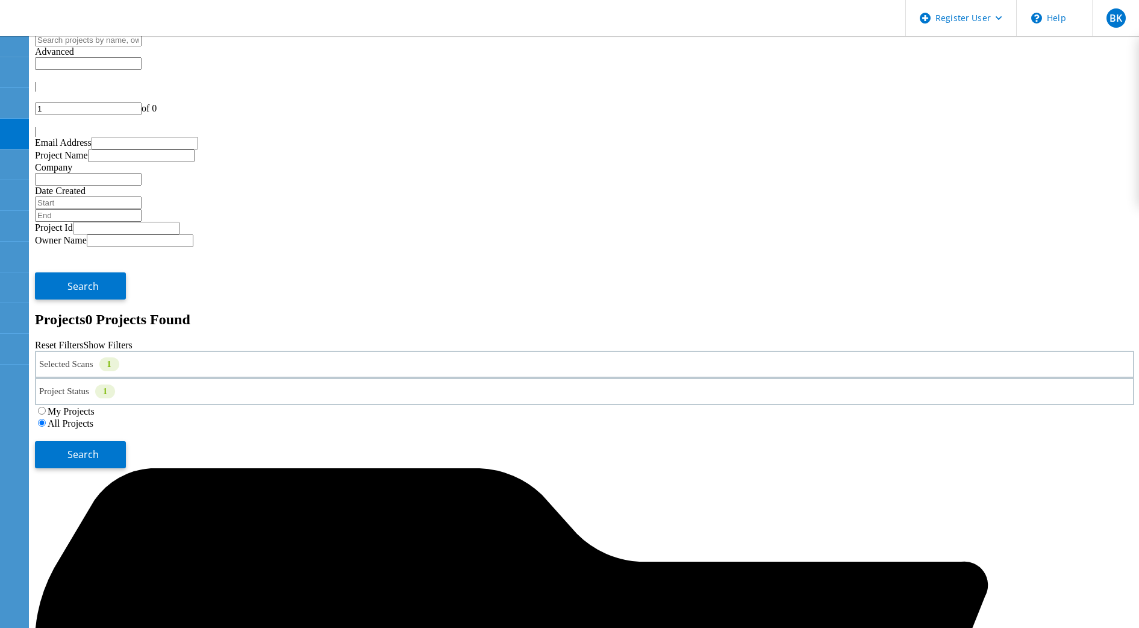
click at [1036, 429] on div "Search" at bounding box center [584, 448] width 1099 height 39
click at [99, 447] on span "Search" at bounding box center [82, 453] width 31 height 13
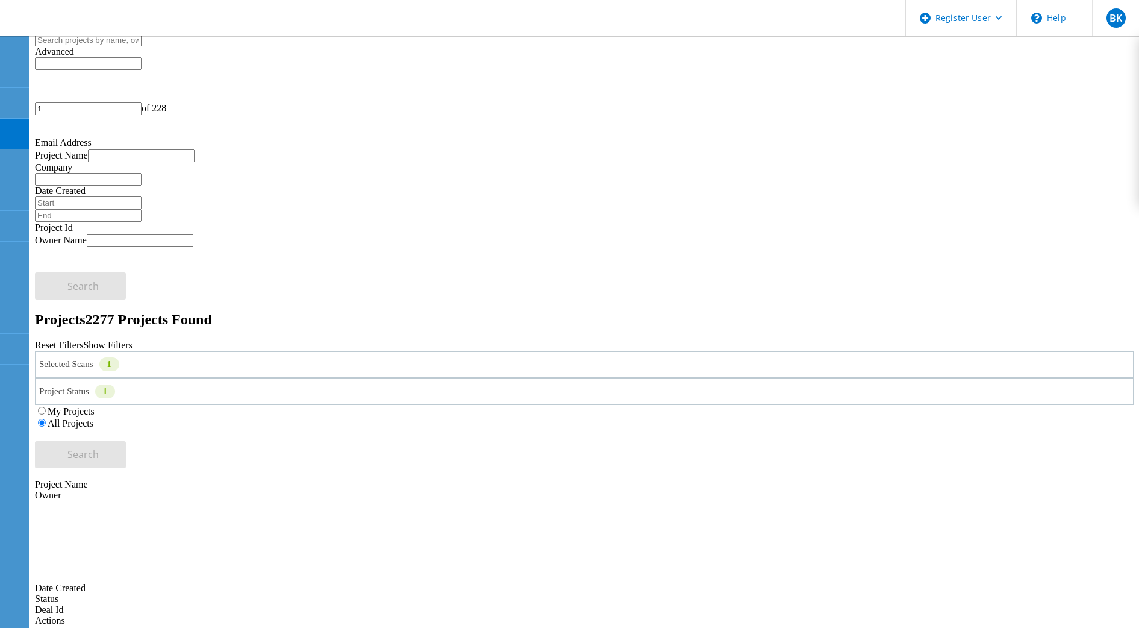
copy span "214312"
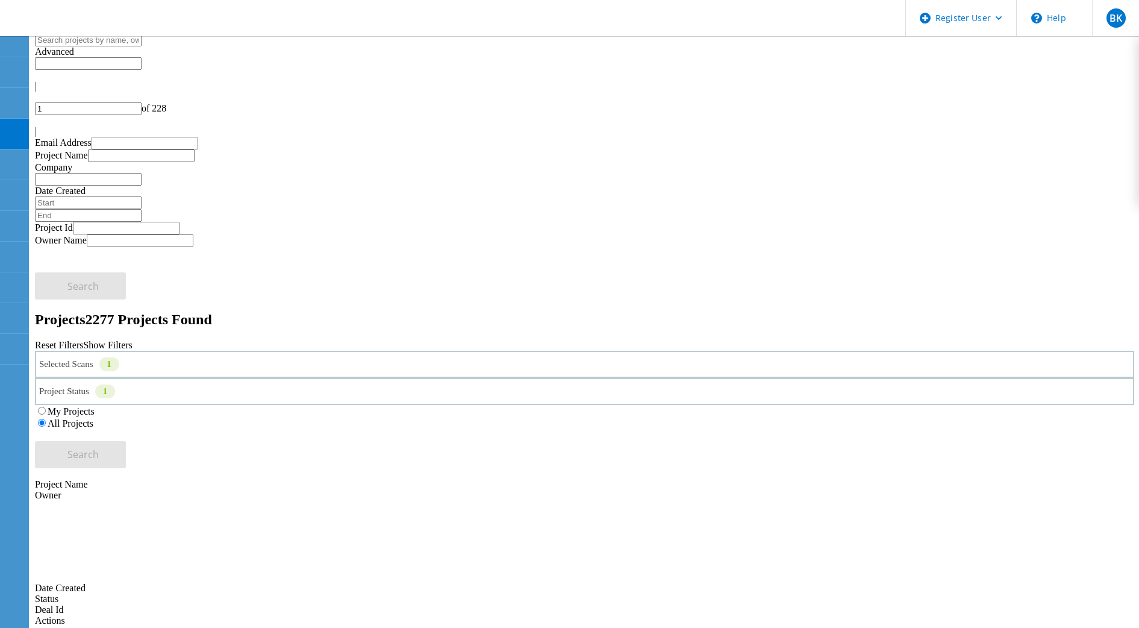
copy span "213515"
click at [509, 378] on div "Project Status 1" at bounding box center [584, 391] width 1099 height 27
click at [92, 433] on label "Complete" at bounding box center [72, 438] width 37 height 10
click at [52, 434] on input "Complete" at bounding box center [49, 438] width 8 height 8
click at [75, 505] on label "Error" at bounding box center [64, 510] width 20 height 10
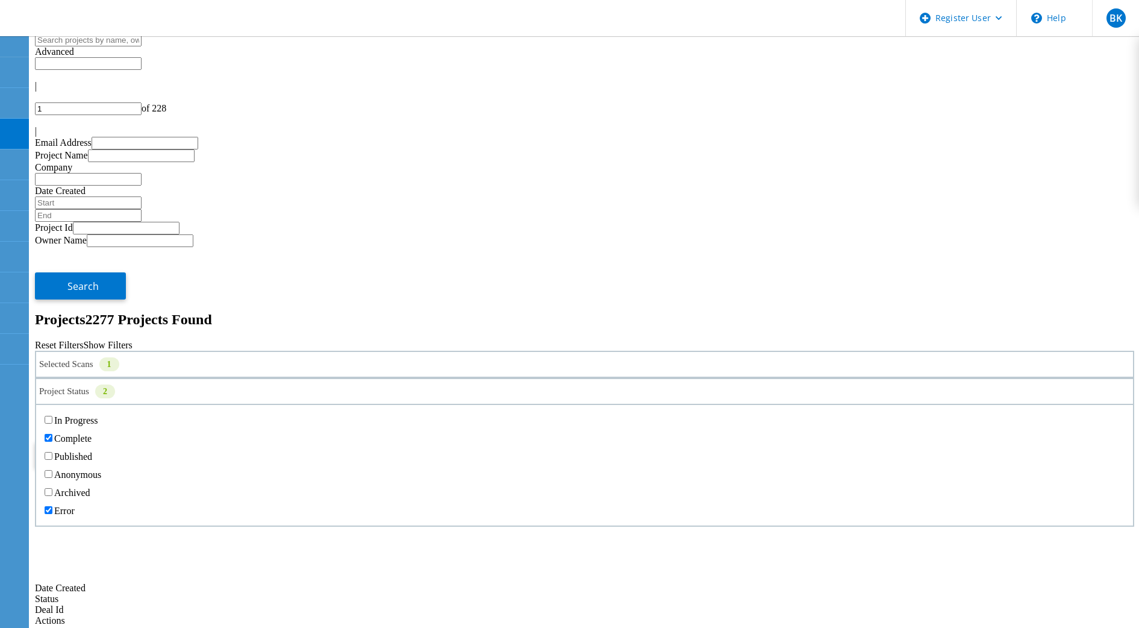
click at [52, 506] on input "Error" at bounding box center [49, 510] width 8 height 8
click at [126, 441] on button "Search" at bounding box center [80, 454] width 91 height 27
copy span "221023"
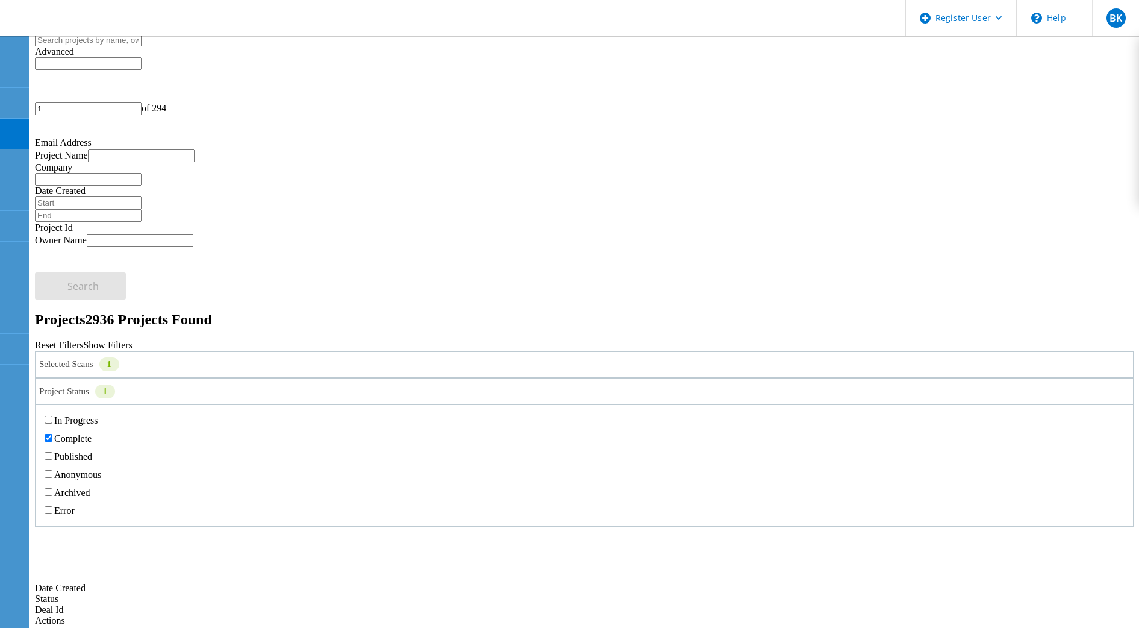
click at [457, 378] on div "Project Status 1" at bounding box center [584, 391] width 1099 height 27
click at [92, 451] on label "Published" at bounding box center [73, 456] width 38 height 10
click at [52, 452] on input "Published" at bounding box center [49, 456] width 8 height 8
click at [92, 433] on label "Complete" at bounding box center [72, 438] width 37 height 10
click at [52, 434] on input "Complete" at bounding box center [49, 438] width 8 height 8
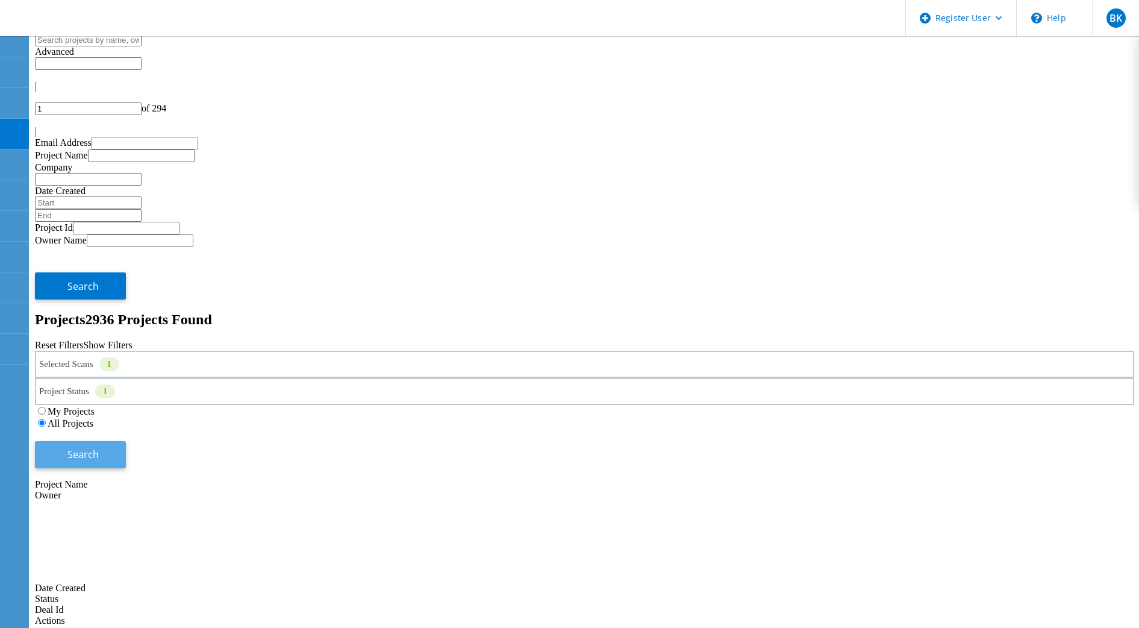
click at [126, 441] on button "Search" at bounding box center [80, 454] width 91 height 27
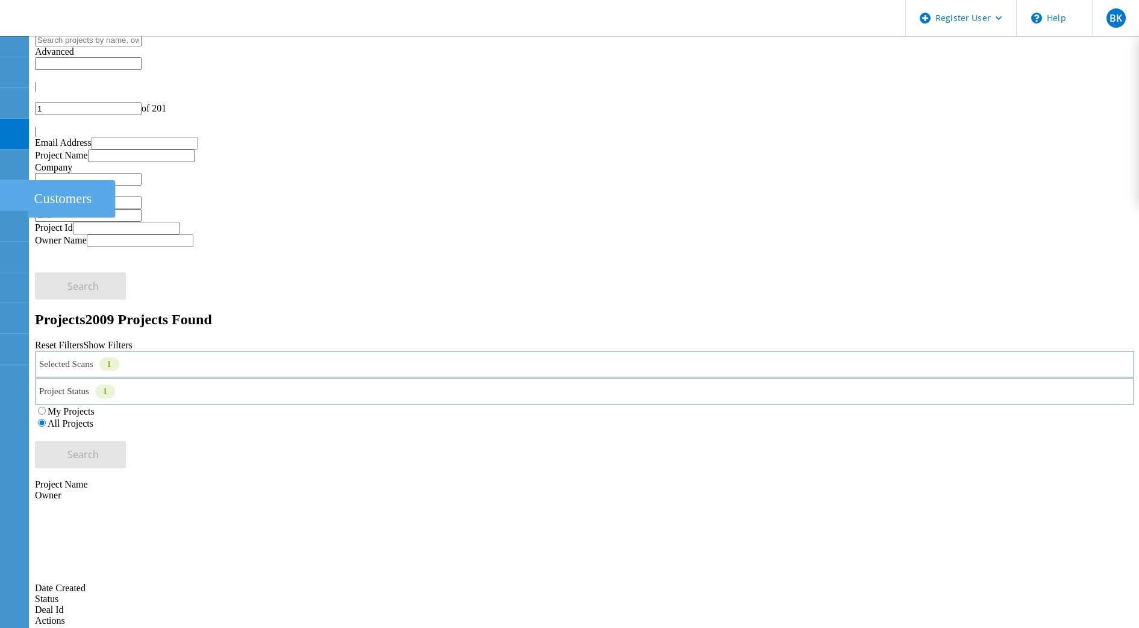
copy span "220743"
click at [376, 378] on div "Project Status 1" at bounding box center [584, 391] width 1099 height 27
click at [101, 469] on label "Anonymous" at bounding box center [77, 474] width 47 height 10
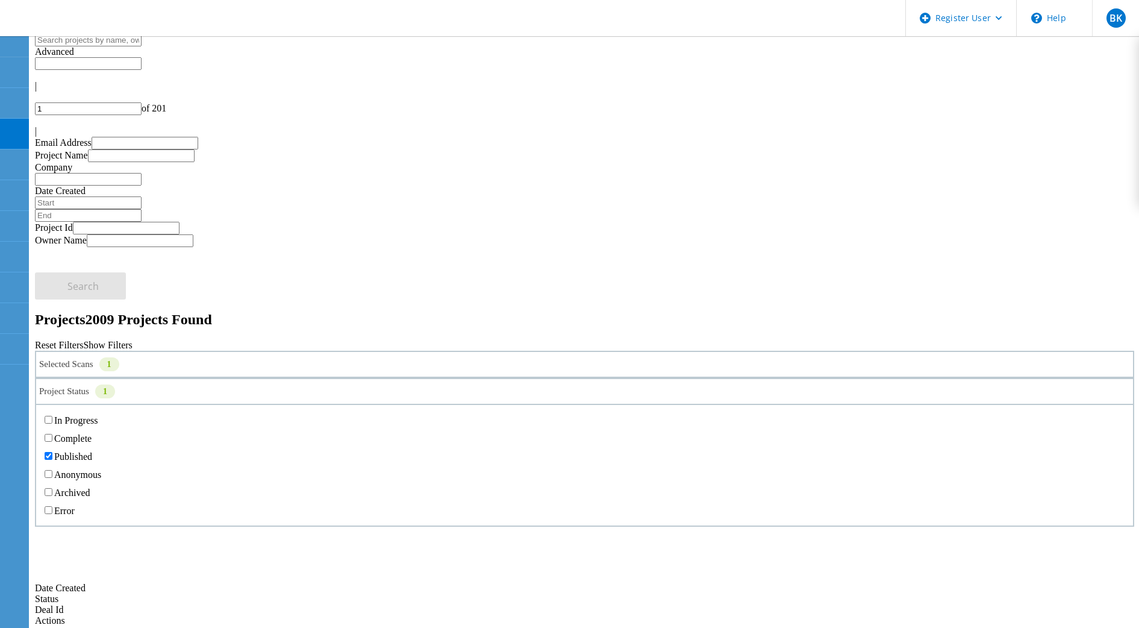
click at [52, 470] on input "Anonymous" at bounding box center [49, 474] width 8 height 8
click at [92, 451] on label "Published" at bounding box center [73, 456] width 38 height 10
click at [52, 452] on input "Published" at bounding box center [49, 456] width 8 height 8
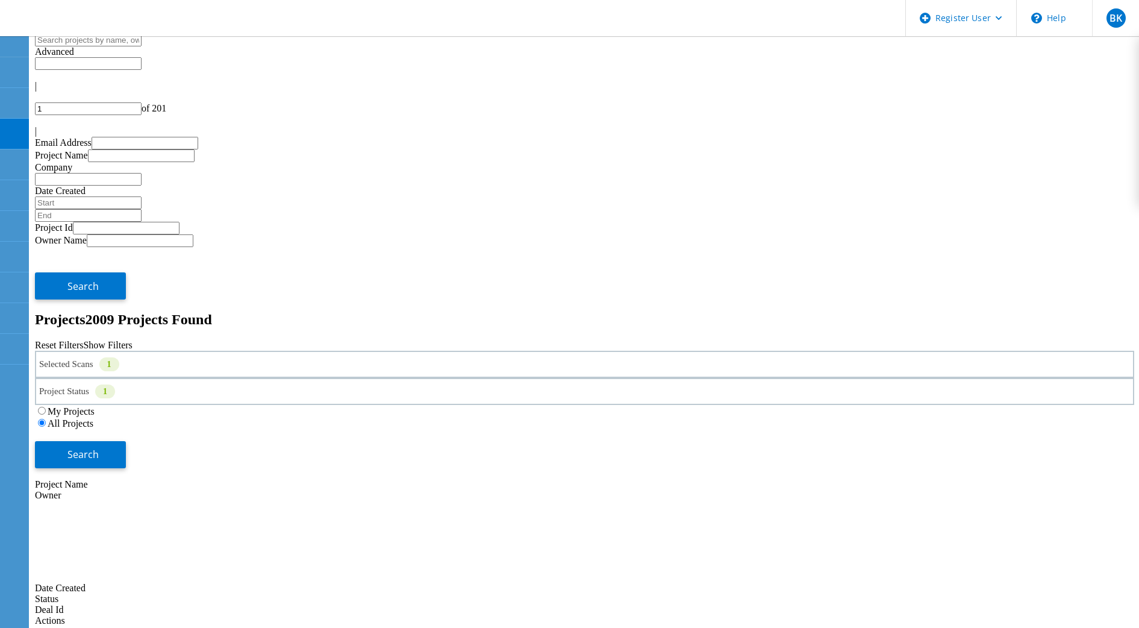
click at [1002, 429] on div "Search" at bounding box center [584, 448] width 1099 height 39
click at [99, 447] on span "Search" at bounding box center [82, 453] width 31 height 13
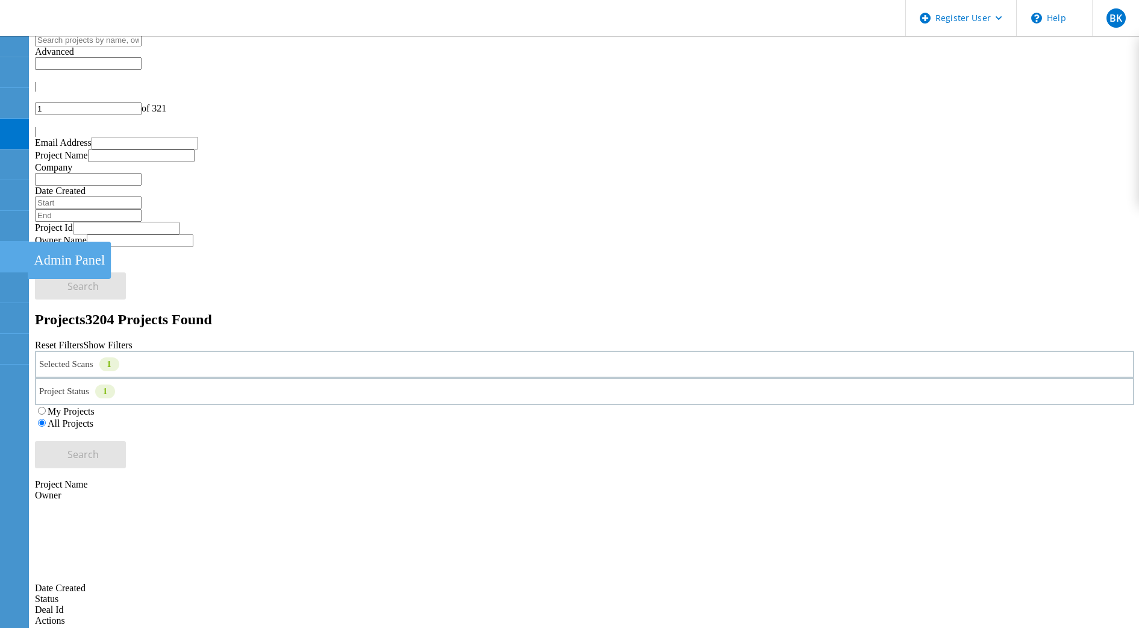
copy span "220739"
click at [232, 351] on div "Selected Scans 1" at bounding box center [584, 364] width 1099 height 27
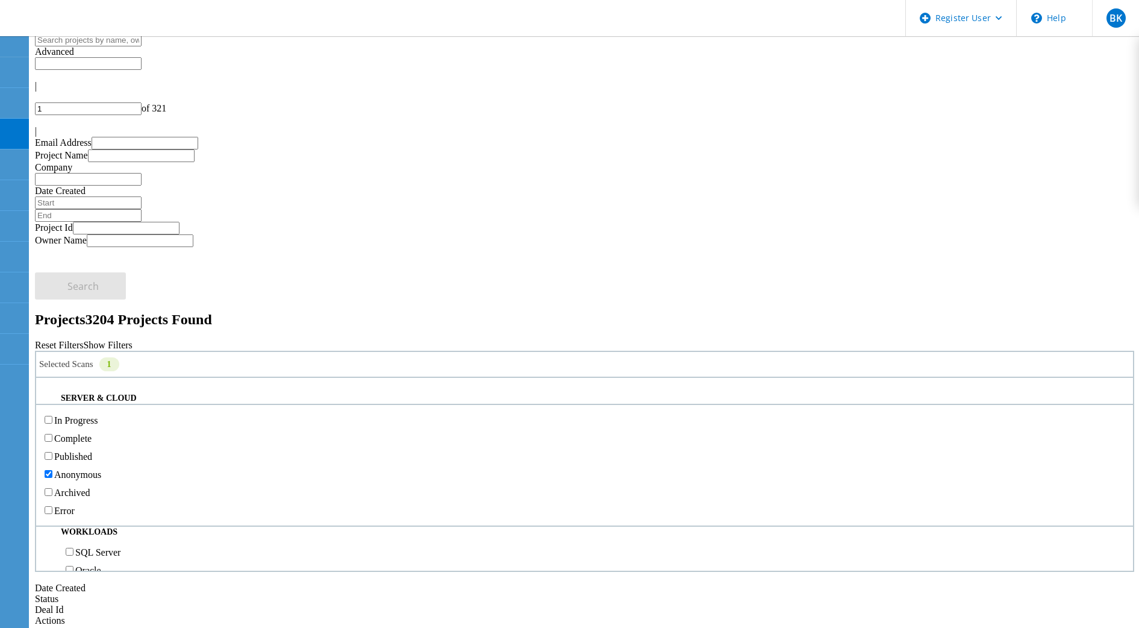
click at [461, 378] on div "Project Status 1" at bounding box center [584, 391] width 1099 height 27
click at [392, 483] on div "Archived" at bounding box center [584, 492] width 1085 height 18
click at [90, 487] on label "Archived" at bounding box center [72, 492] width 36 height 10
click at [52, 488] on input "Archived" at bounding box center [49, 492] width 8 height 8
click at [101, 469] on label "Anonymous" at bounding box center [77, 474] width 47 height 10
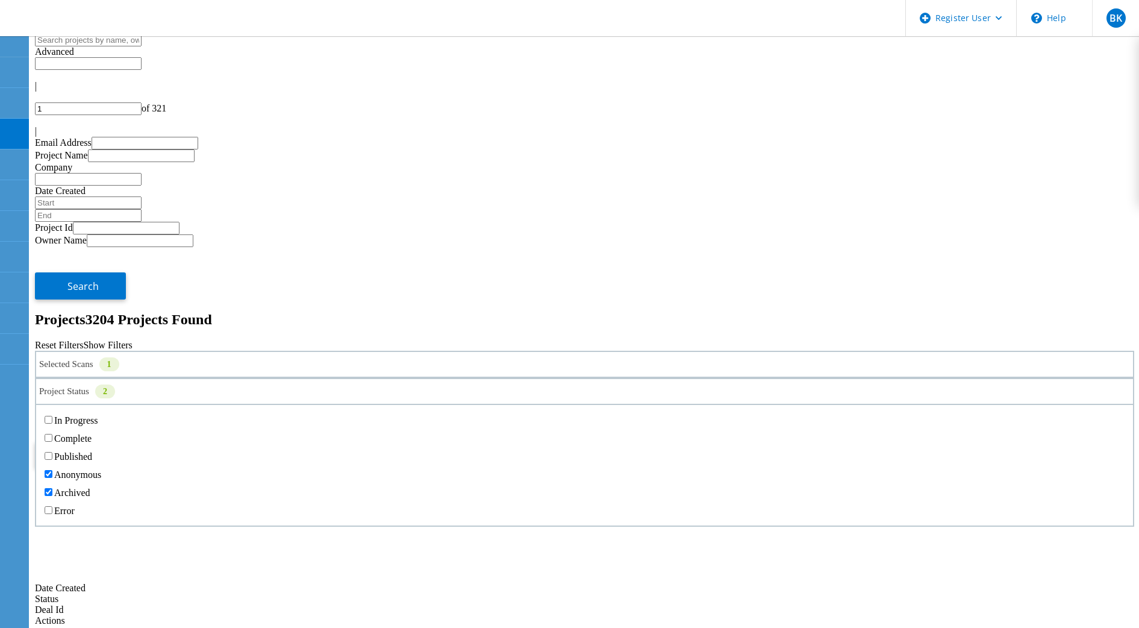
click at [52, 470] on input "Anonymous" at bounding box center [49, 474] width 8 height 8
click at [1048, 429] on div "Search" at bounding box center [584, 448] width 1099 height 39
click at [126, 441] on button "Search" at bounding box center [80, 454] width 91 height 27
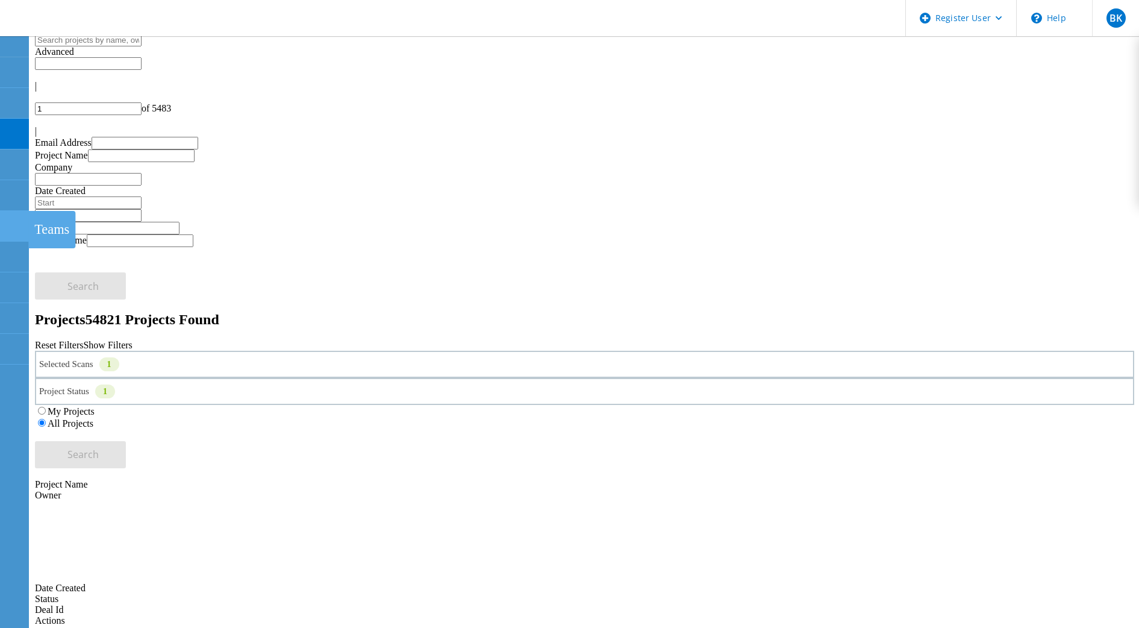
copy span "219435"
click at [521, 378] on div "Project Status 1" at bounding box center [584, 391] width 1099 height 27
click at [98, 415] on label "In Progress" at bounding box center [75, 420] width 43 height 10
click at [52, 416] on input "In Progress" at bounding box center [49, 420] width 8 height 8
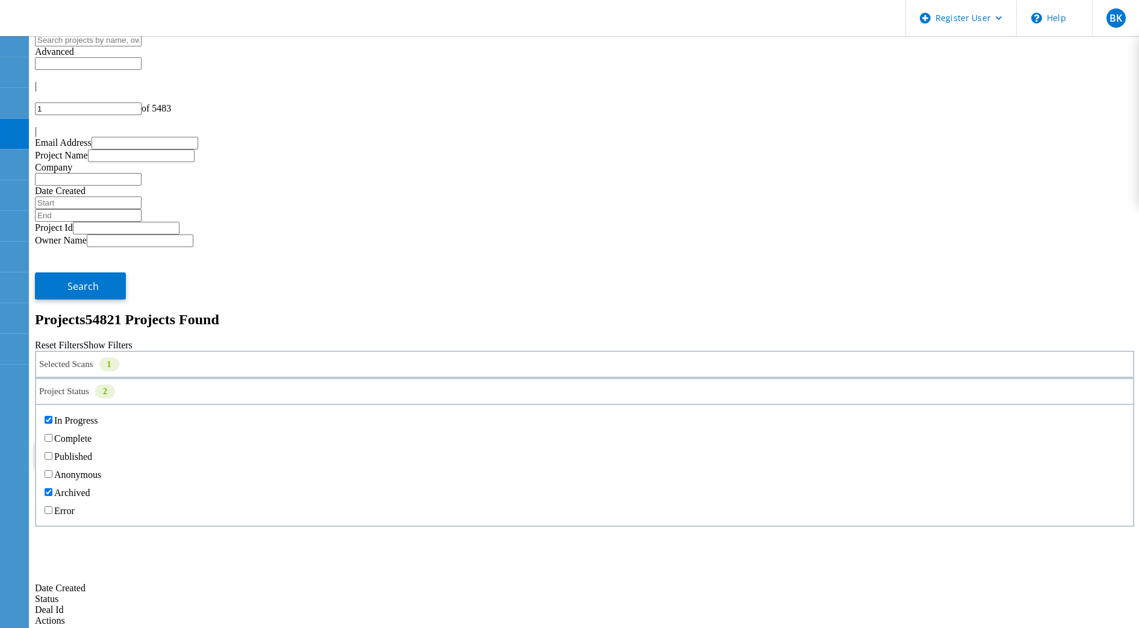
click at [90, 487] on label "Archived" at bounding box center [72, 492] width 36 height 10
click at [52, 488] on input "Archived" at bounding box center [49, 492] width 8 height 8
click at [687, 405] on div "My Projects" at bounding box center [584, 411] width 1099 height 12
click at [95, 406] on label "My Projects" at bounding box center [71, 411] width 47 height 10
click at [46, 407] on input "My Projects" at bounding box center [42, 411] width 8 height 8
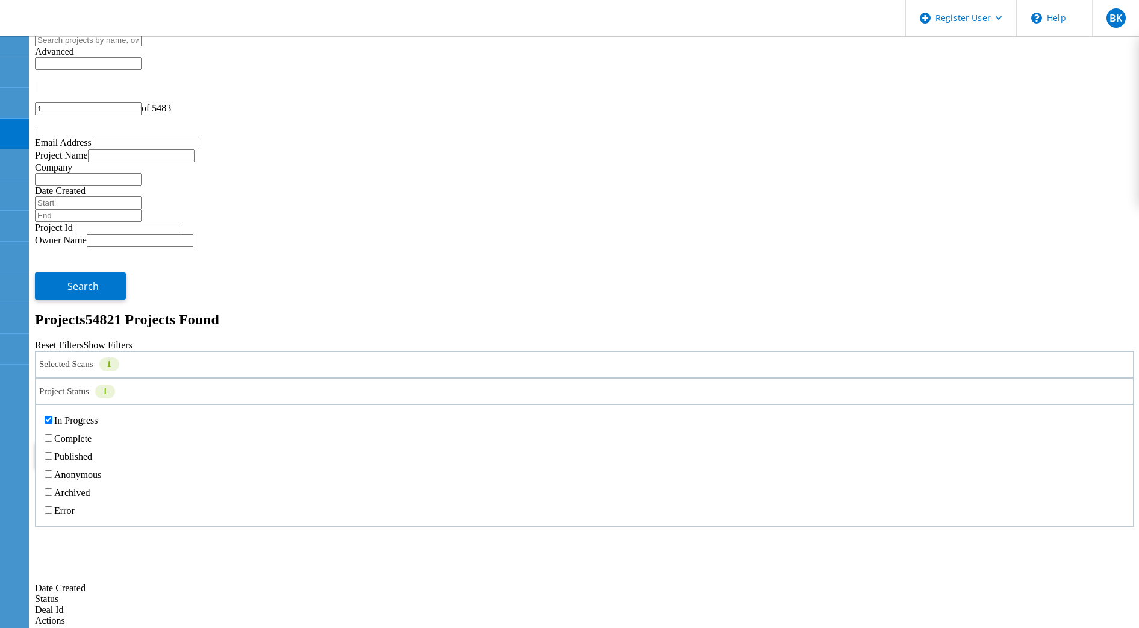
click at [469, 378] on div "Project Status 1" at bounding box center [584, 391] width 1099 height 27
click at [98, 415] on label "In Progress" at bounding box center [75, 420] width 43 height 10
click at [52, 416] on input "In Progress" at bounding box center [49, 420] width 8 height 8
click at [126, 441] on button "Search" at bounding box center [80, 454] width 91 height 27
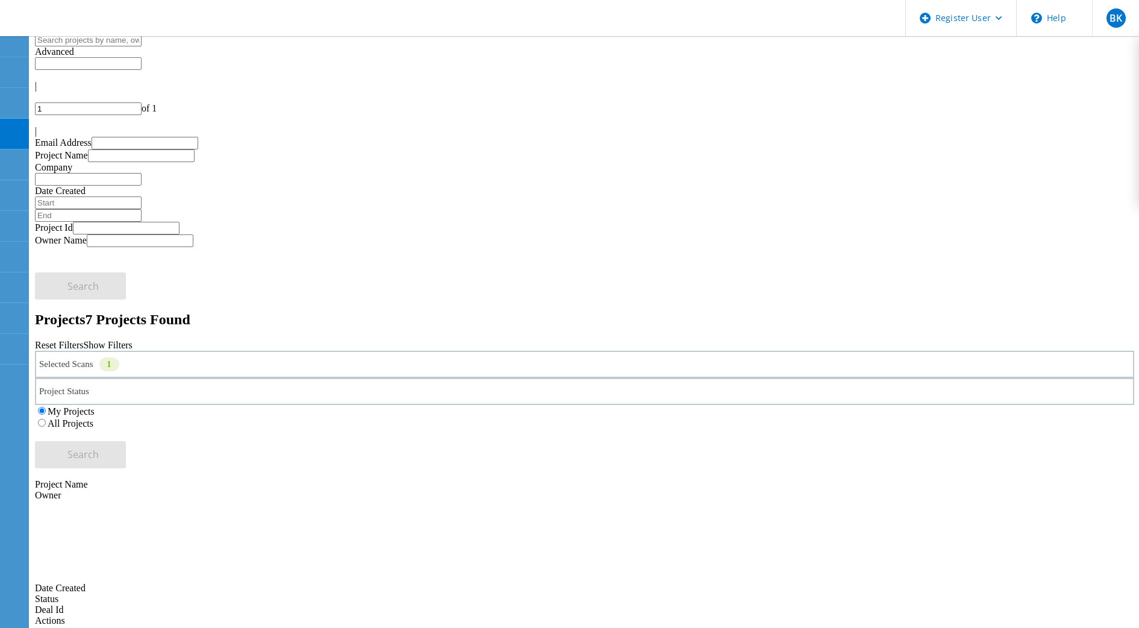
drag, startPoint x: 163, startPoint y: 288, endPoint x: 172, endPoint y: 278, distance: 12.8
copy span "221023"
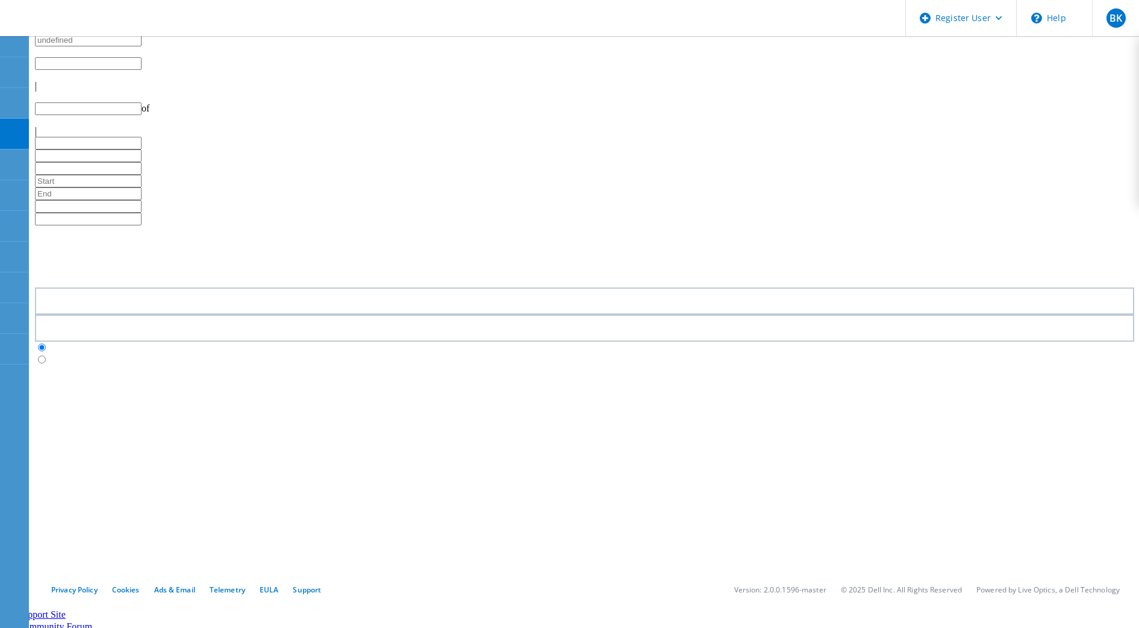
type input "1"
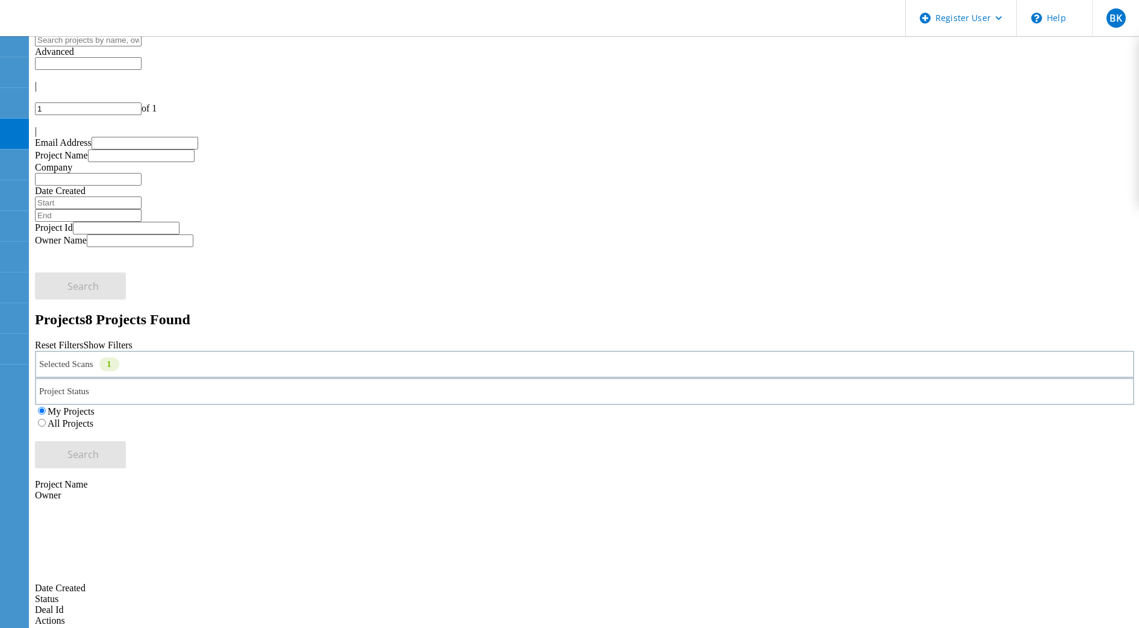
copy span "221024"
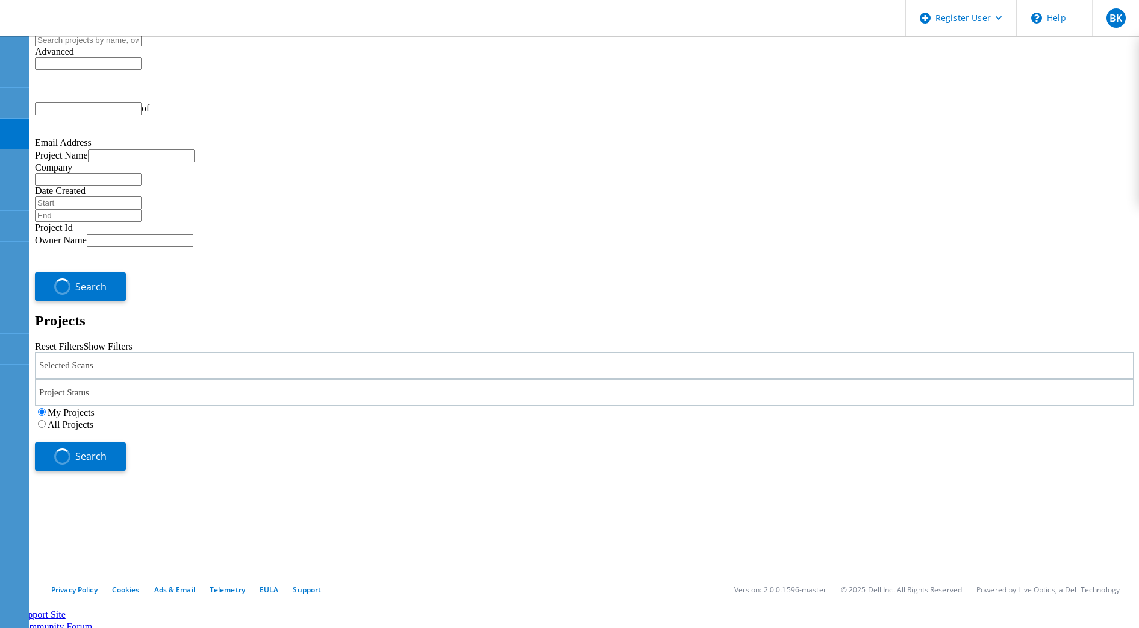
type input "1"
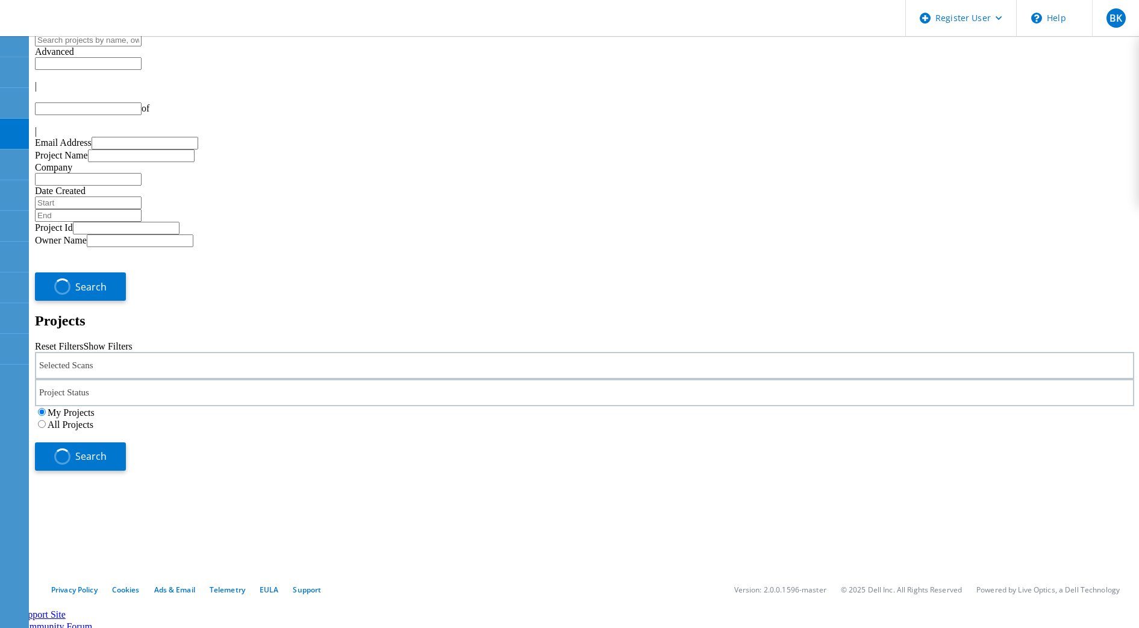
type input "1"
